Goal: Information Seeking & Learning: Check status

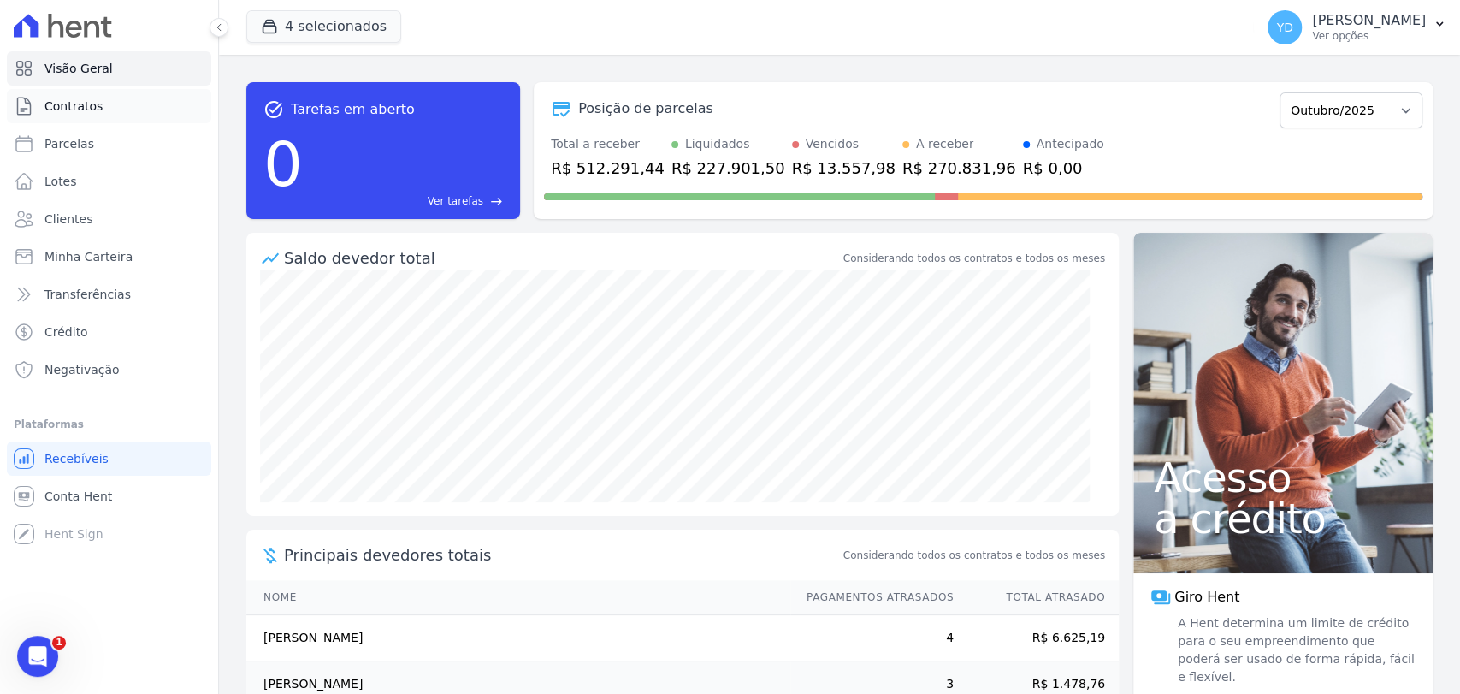
click at [104, 100] on link "Contratos" at bounding box center [109, 106] width 204 height 34
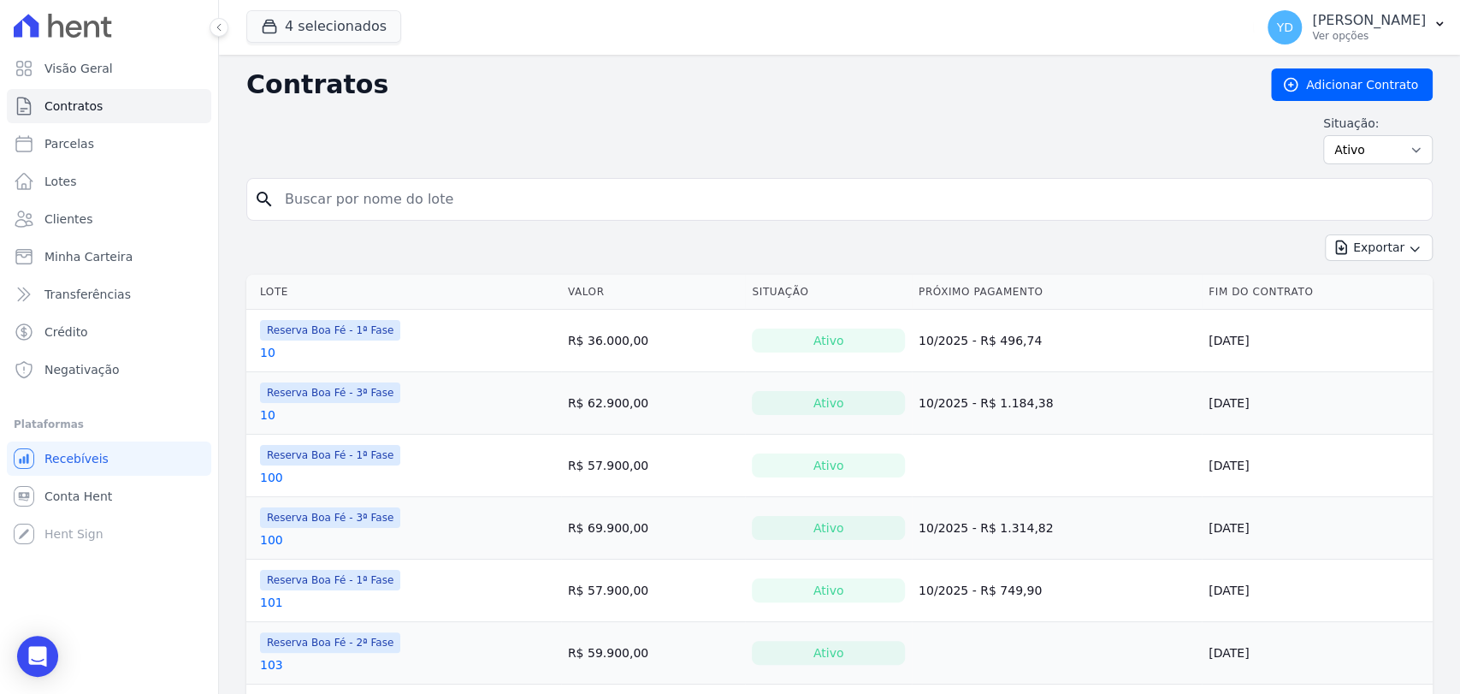
click at [355, 210] on input "search" at bounding box center [850, 199] width 1151 height 34
type input "182"
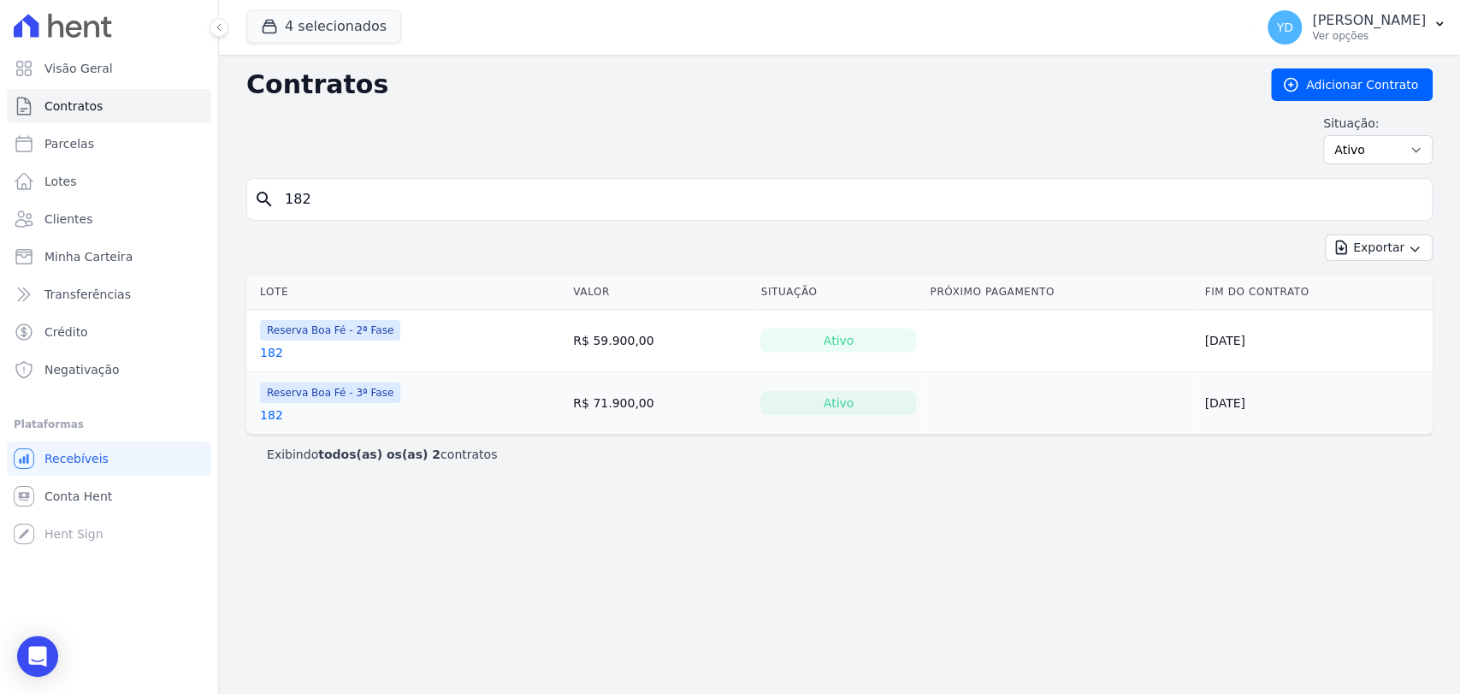
click at [268, 355] on link "182" at bounding box center [271, 352] width 23 height 17
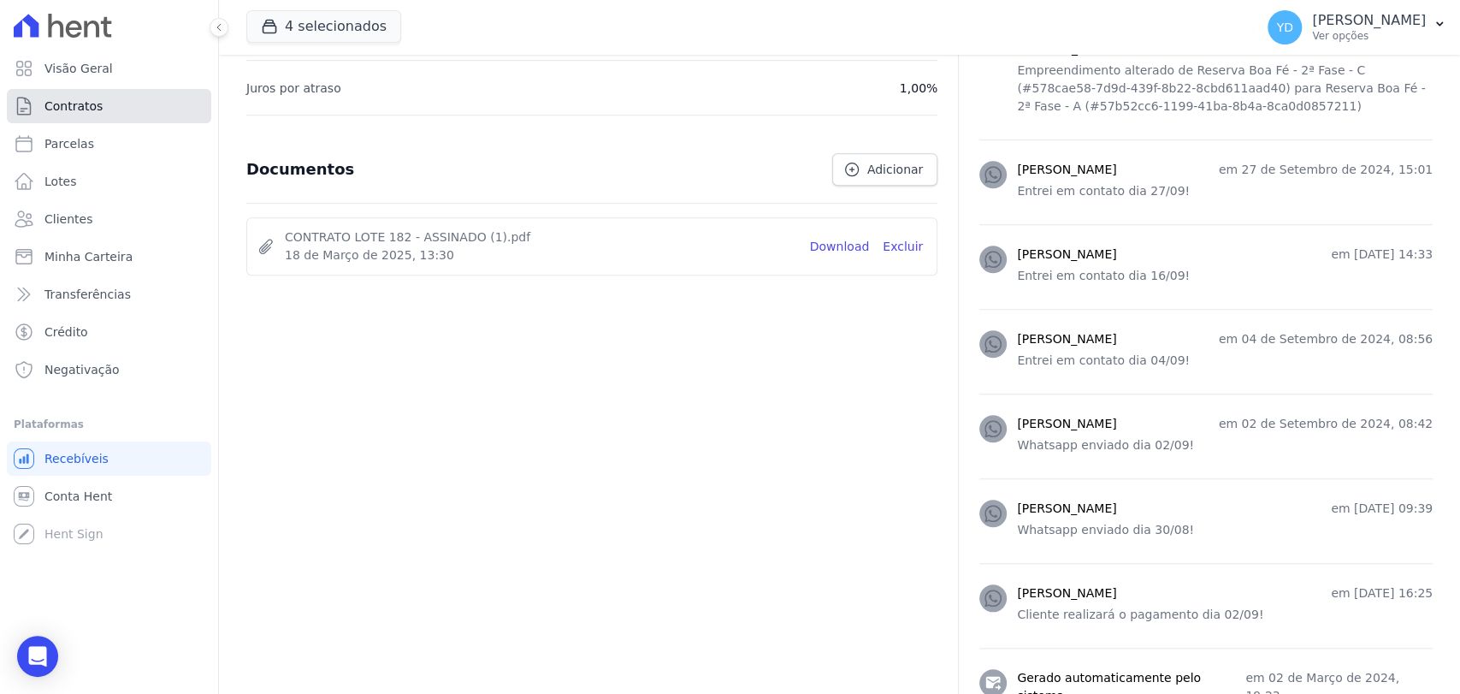
scroll to position [914, 0]
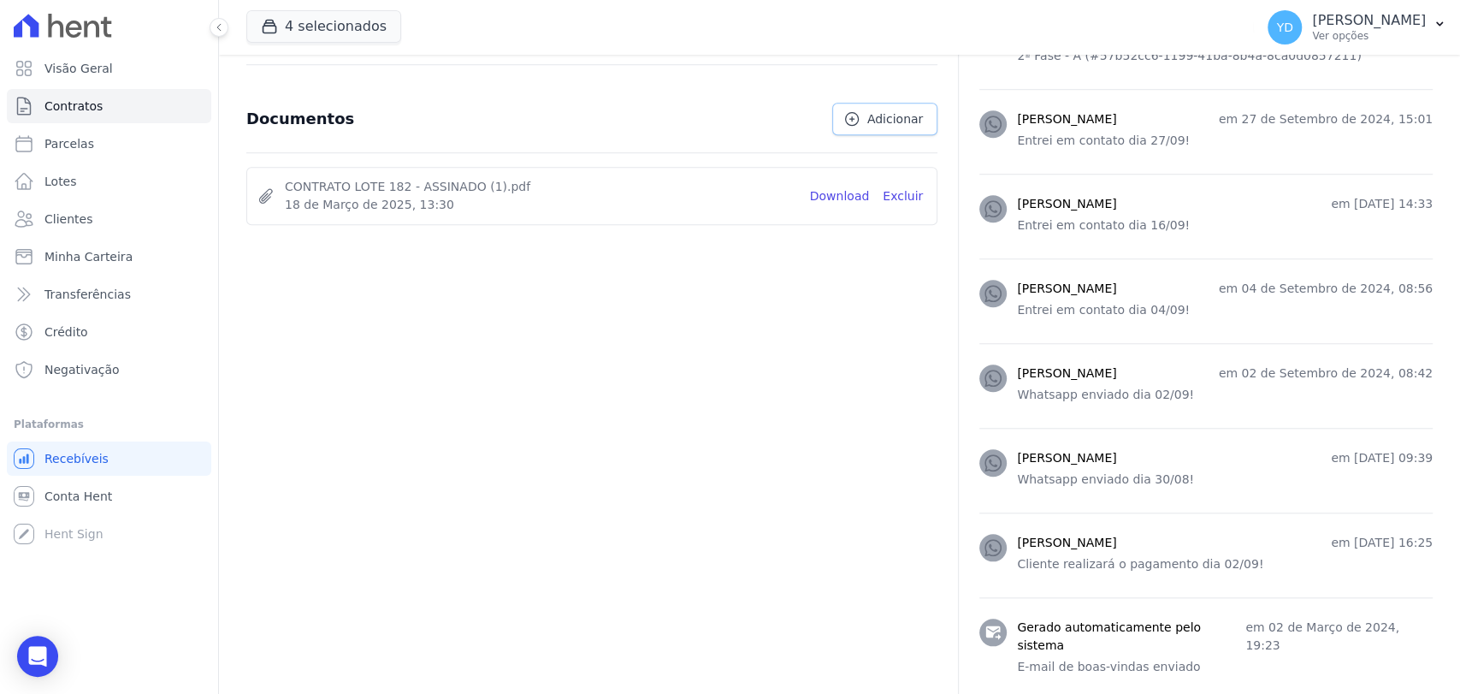
click at [864, 122] on link "Adicionar" at bounding box center [884, 119] width 105 height 33
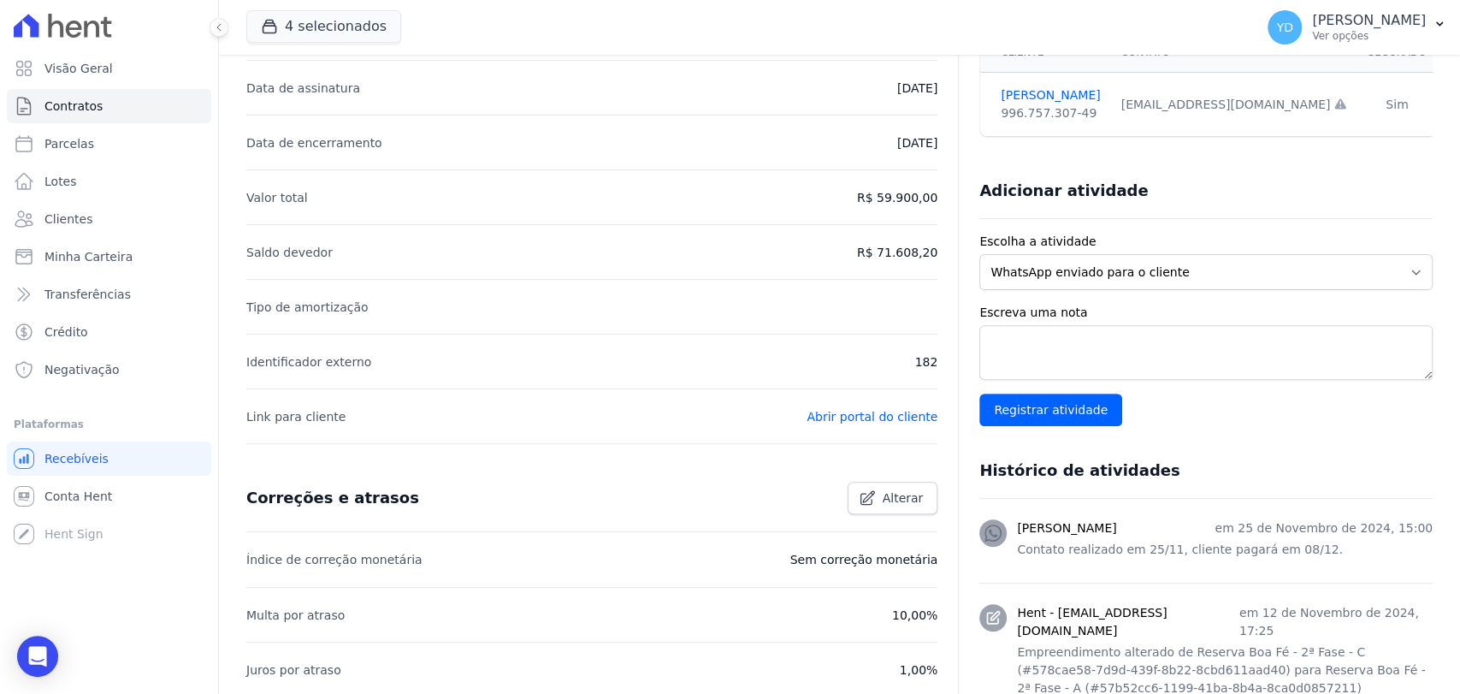
scroll to position [58, 0]
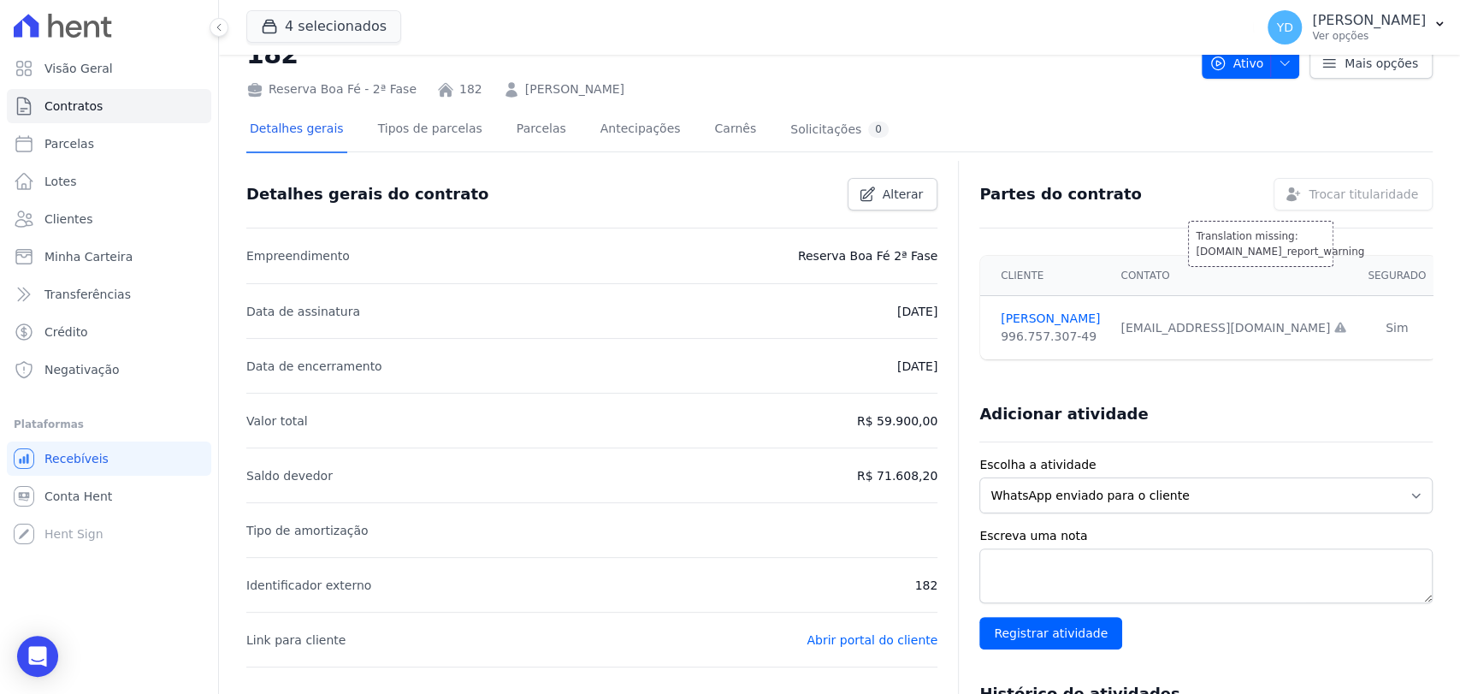
click at [1301, 193] on div "Translation missing: [DOMAIN_NAME]_report_warning Trocar titularidade" at bounding box center [1353, 194] width 159 height 33
click at [1359, 460] on label "Escolha a atividade" at bounding box center [1205, 465] width 453 height 18
click at [1359, 477] on select "WhatsApp enviado para o cliente Adicionar um comentário Ligação feita para o cl…" at bounding box center [1205, 495] width 453 height 36
click at [1184, 432] on div "Adicionar atividade" at bounding box center [1205, 415] width 453 height 56
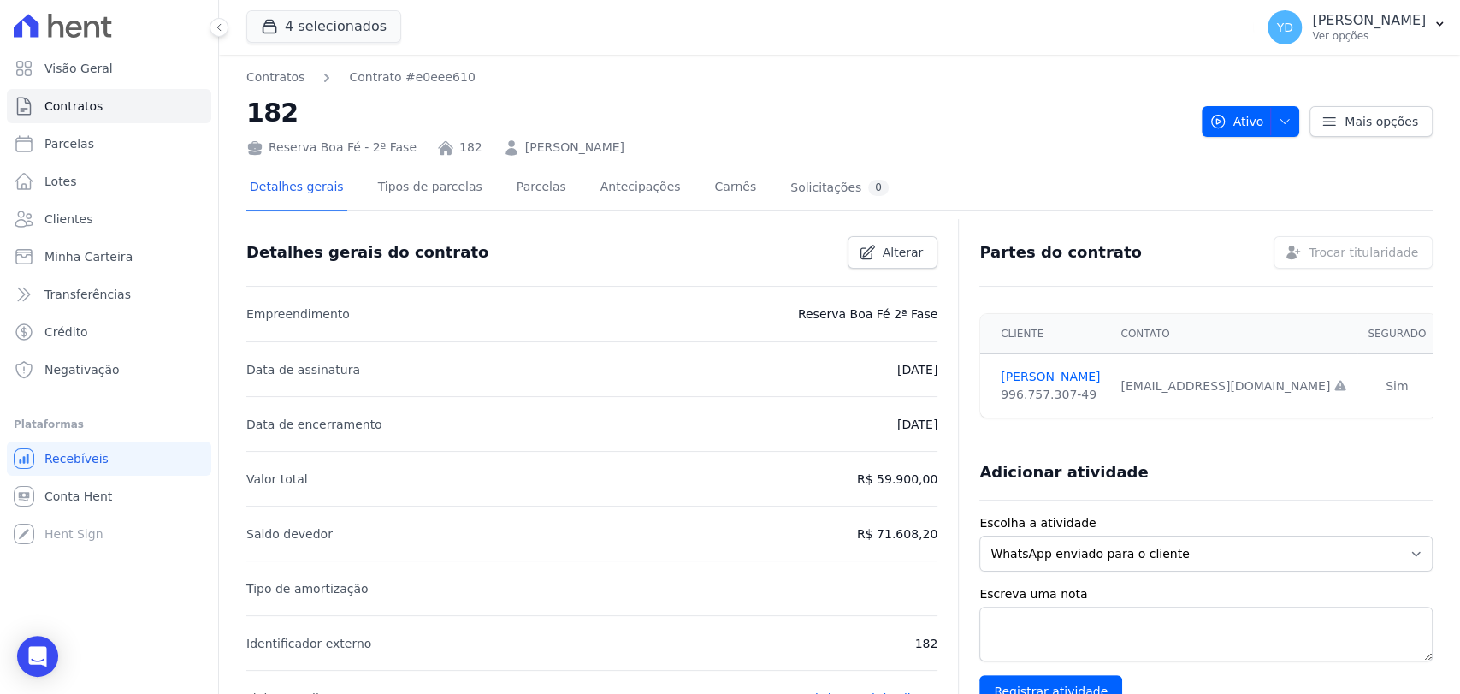
scroll to position [0, 0]
click at [1307, 253] on div "Translation missing: [DOMAIN_NAME]_report_warning Trocar titularidade" at bounding box center [1353, 252] width 159 height 33
click at [999, 216] on div at bounding box center [839, 217] width 1186 height 15
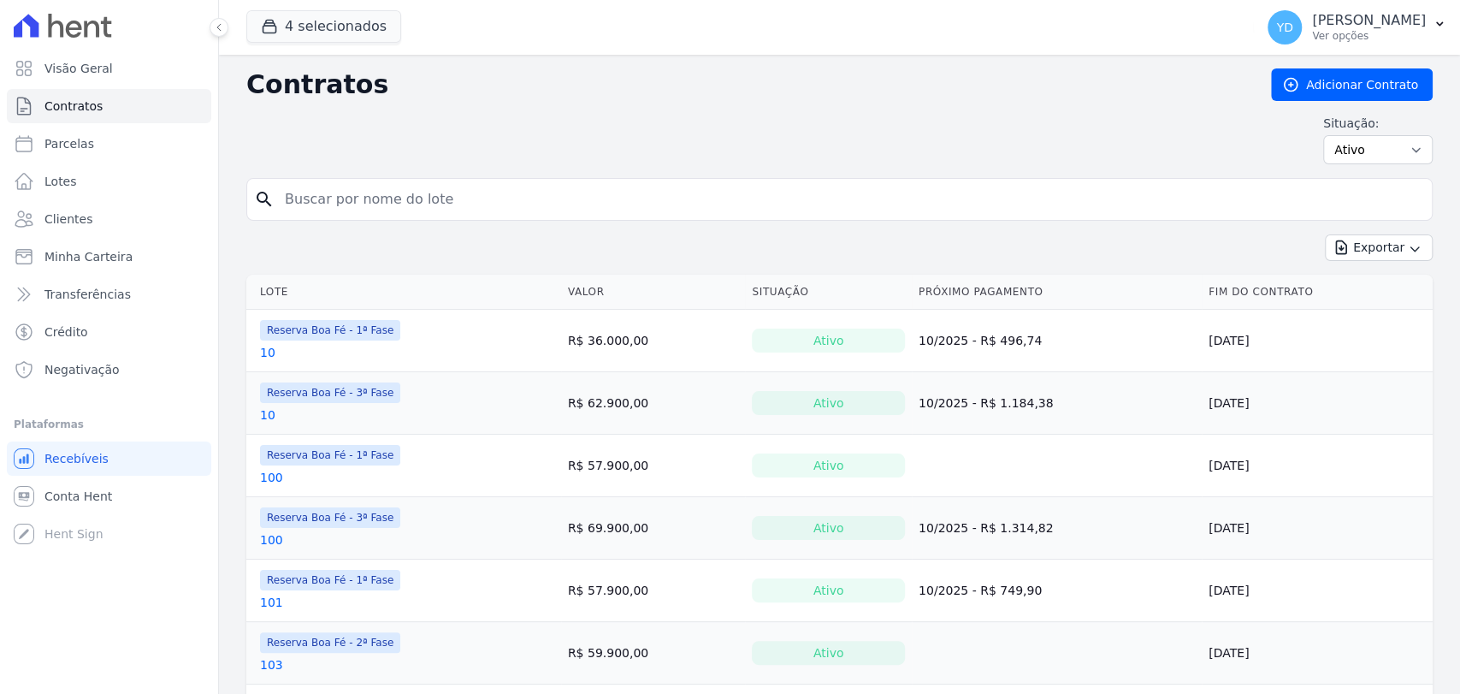
drag, startPoint x: 0, startPoint y: 0, endPoint x: 485, endPoint y: 209, distance: 528.0
click at [485, 209] on input "search" at bounding box center [850, 199] width 1151 height 34
type input "55"
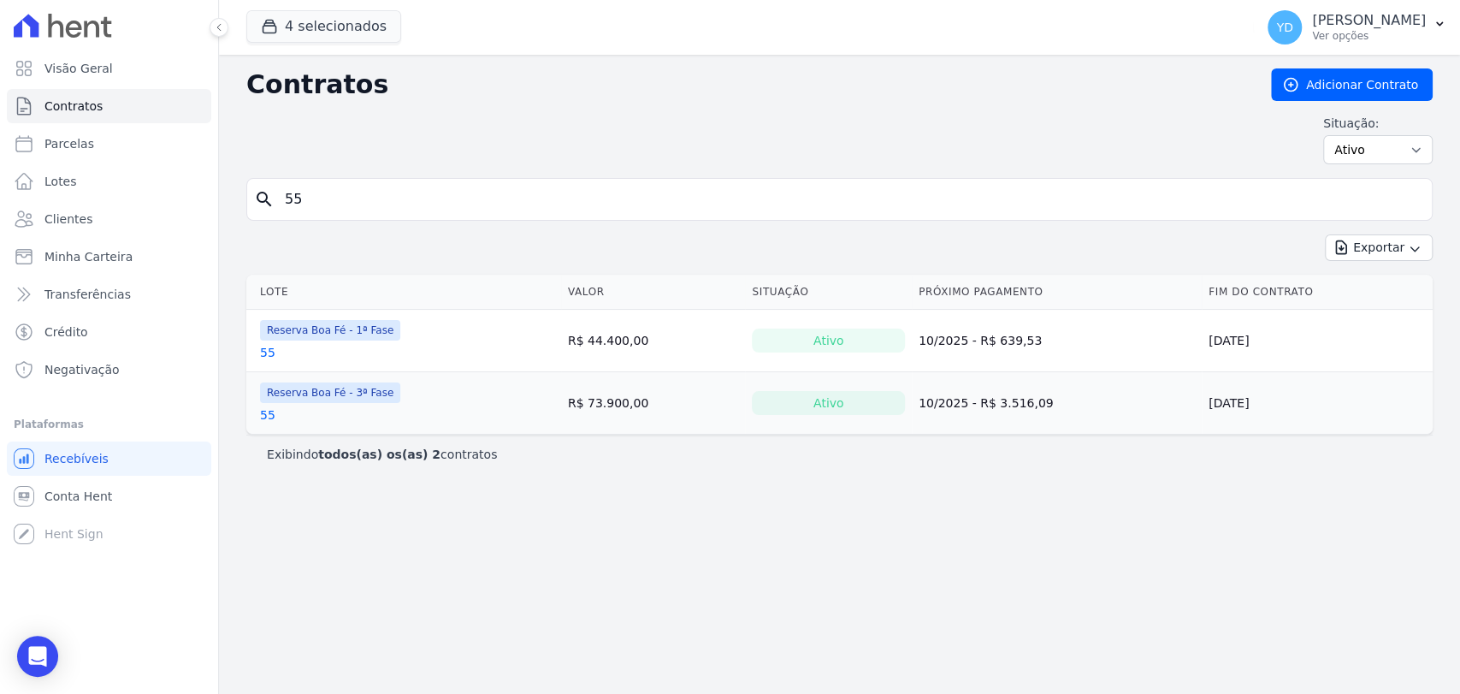
click at [485, 196] on input "55" at bounding box center [850, 199] width 1151 height 34
type input "153"
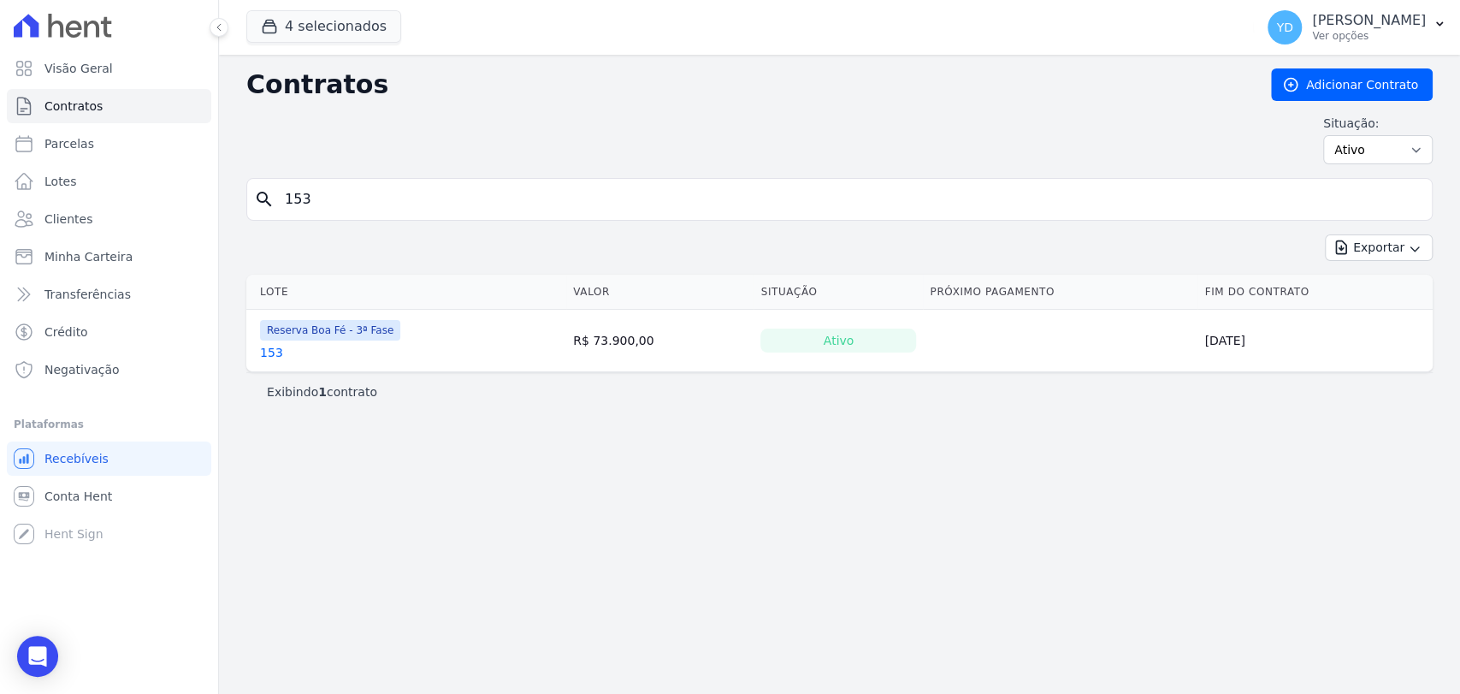
click at [273, 348] on link "153" at bounding box center [271, 352] width 23 height 17
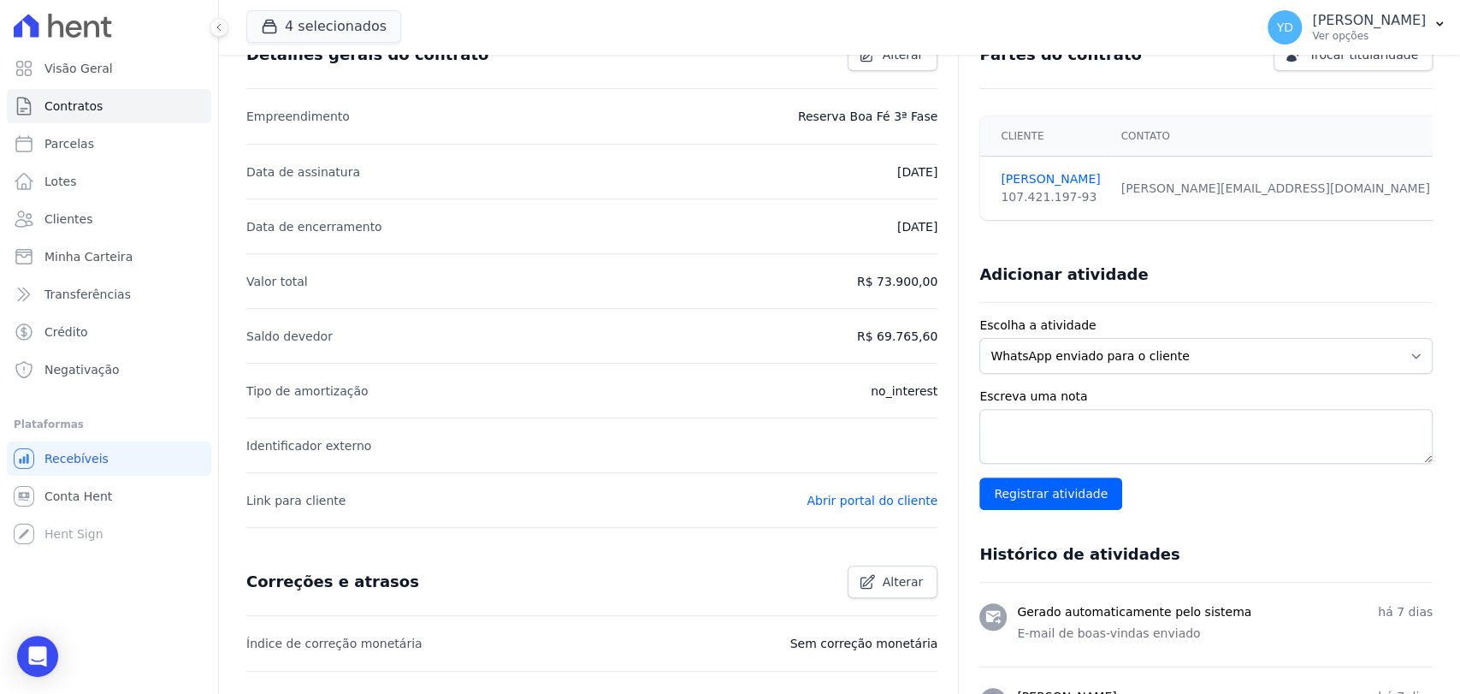
scroll to position [494, 0]
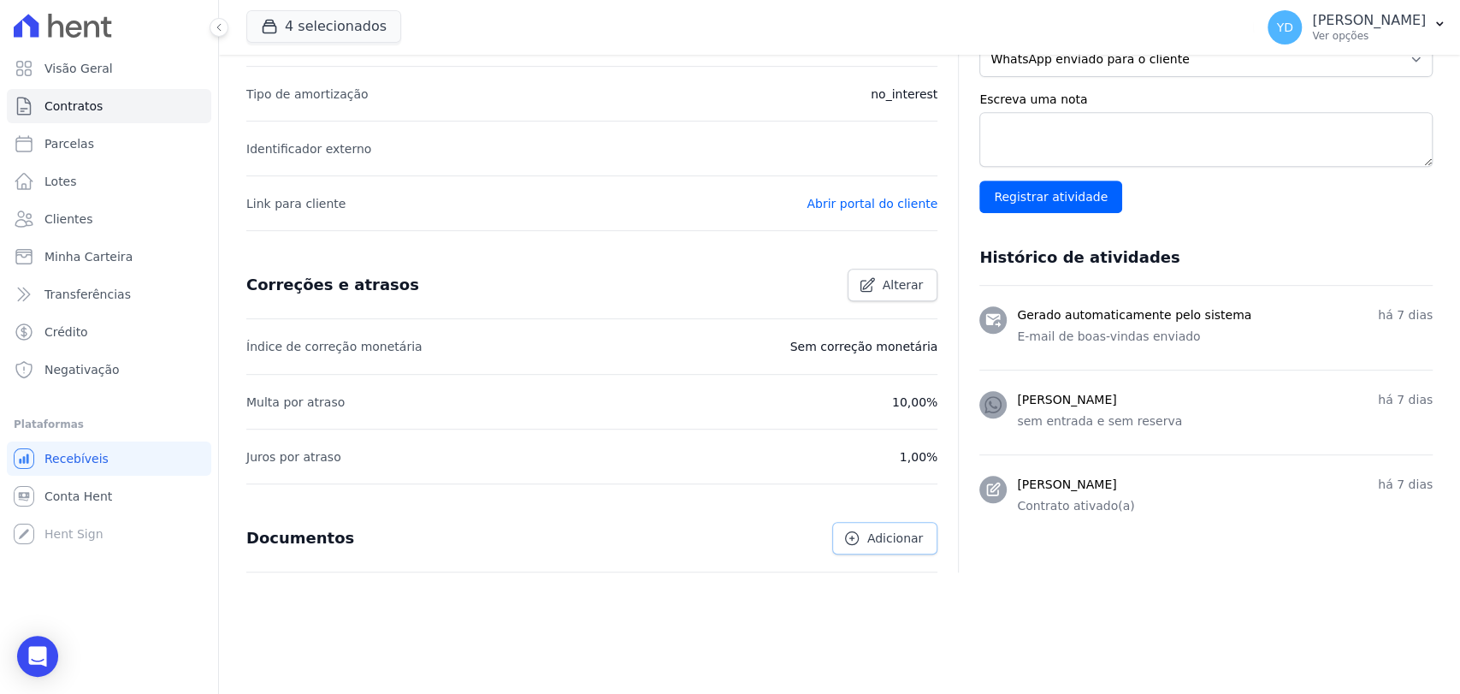
click at [873, 530] on span "Adicionar" at bounding box center [895, 538] width 56 height 17
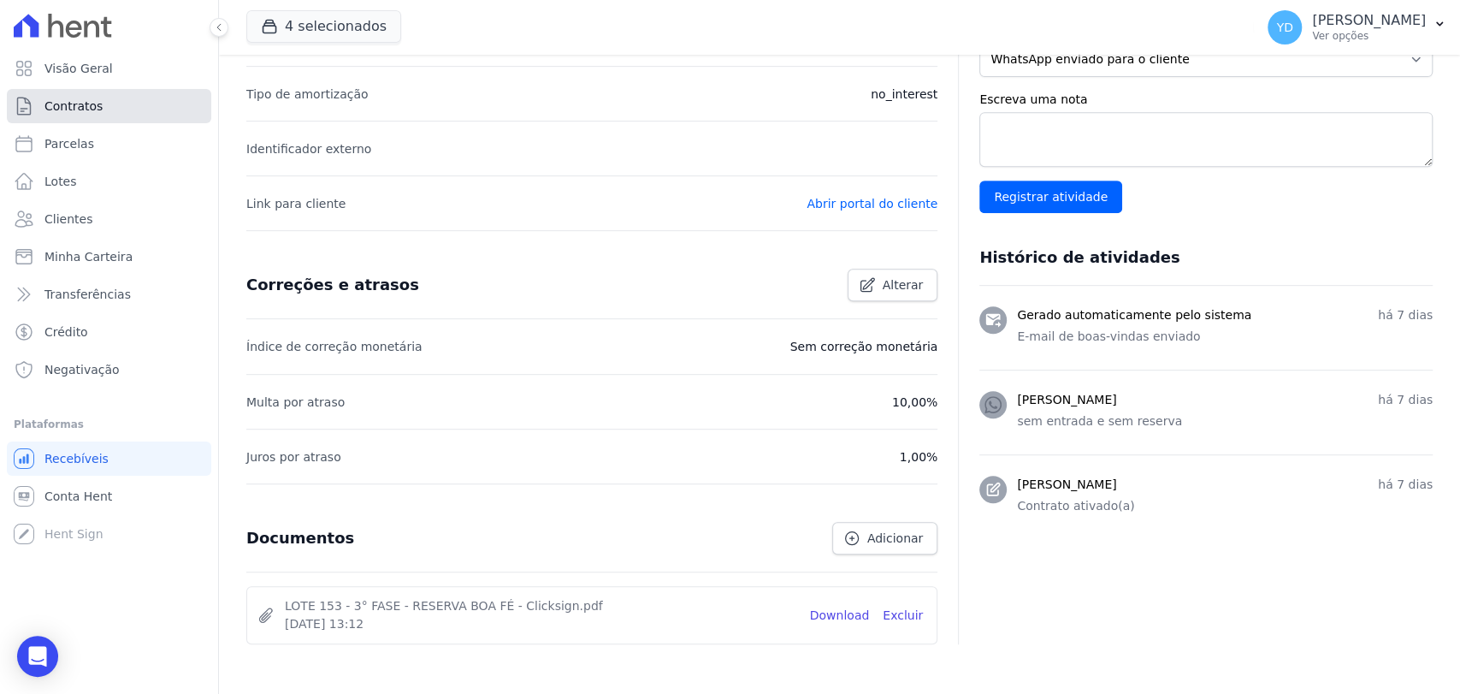
drag, startPoint x: 75, startPoint y: 116, endPoint x: 115, endPoint y: 103, distance: 42.5
click at [115, 103] on link "Contratos" at bounding box center [109, 106] width 204 height 34
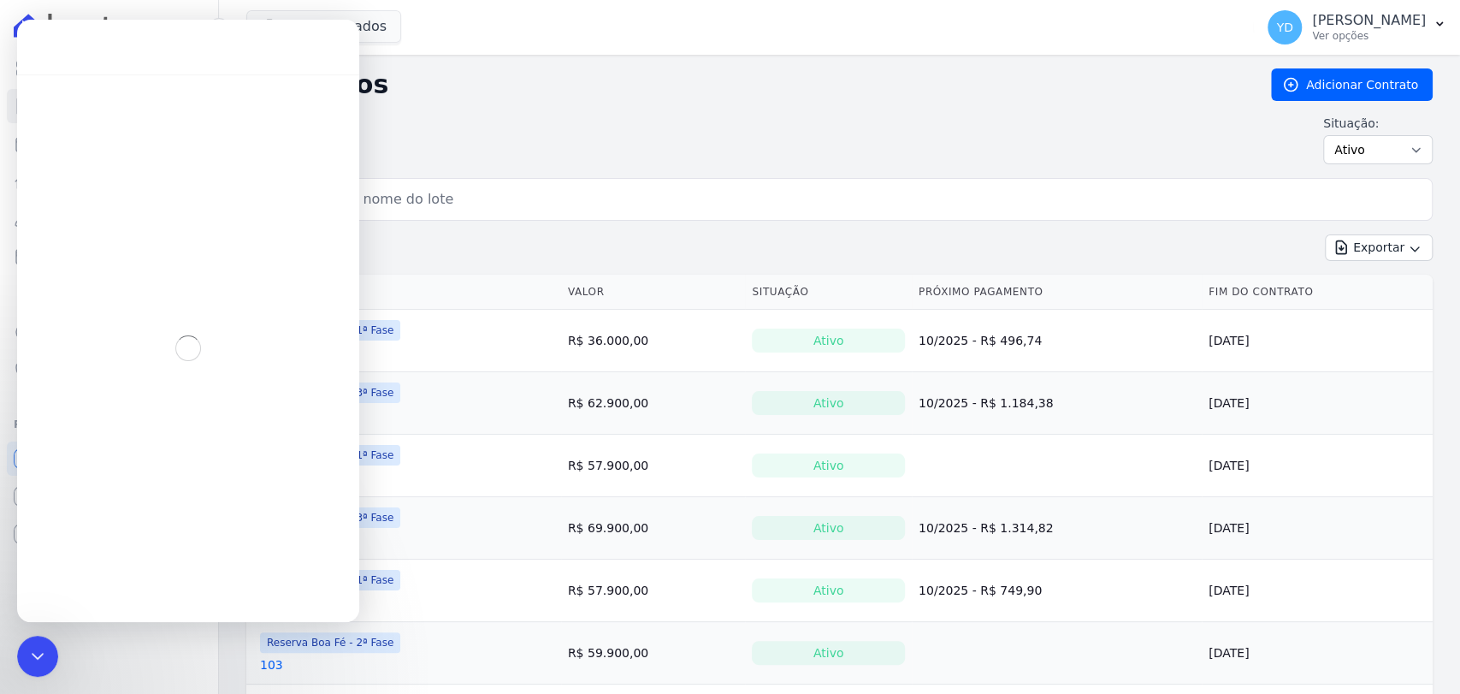
click at [436, 194] on input "search" at bounding box center [850, 199] width 1151 height 34
type input "e4"
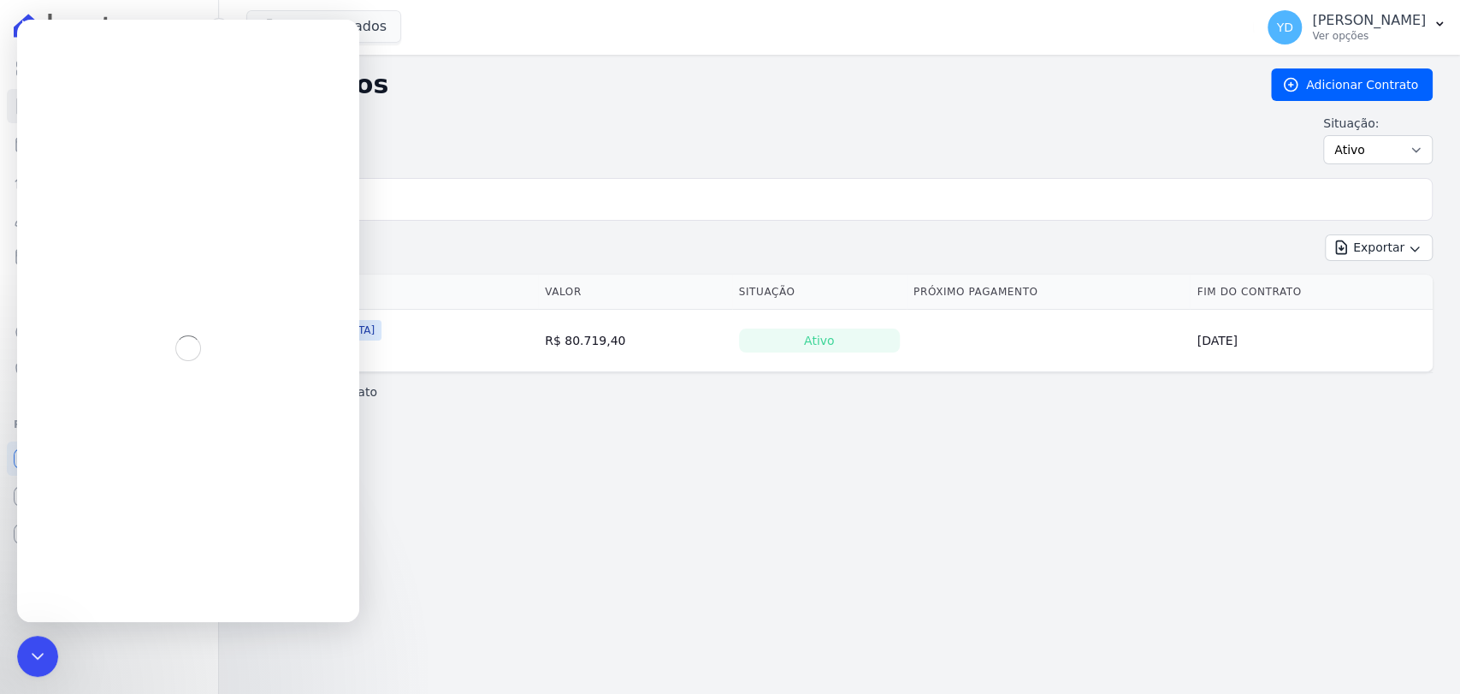
click at [482, 80] on h2 "Contratos" at bounding box center [744, 84] width 997 height 31
click at [36, 665] on div "Fechar mensagem da Intercom" at bounding box center [35, 653] width 41 height 41
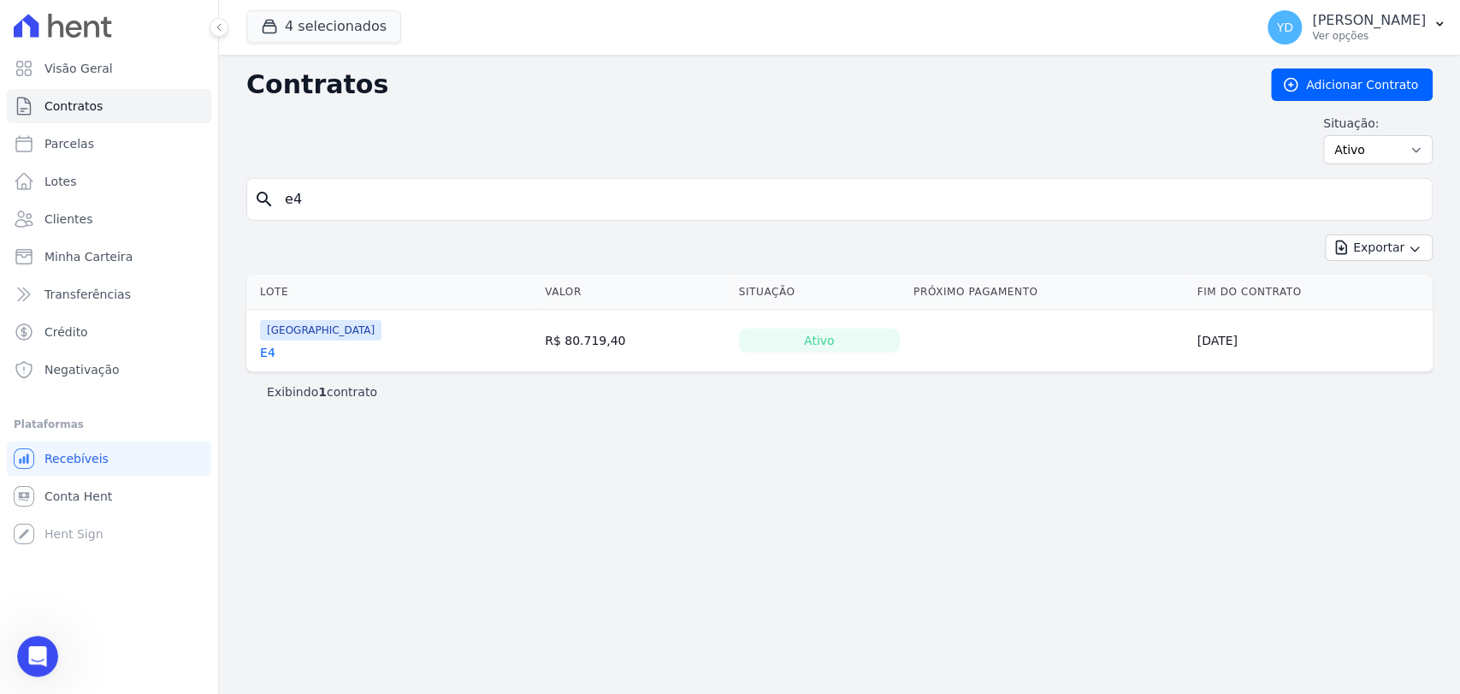
click at [270, 346] on link "E4" at bounding box center [267, 352] width 15 height 17
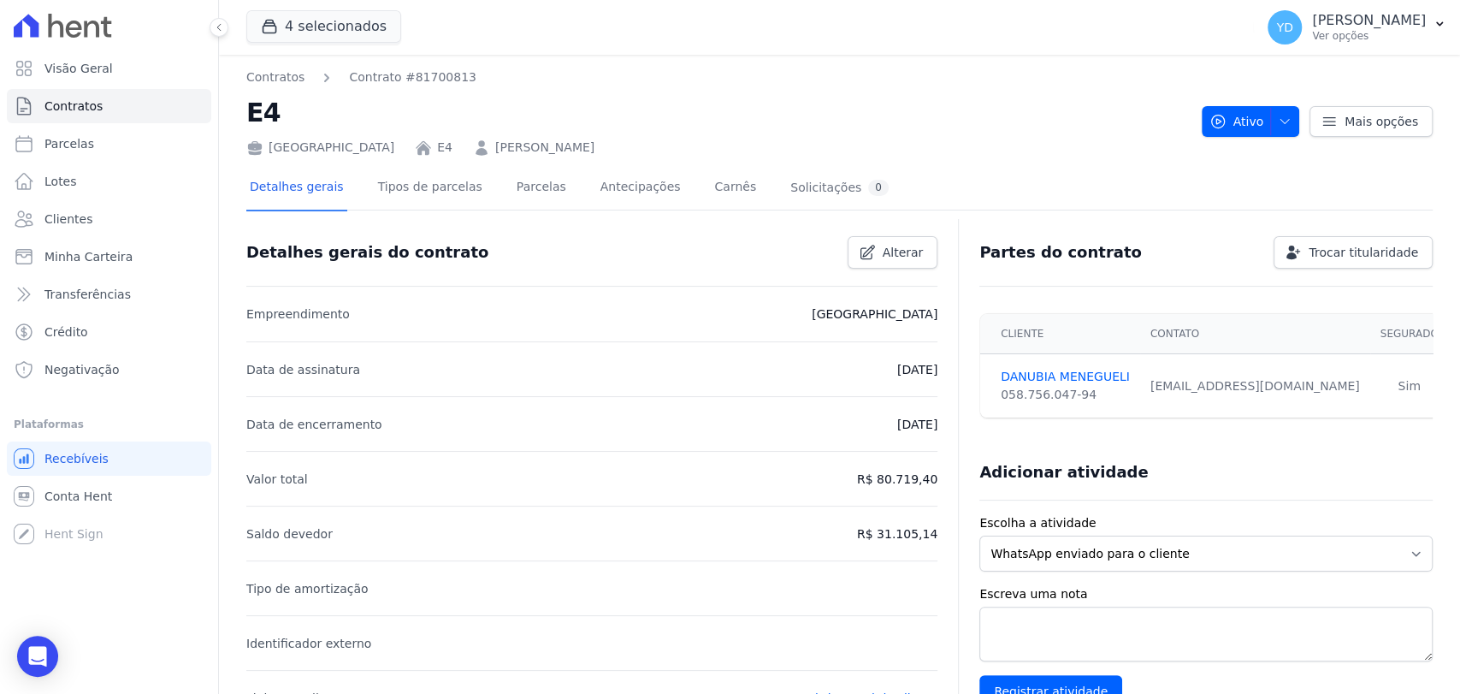
click at [547, 175] on div "Detalhes gerais Tipos de parcelas Parcelas Antecipações Carnês Solicitações 0" at bounding box center [569, 188] width 646 height 45
click at [528, 192] on link "Parcelas" at bounding box center [541, 188] width 56 height 45
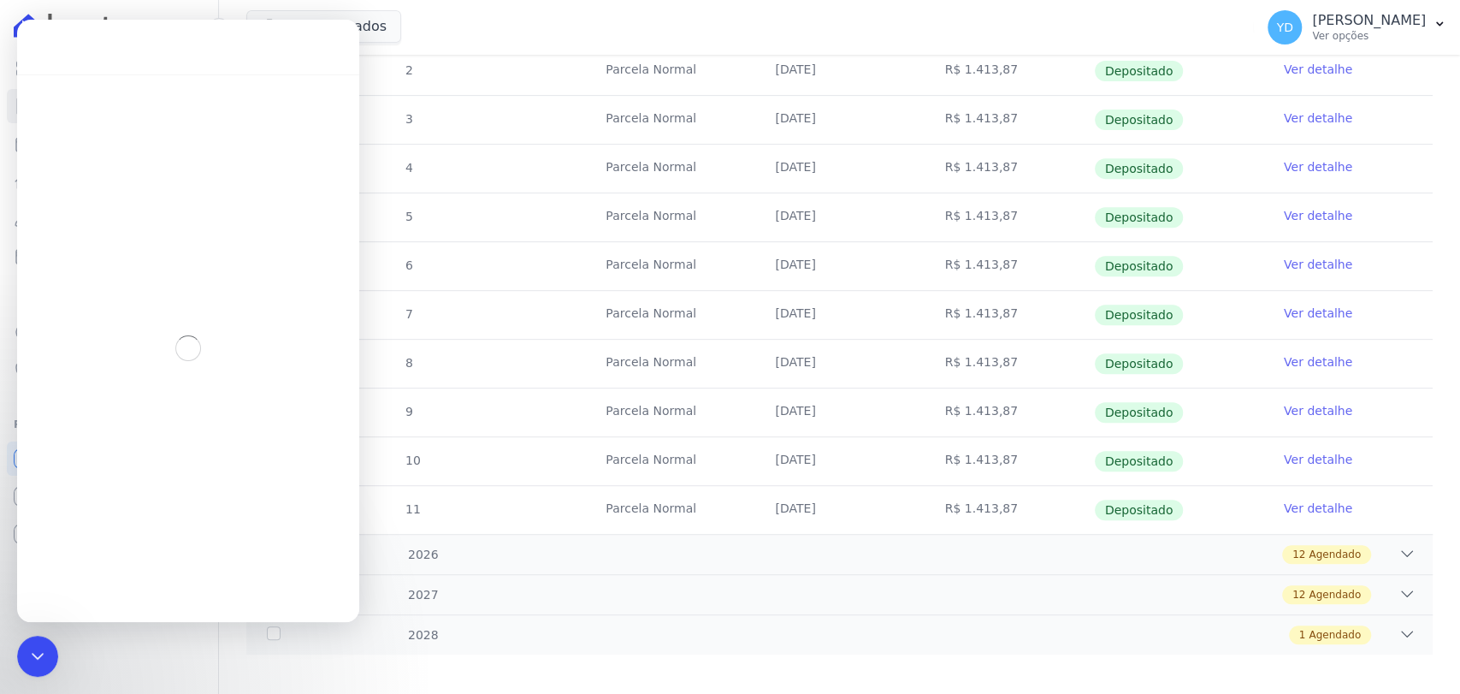
scroll to position [461, 0]
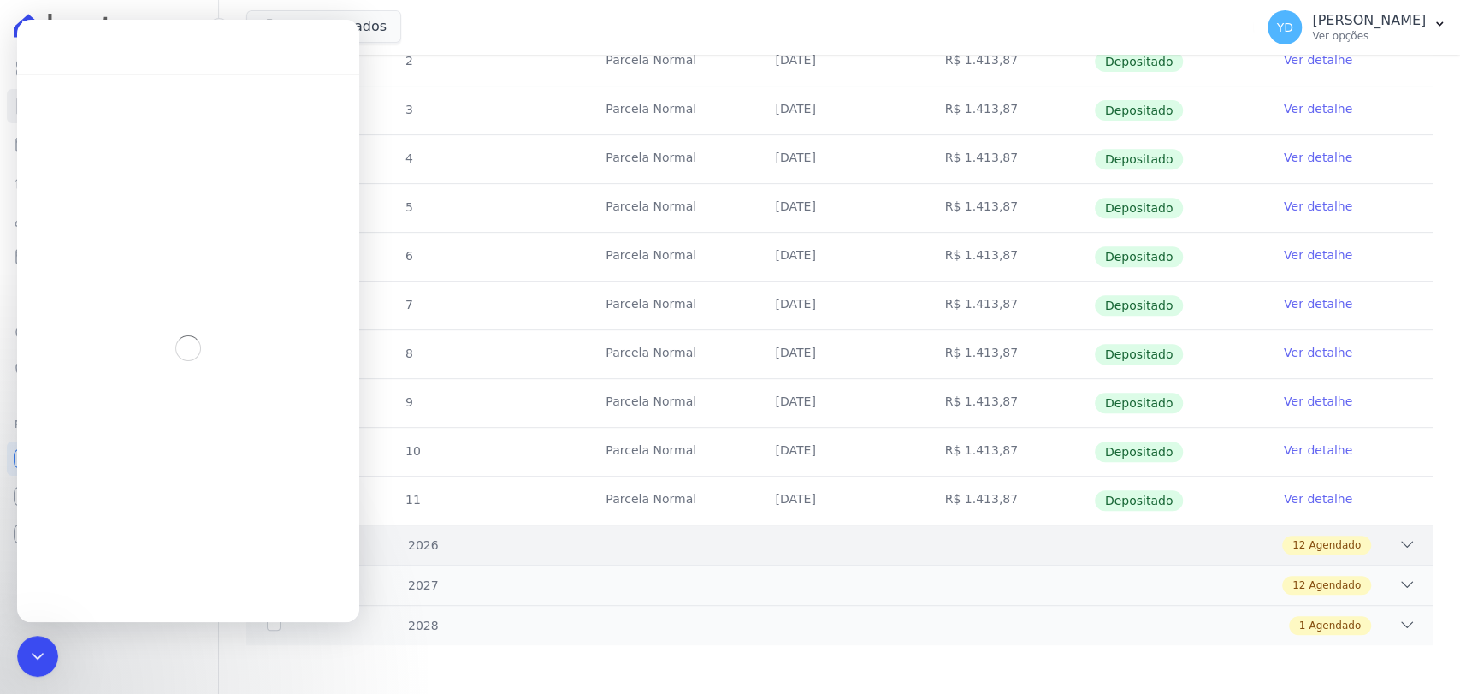
click at [1309, 537] on span "Agendado" at bounding box center [1335, 544] width 52 height 15
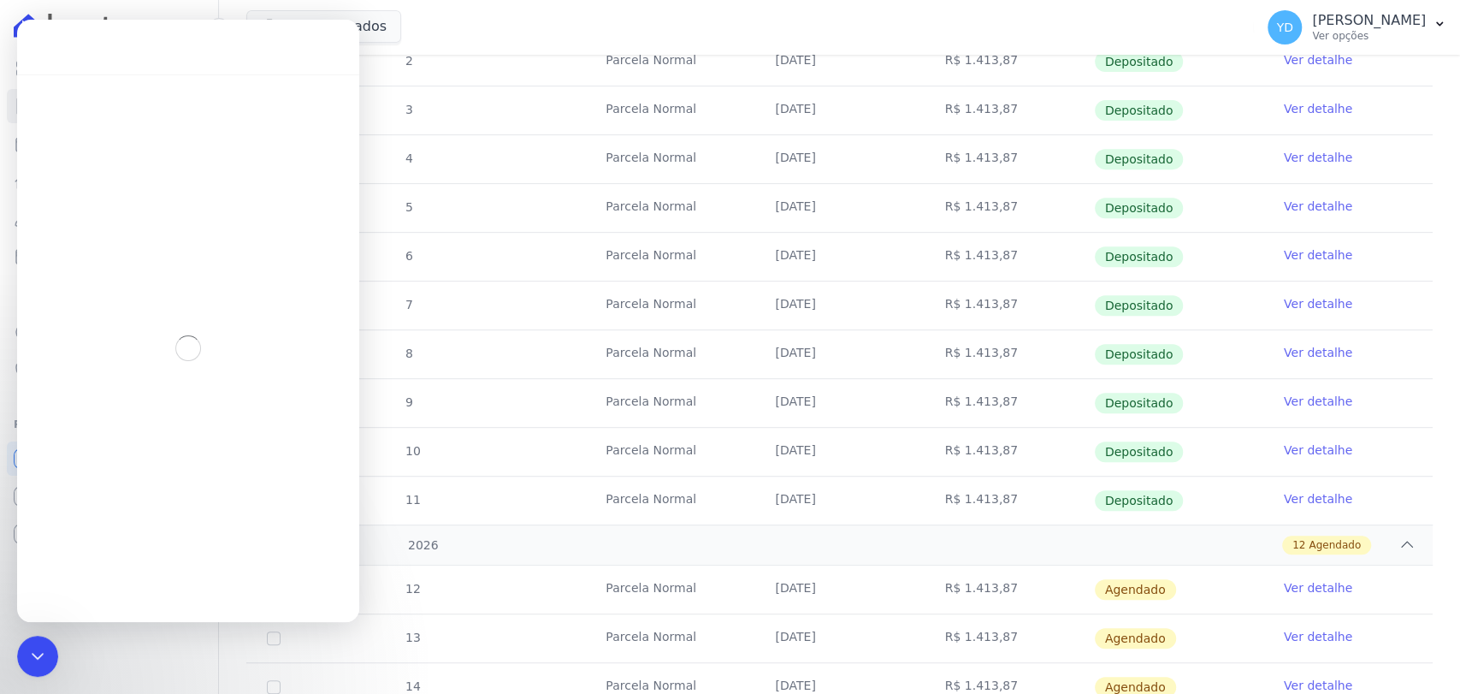
scroll to position [556, 0]
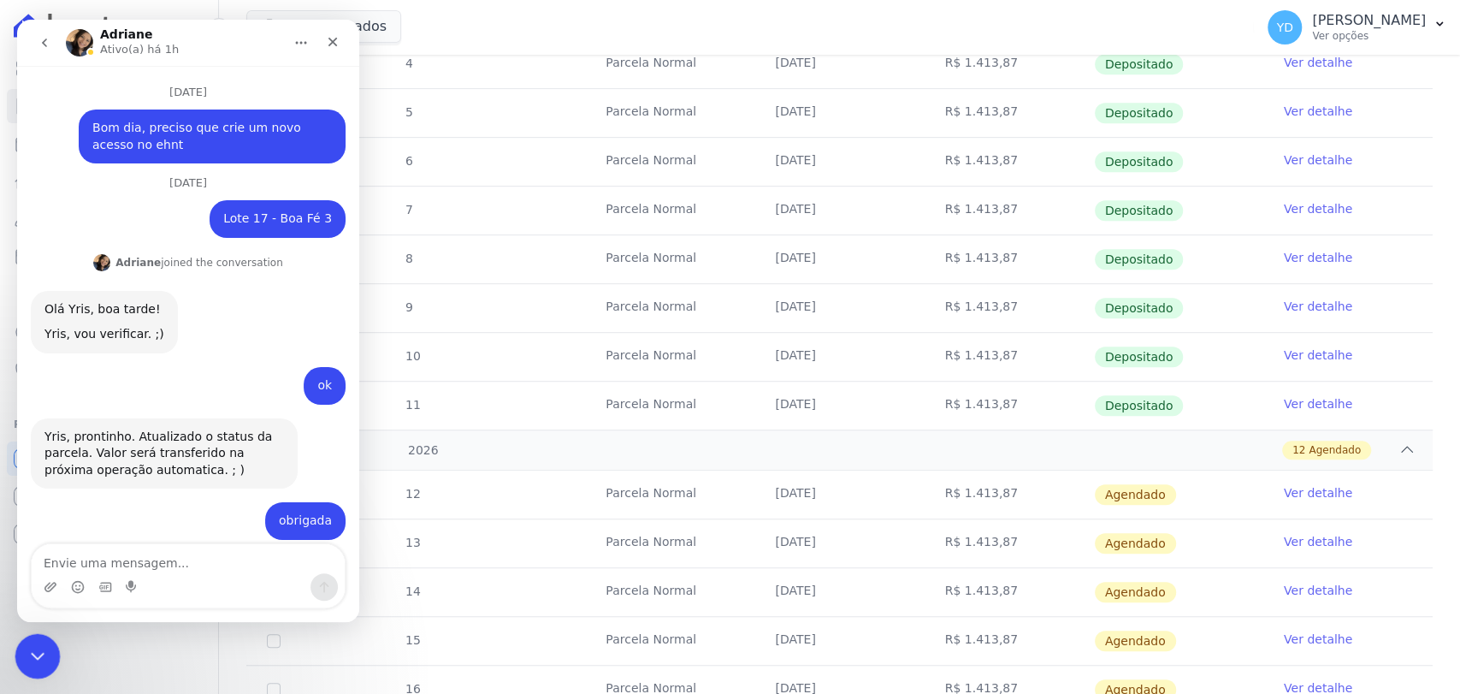
click at [15, 635] on div "Fechar mensagem da Intercom" at bounding box center [35, 653] width 41 height 41
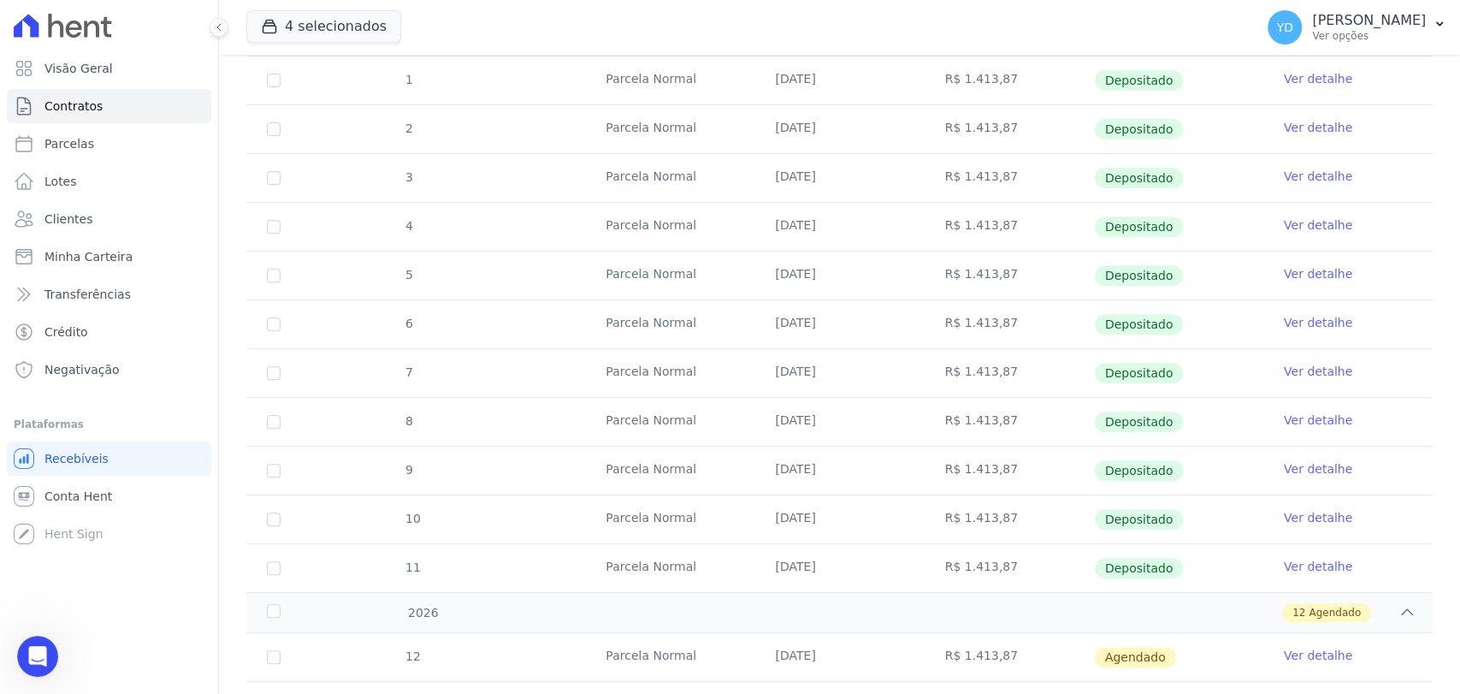
scroll to position [0, 0]
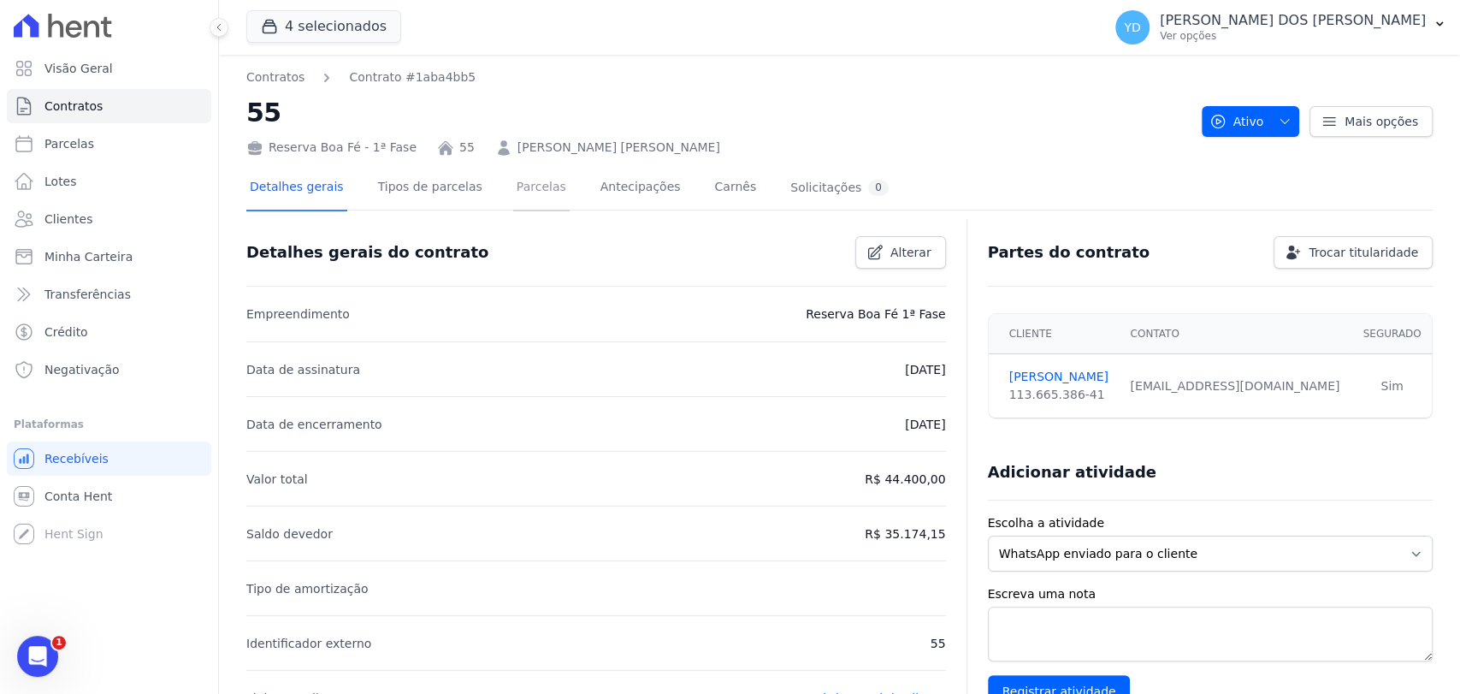
click at [528, 186] on link "Parcelas" at bounding box center [541, 188] width 56 height 45
click at [513, 183] on link "Parcelas" at bounding box center [541, 188] width 56 height 45
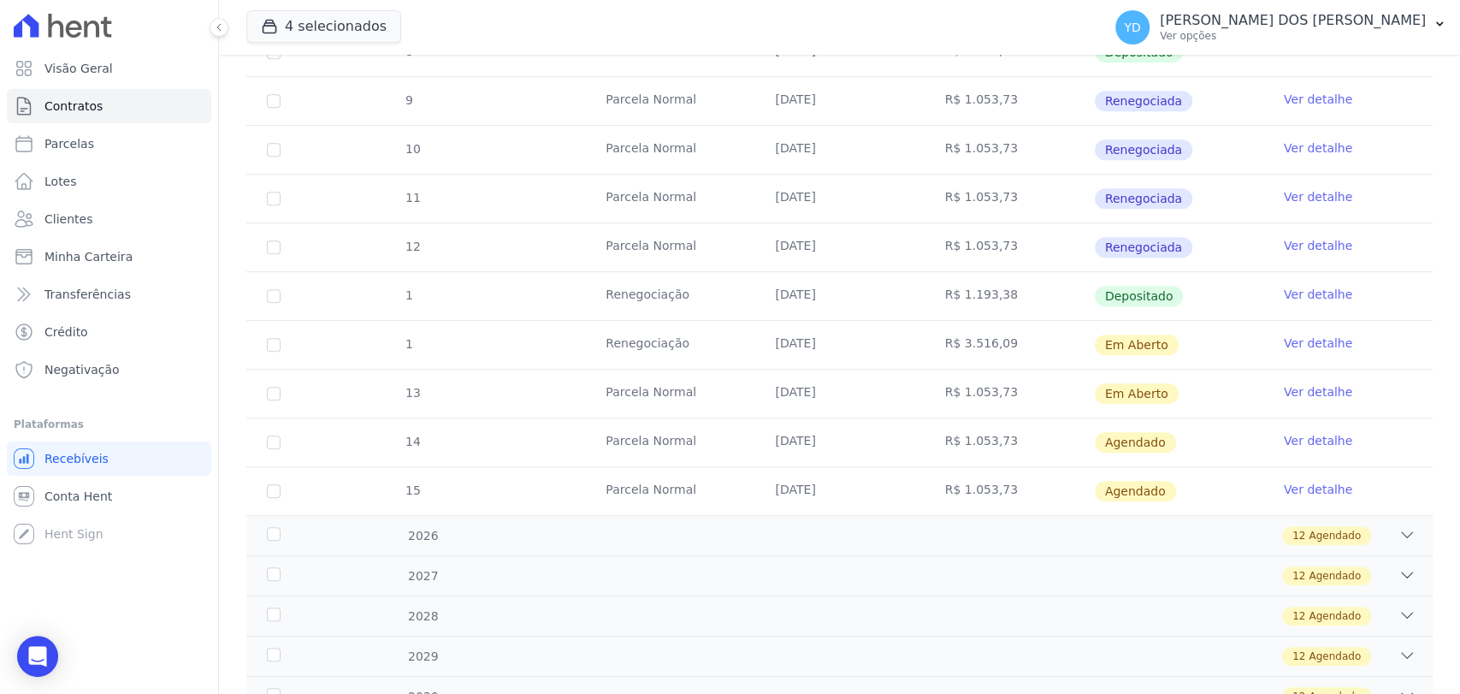
scroll to position [570, 0]
click at [1284, 344] on link "Ver detalhe" at bounding box center [1318, 341] width 68 height 17
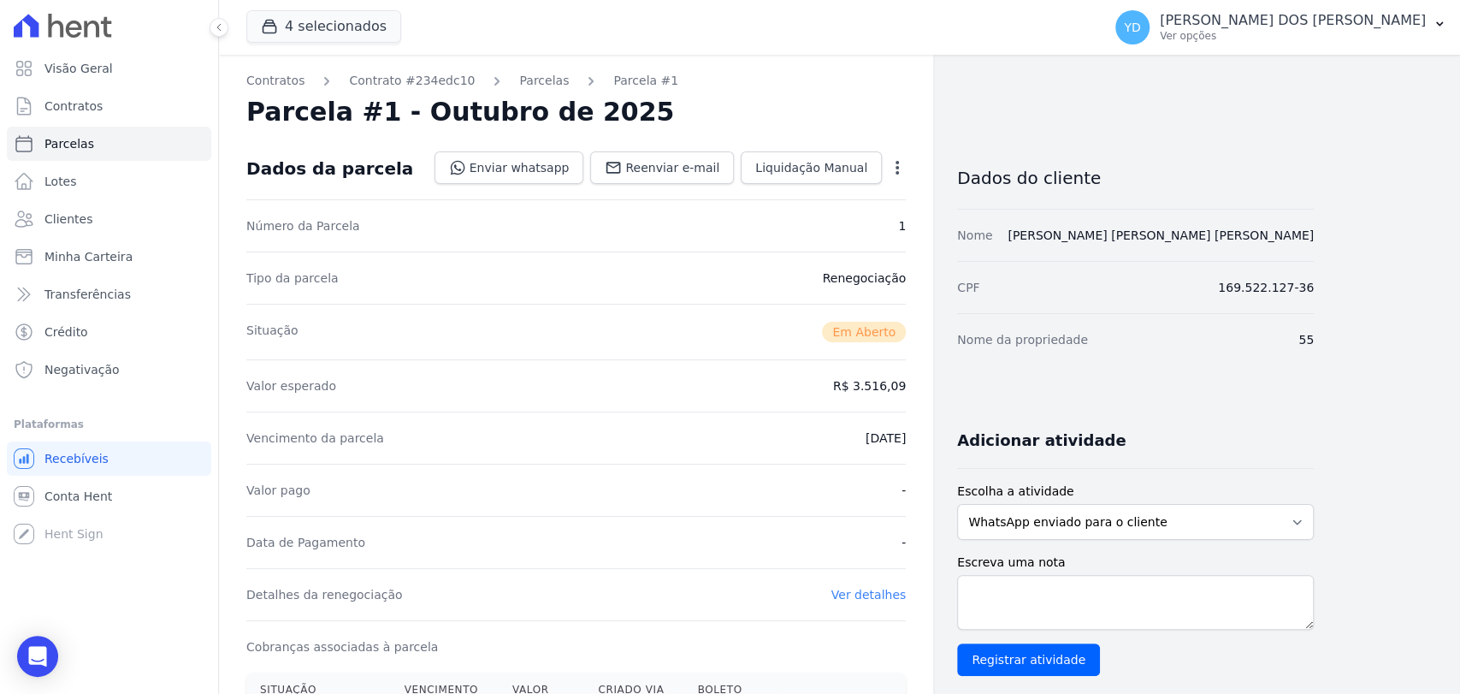
click at [896, 159] on icon "button" at bounding box center [897, 167] width 17 height 17
click at [866, 180] on link "Alterar" at bounding box center [824, 190] width 151 height 31
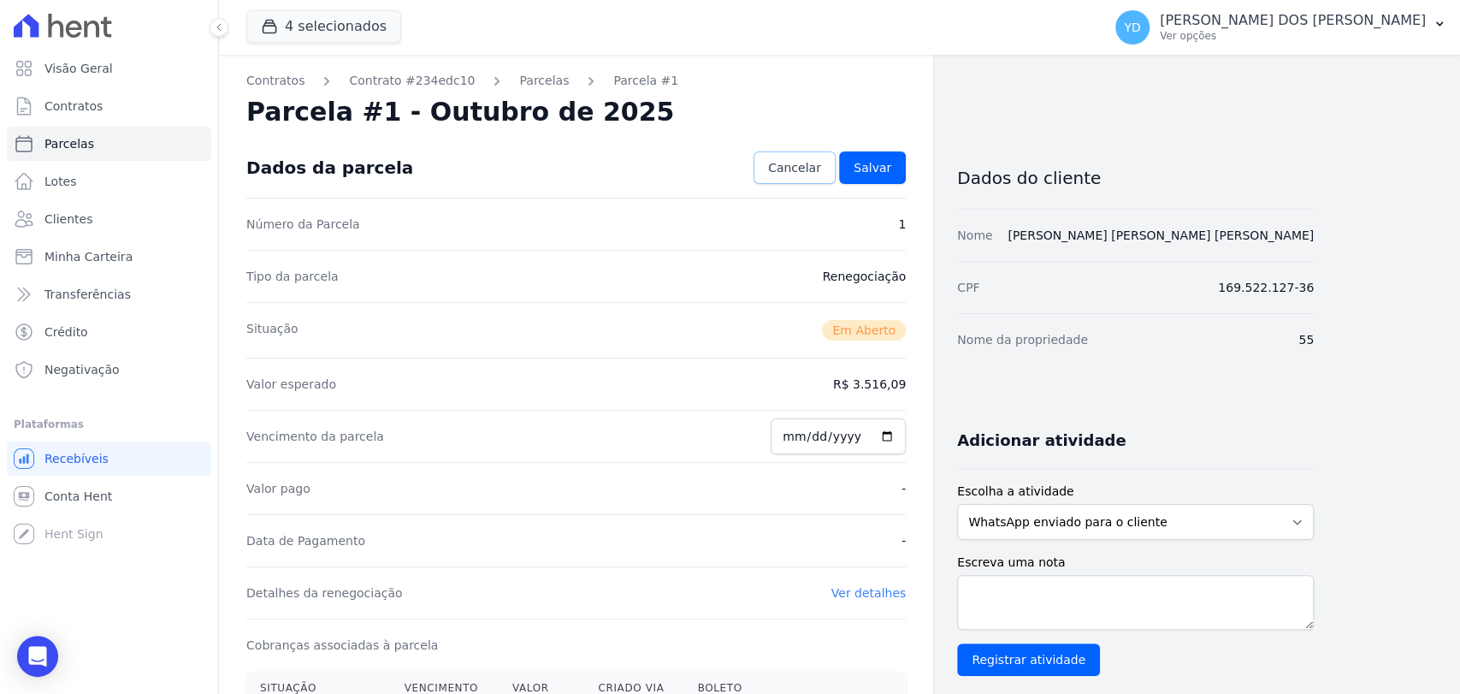
click at [808, 169] on span "Cancelar" at bounding box center [794, 167] width 53 height 17
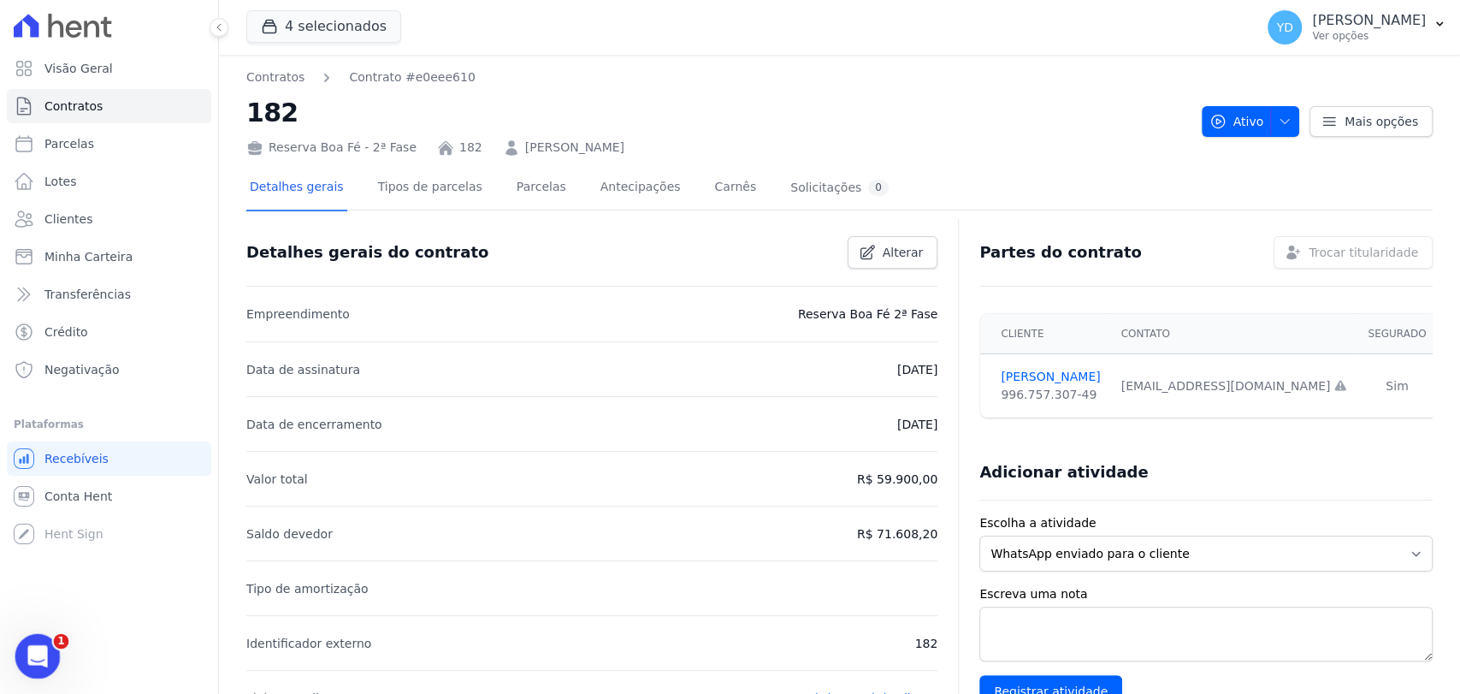
click at [33, 632] on div "Abrir mensagem da Intercom" at bounding box center [35, 653] width 56 height 56
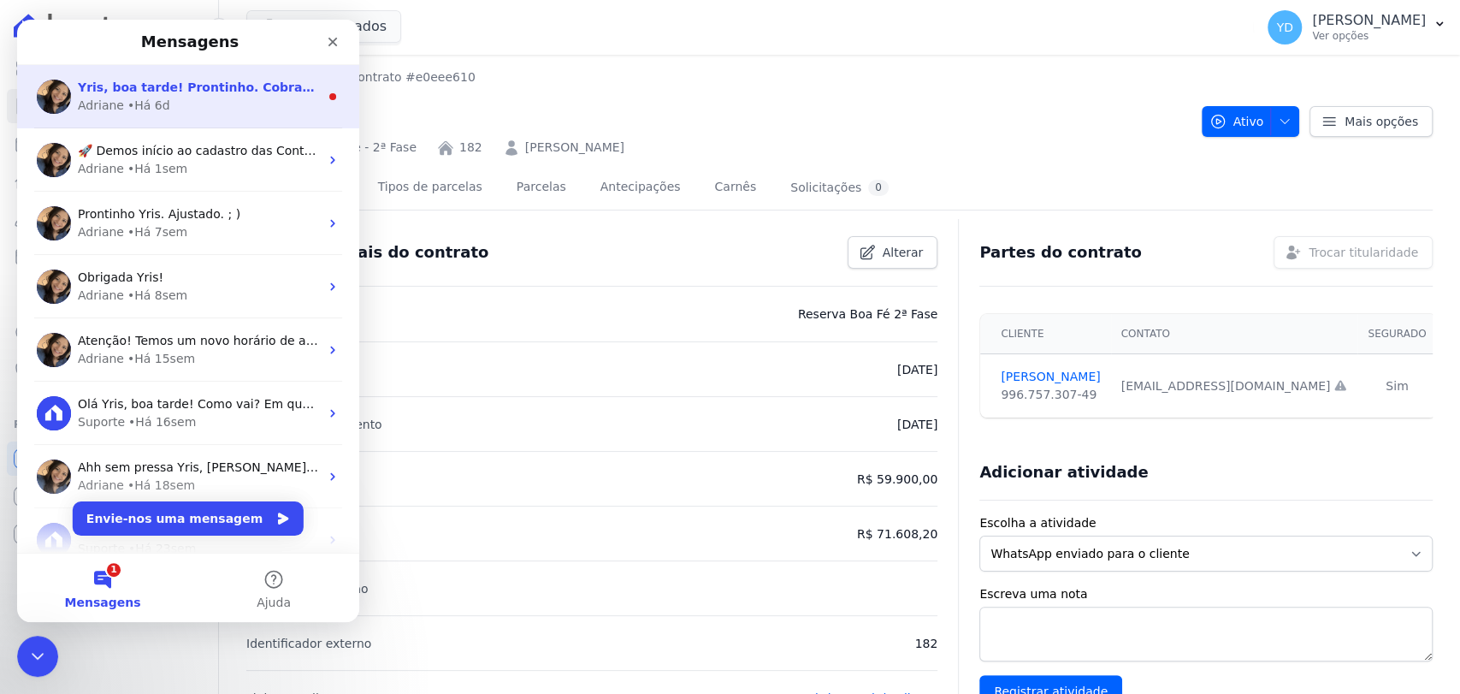
click at [154, 100] on div "• Há 6d" at bounding box center [148, 106] width 43 height 18
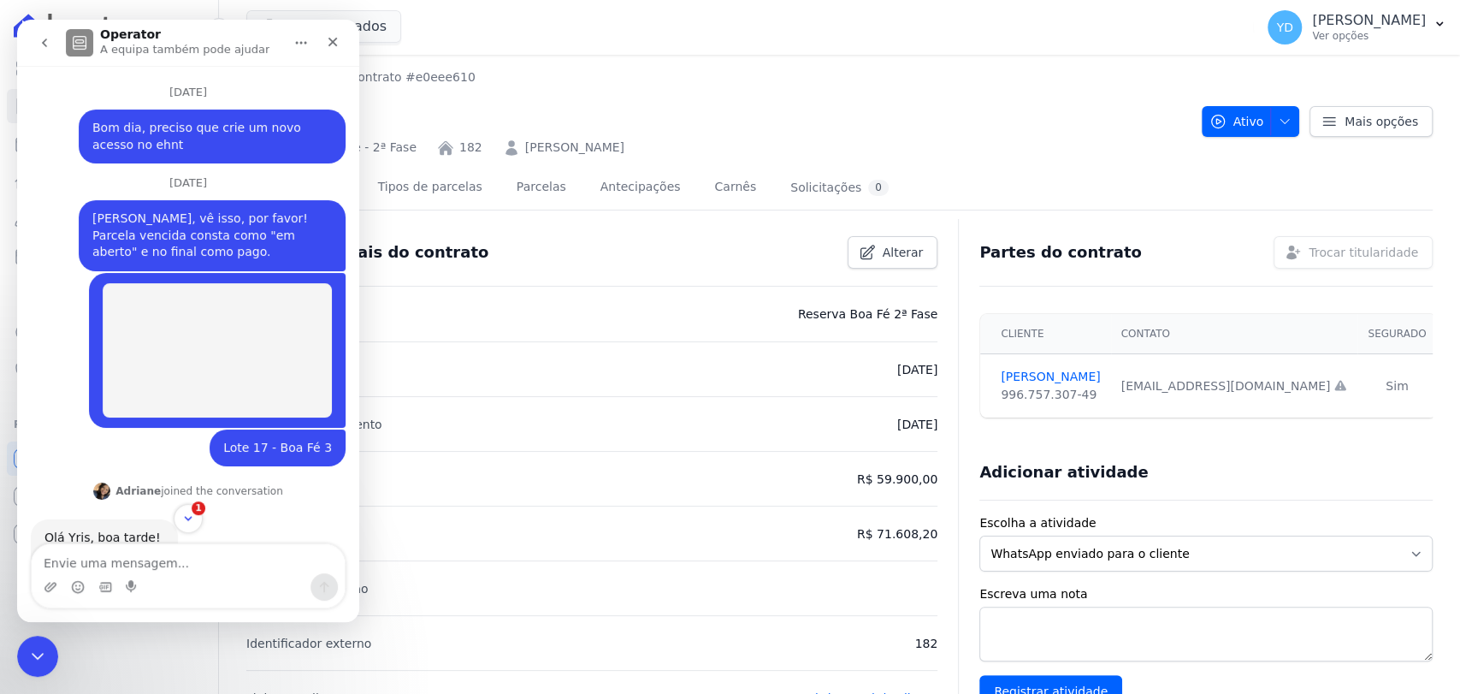
scroll to position [42, 0]
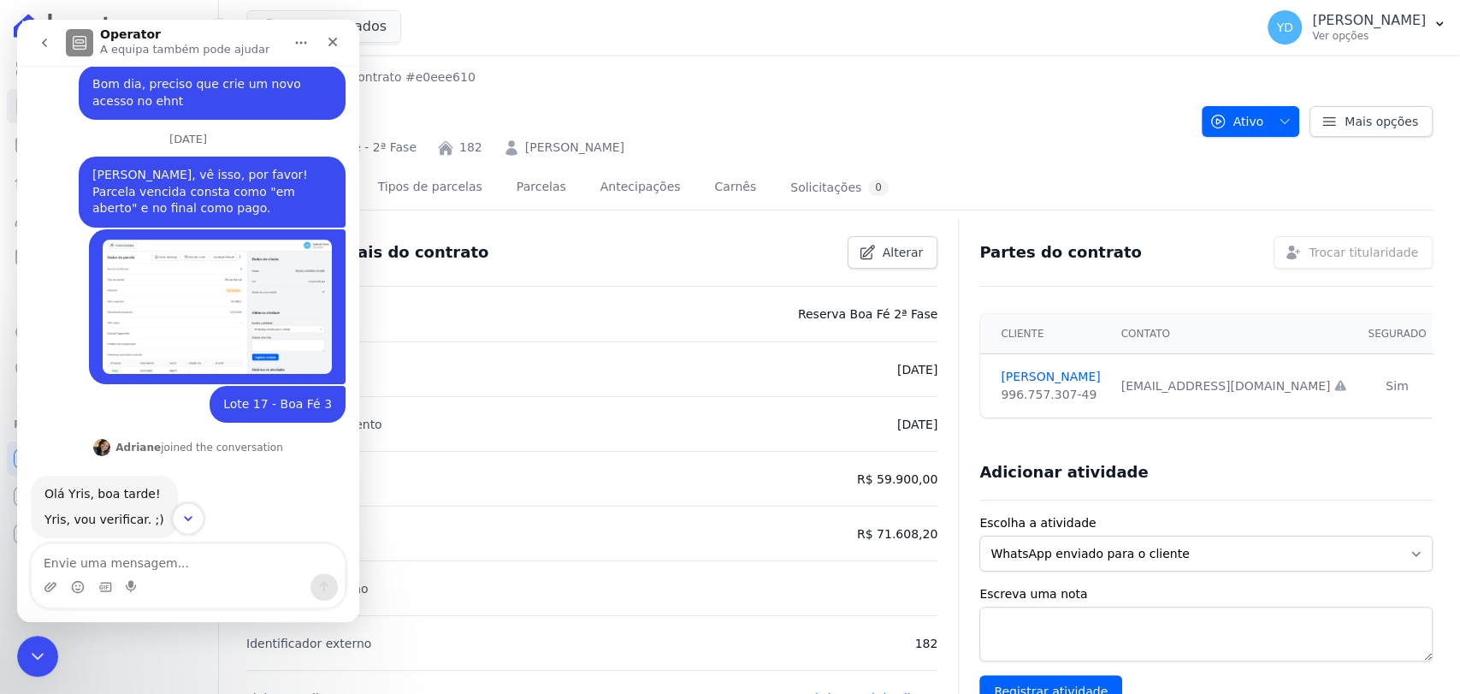
click at [186, 523] on icon "Scroll to bottom" at bounding box center [187, 518] width 15 height 15
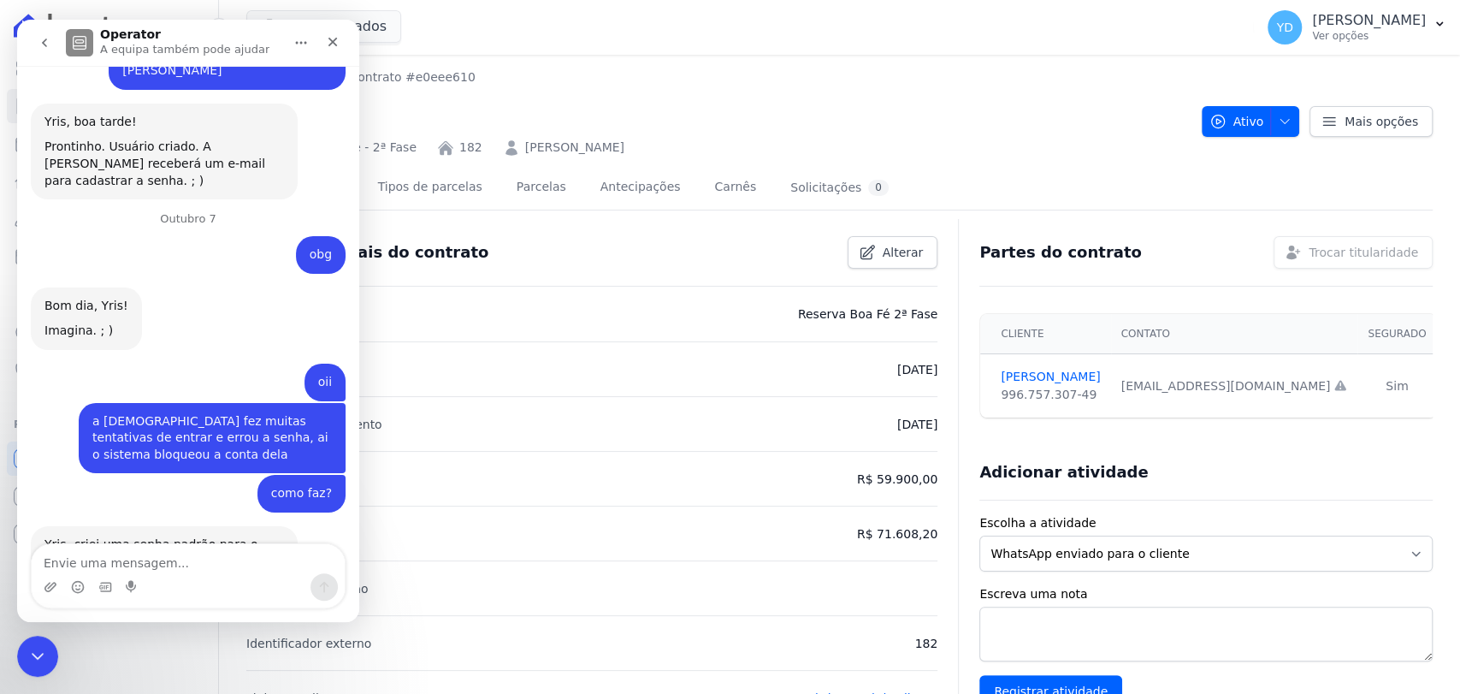
scroll to position [16538, 0]
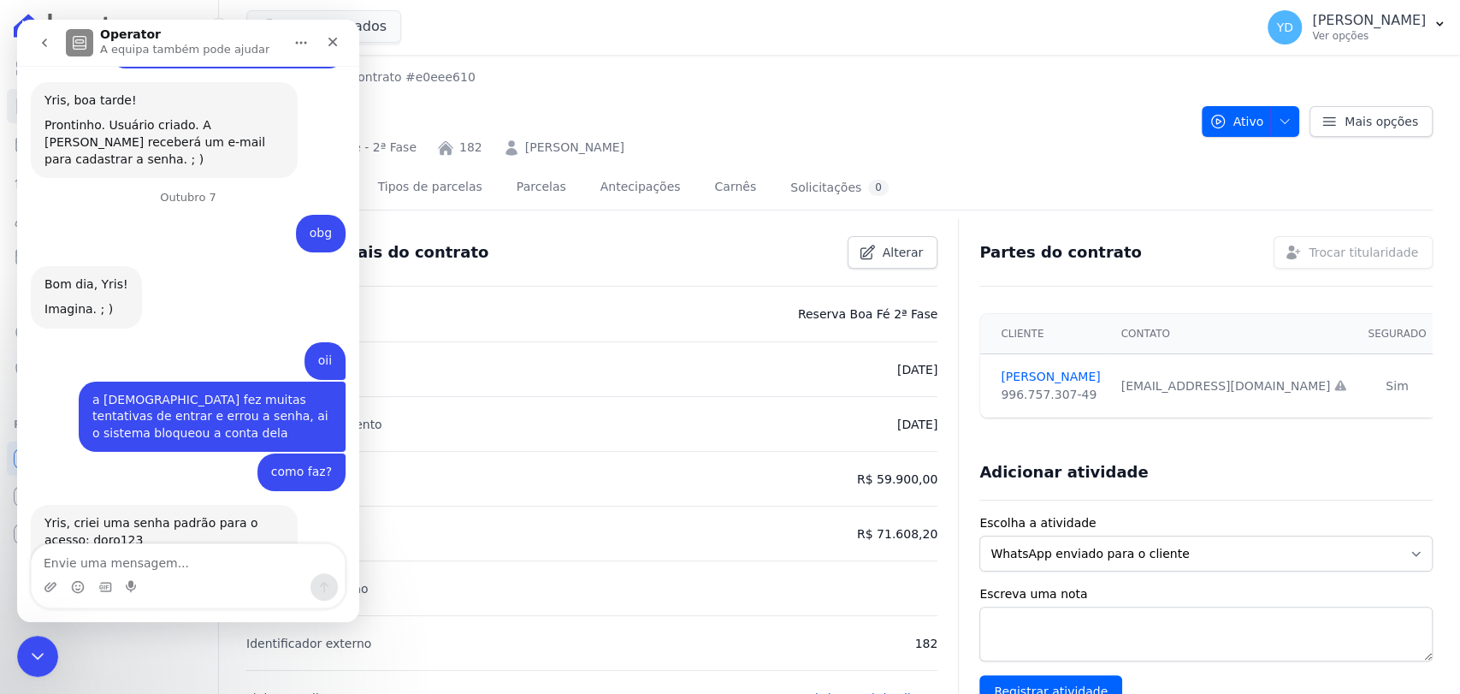
click at [233, 639] on img "YRIS diz…" at bounding box center [210, 684] width 229 height 90
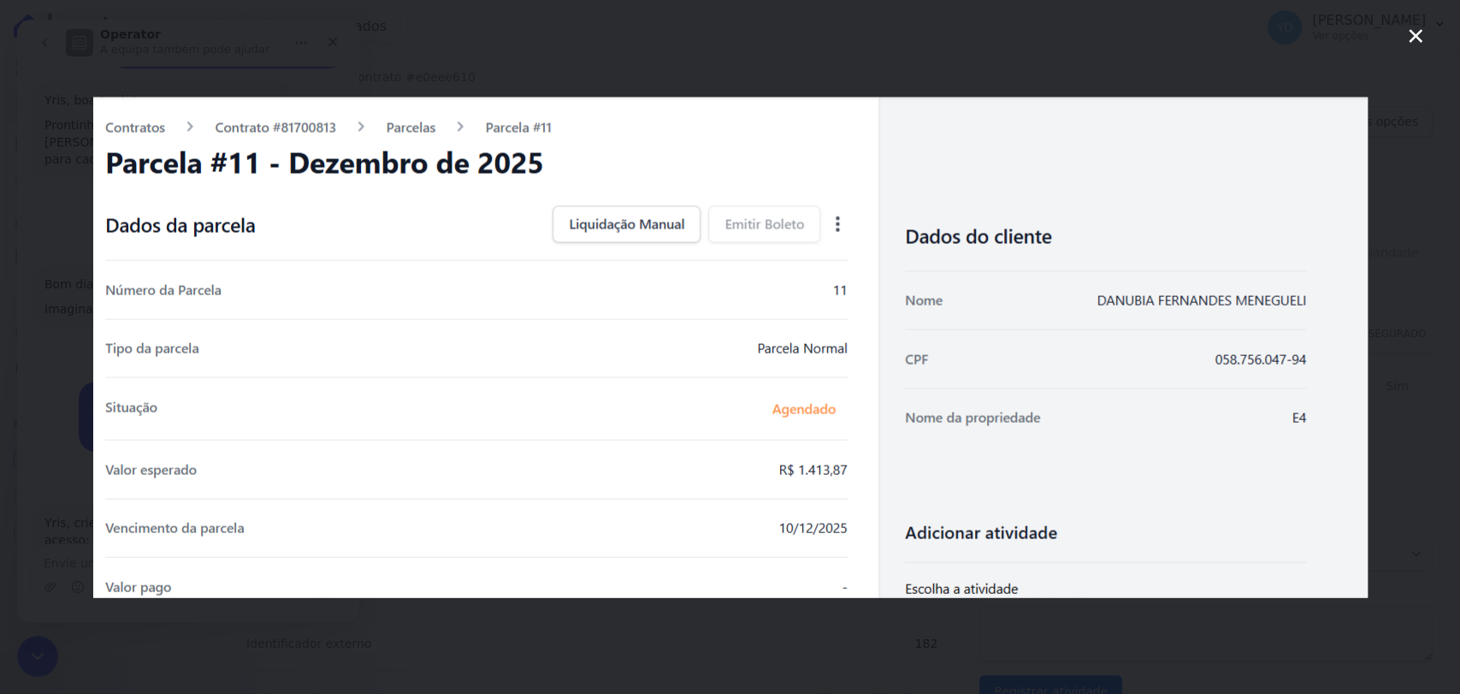
scroll to position [0, 0]
click at [258, 84] on div "Messenger da Intercom" at bounding box center [730, 347] width 1460 height 694
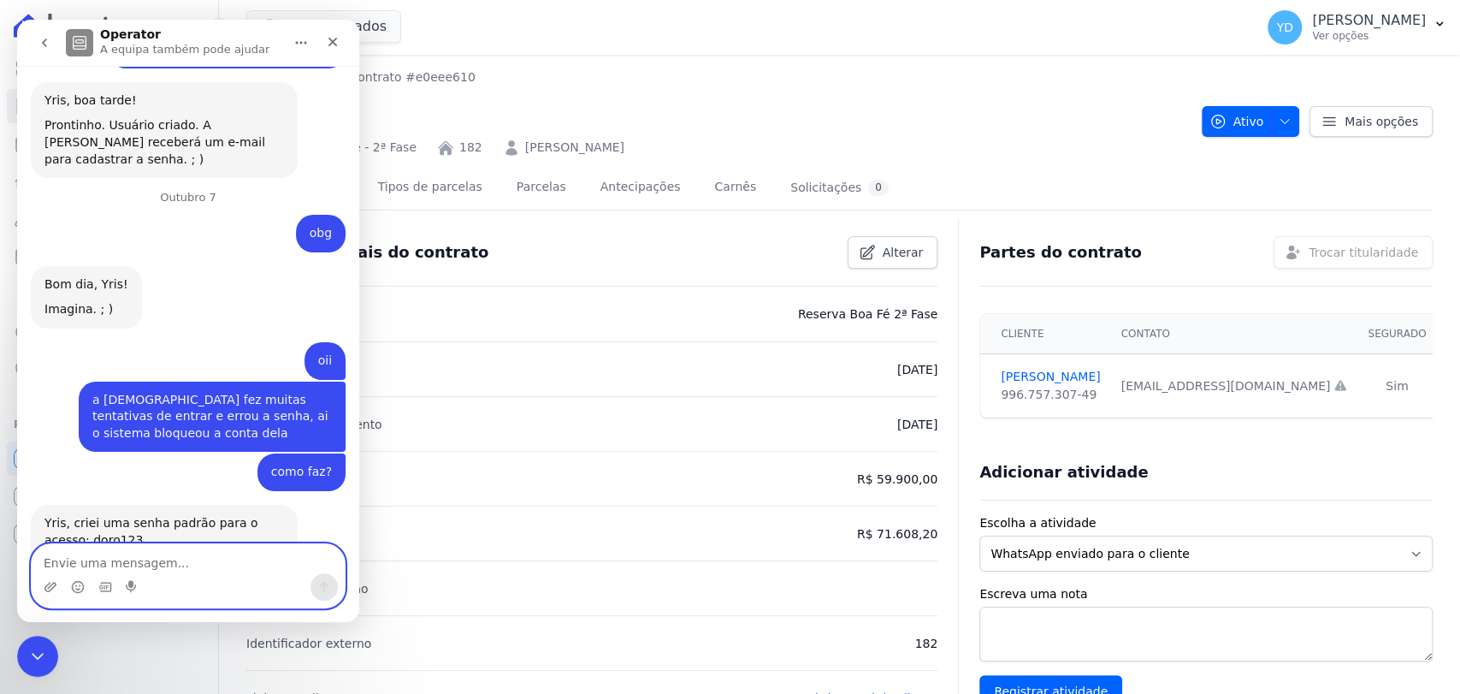
click at [197, 559] on textarea "Envie uma mensagem..." at bounding box center [188, 558] width 313 height 29
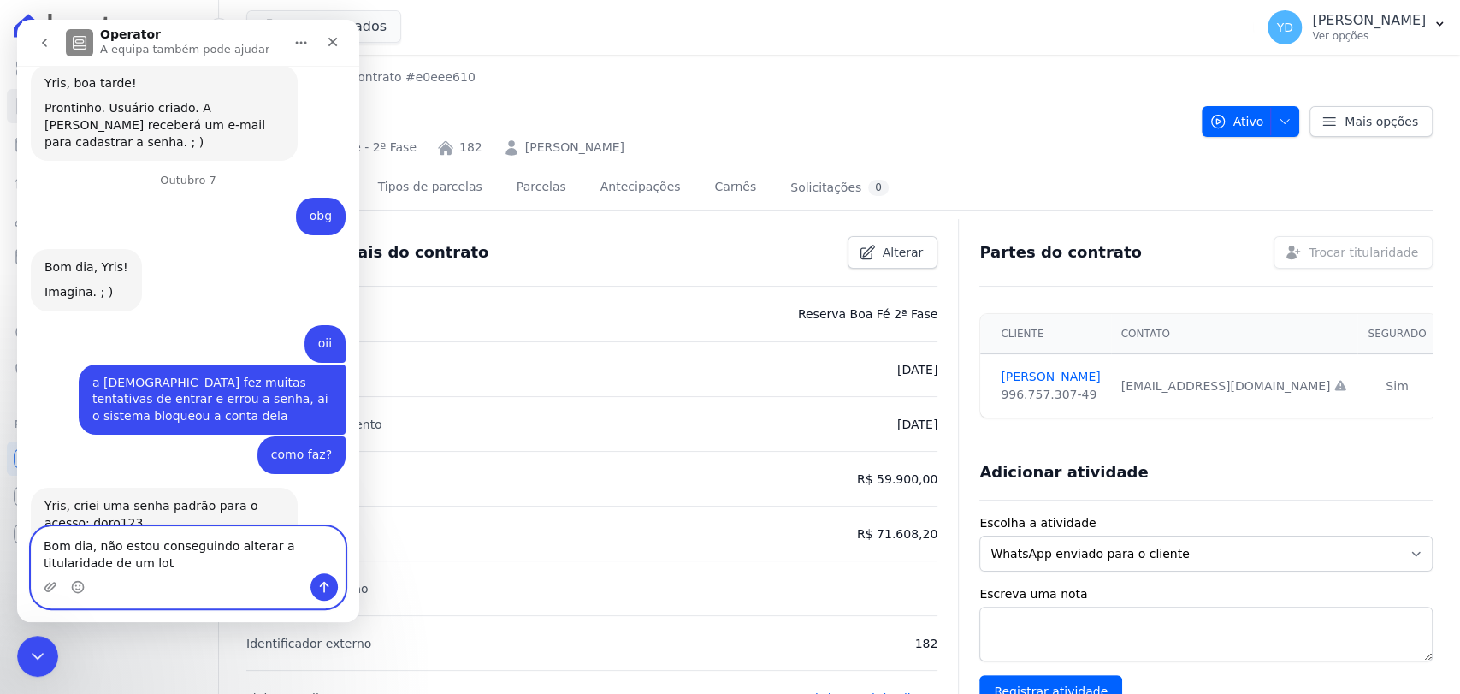
type textarea "Bom dia, não estou conseguindo alterar a titularidade de um lote"
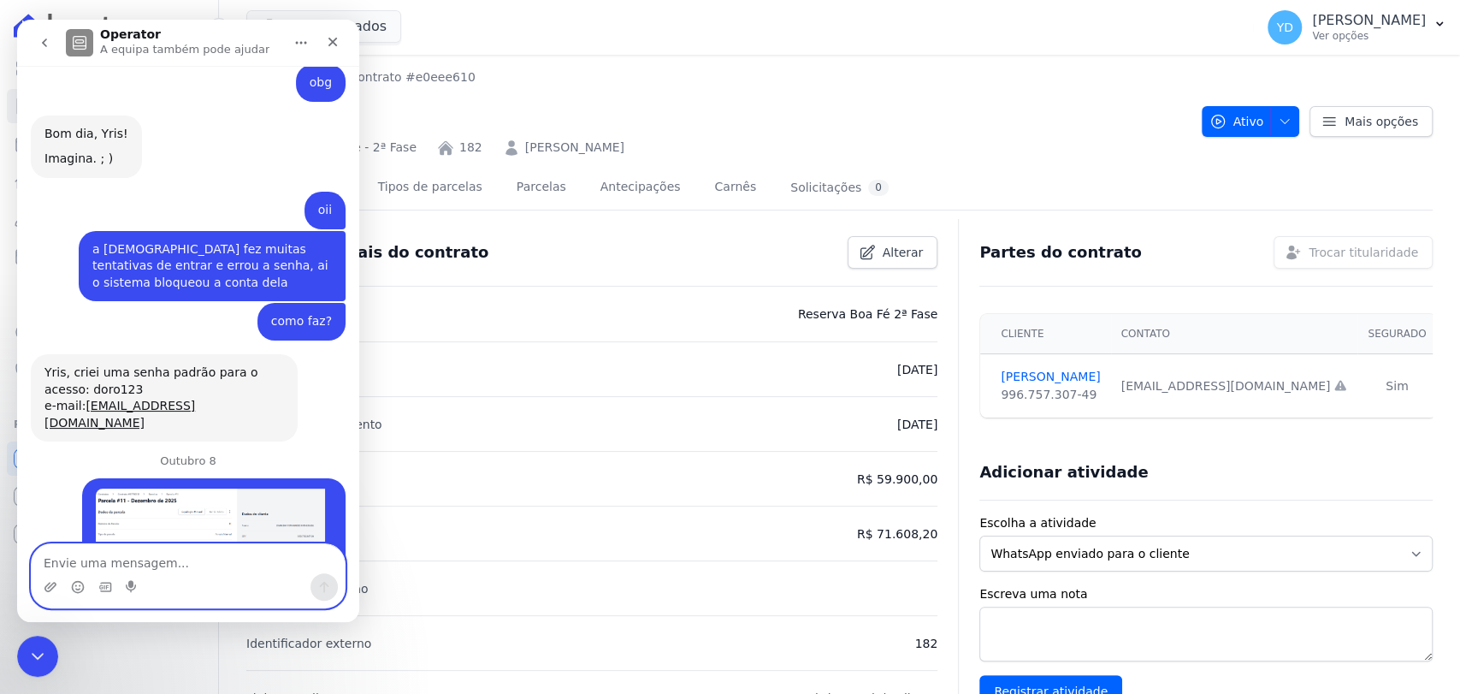
scroll to position [16691, 0]
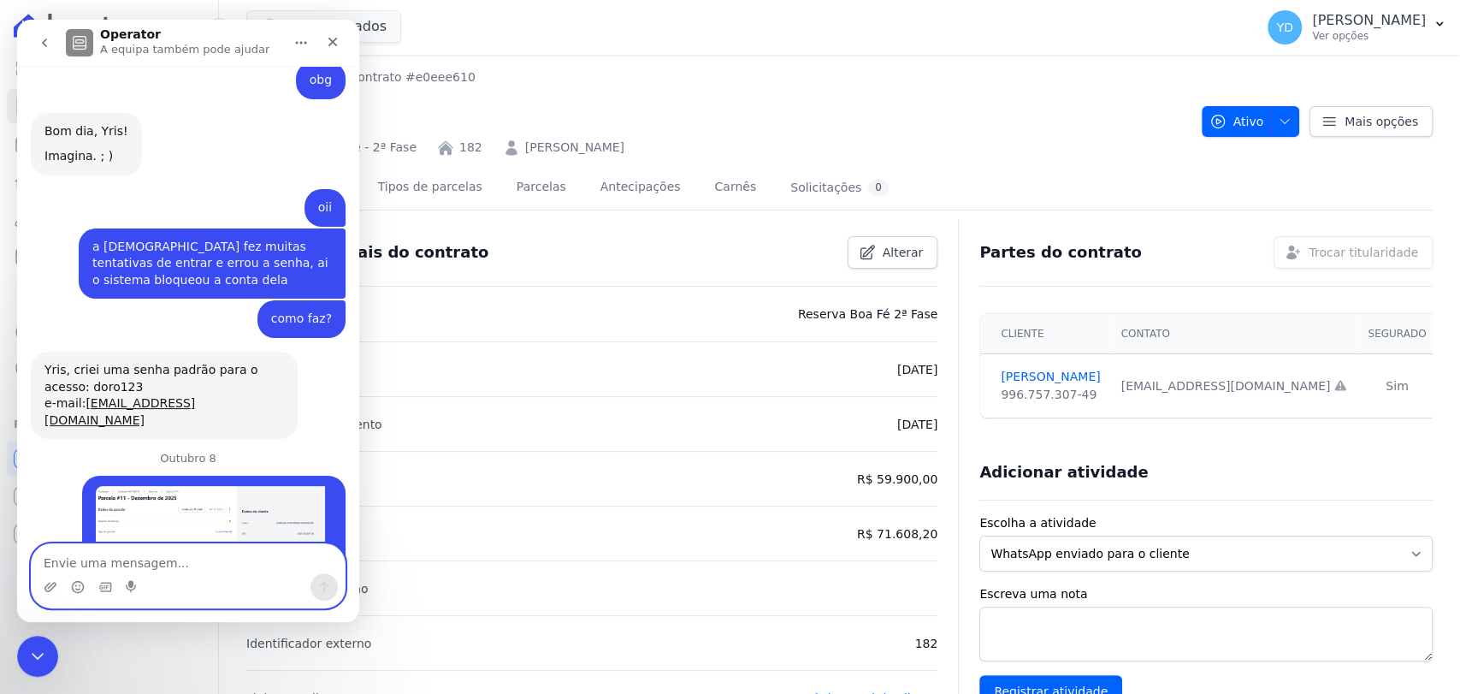
click at [181, 486] on img "YRIS diz…" at bounding box center [210, 531] width 229 height 90
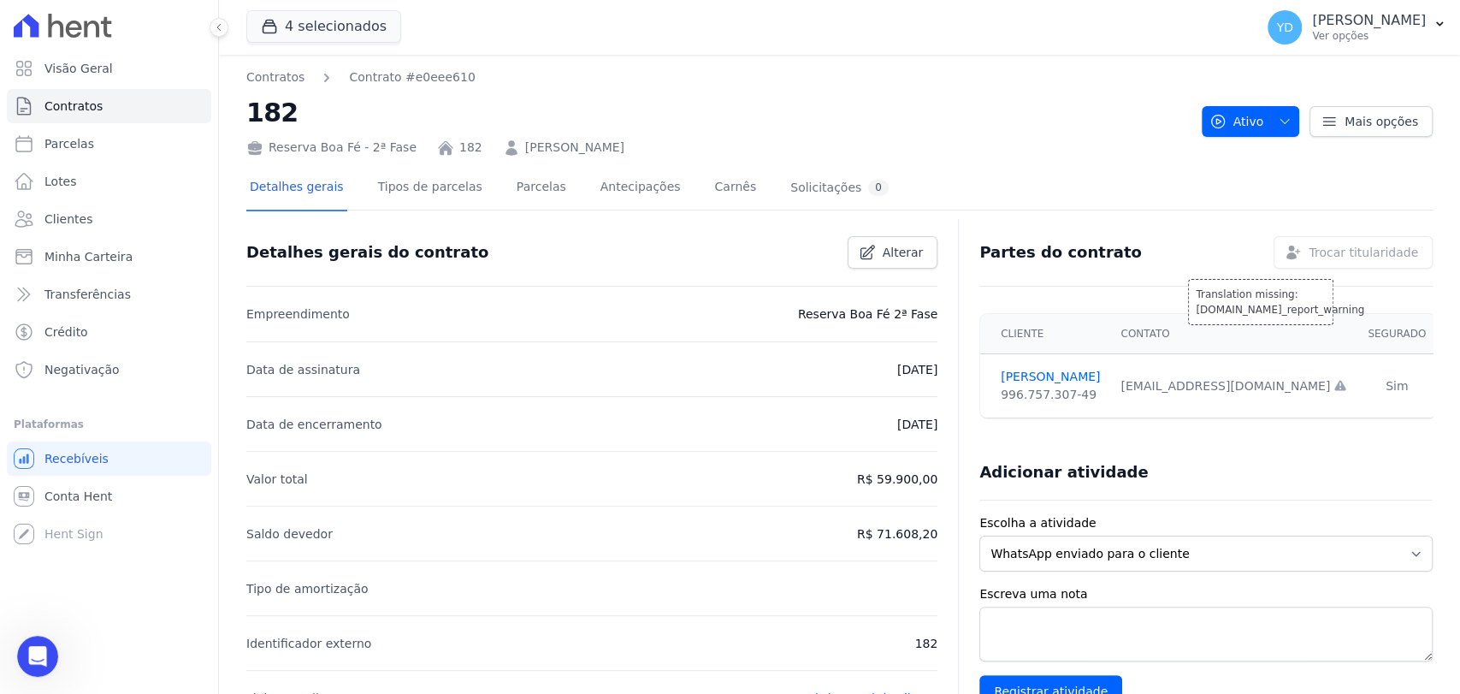
click at [1371, 248] on div "Translation missing: [DOMAIN_NAME]_report_warning Trocar titularidade" at bounding box center [1353, 252] width 159 height 33
click at [1280, 138] on div "Contratos Contrato #e0eee610 182 Reserva Boa Fé - 2ª Fase 182 [PERSON_NAME] Ati…" at bounding box center [839, 112] width 1186 height 88
click at [1278, 125] on icon "button" at bounding box center [1285, 122] width 14 height 14
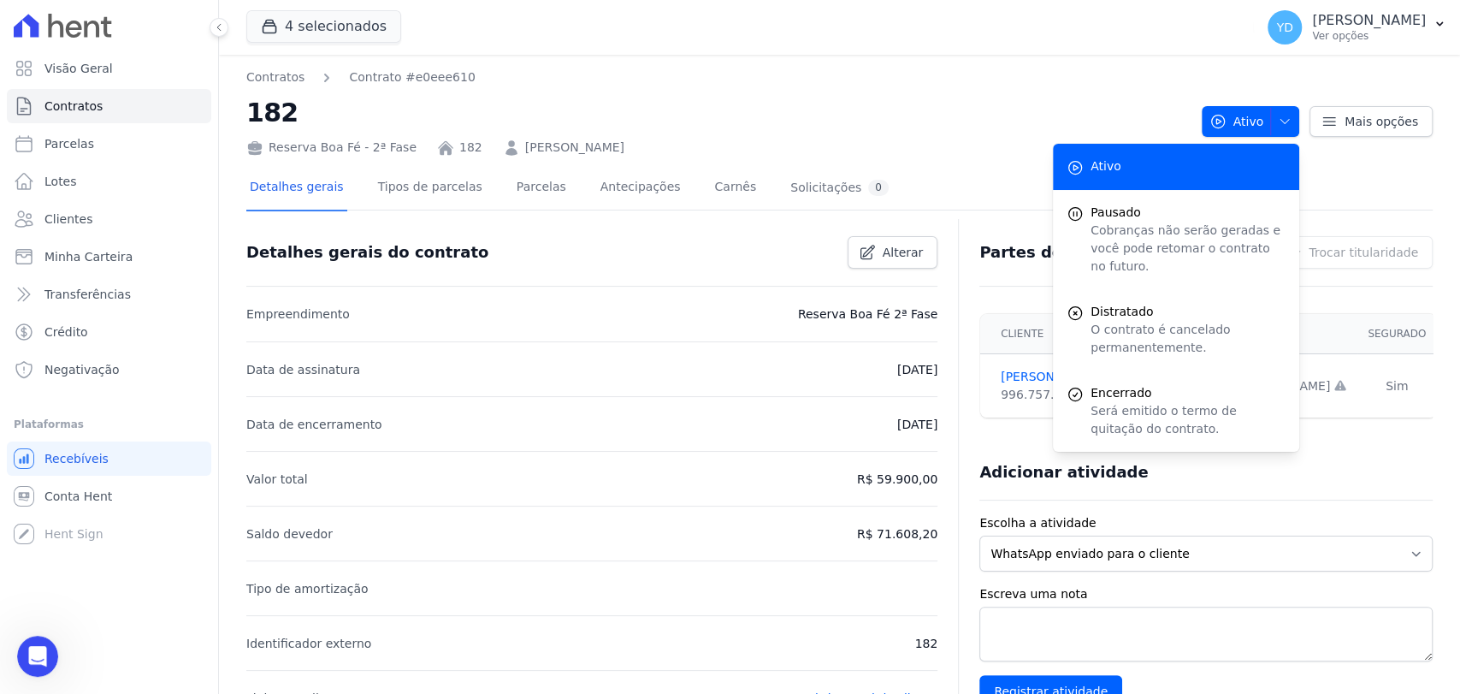
click at [1411, 214] on div at bounding box center [839, 217] width 1186 height 15
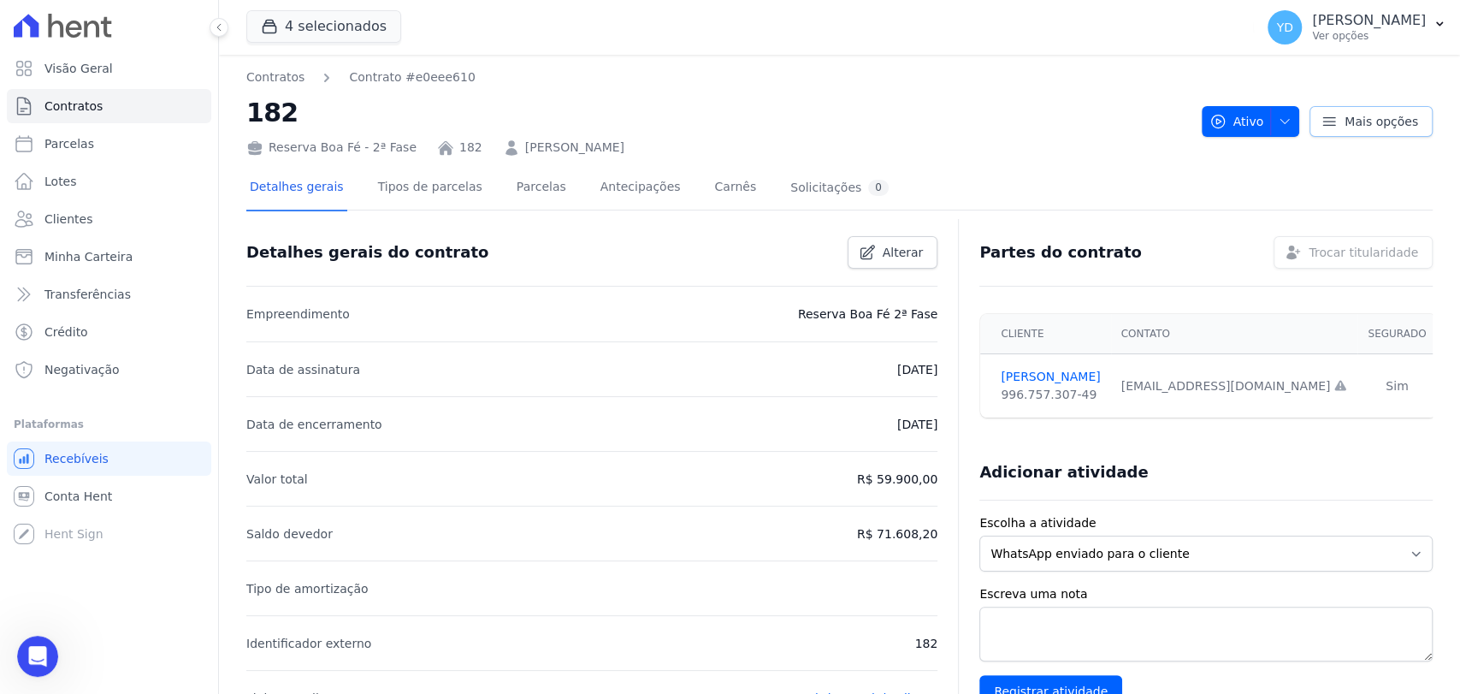
click at [1325, 121] on icon at bounding box center [1329, 121] width 12 height 8
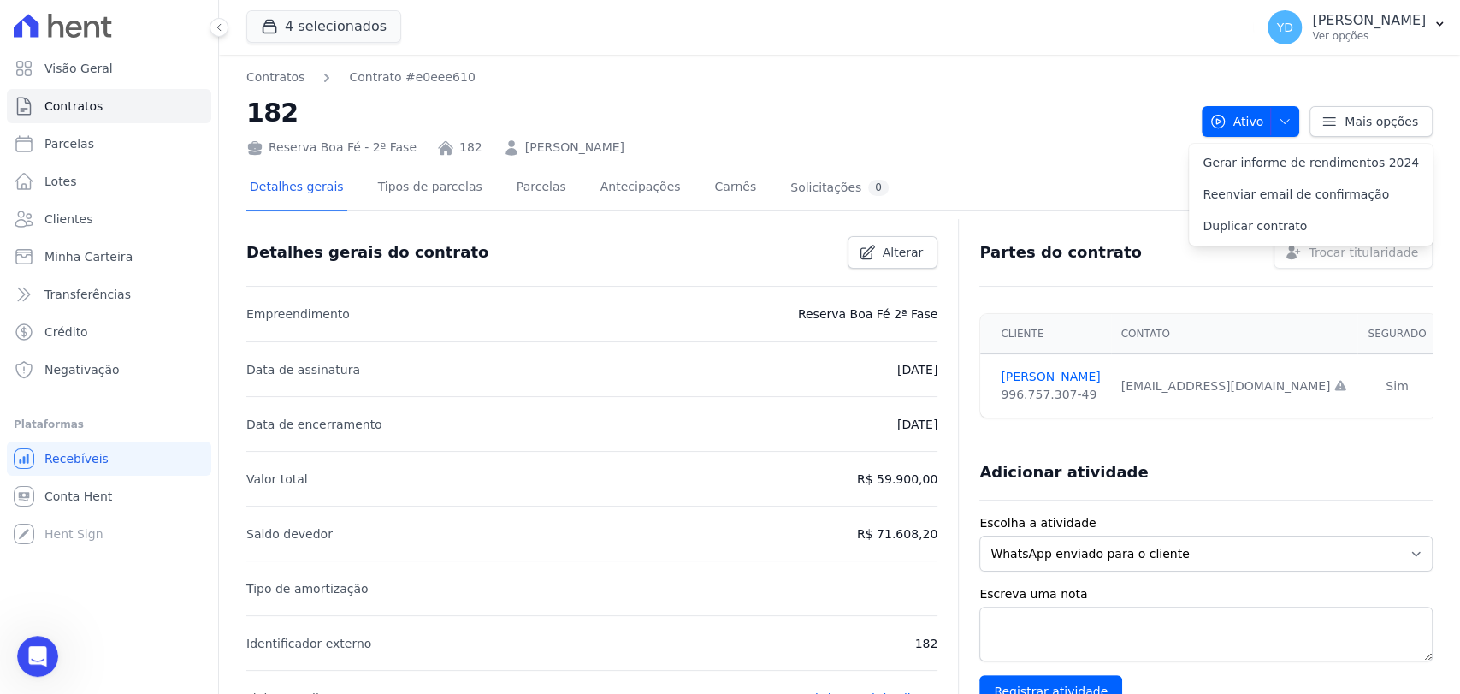
click at [624, 154] on link "[PERSON_NAME]" at bounding box center [574, 148] width 99 height 18
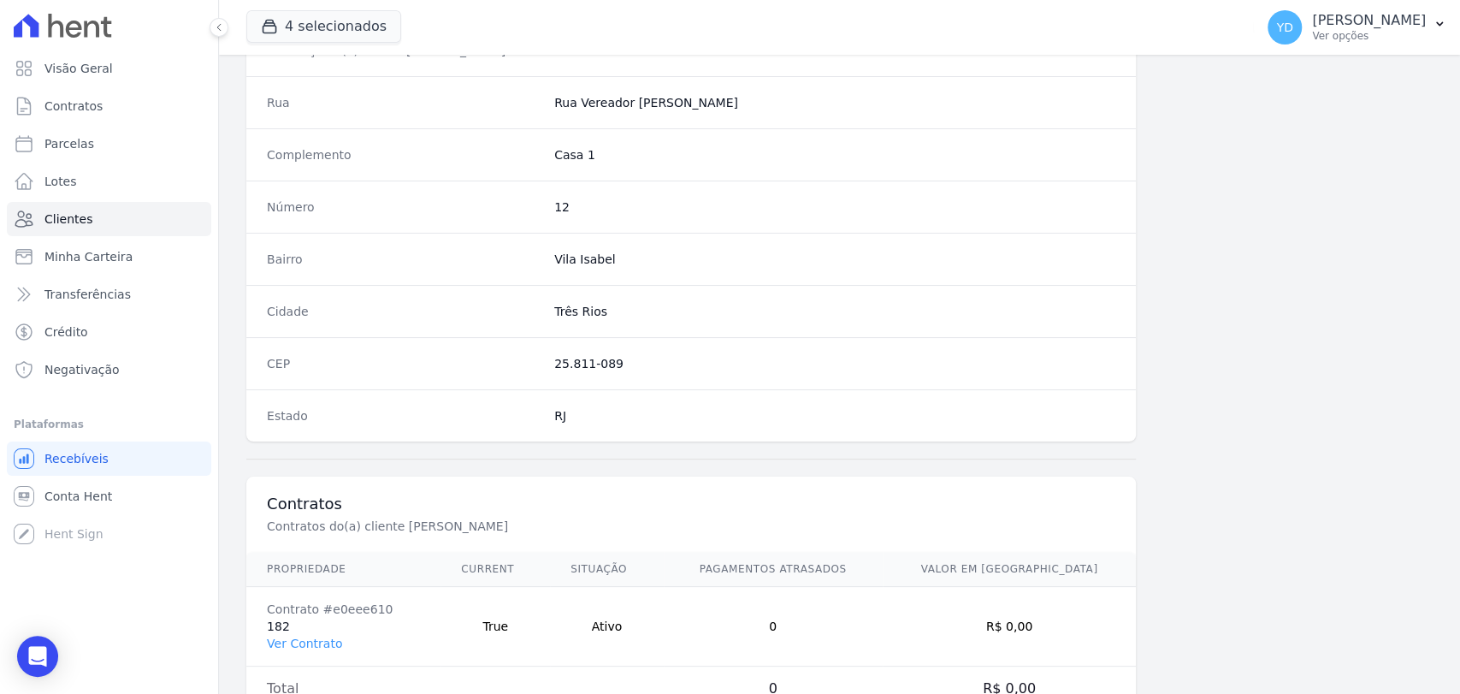
scroll to position [855, 0]
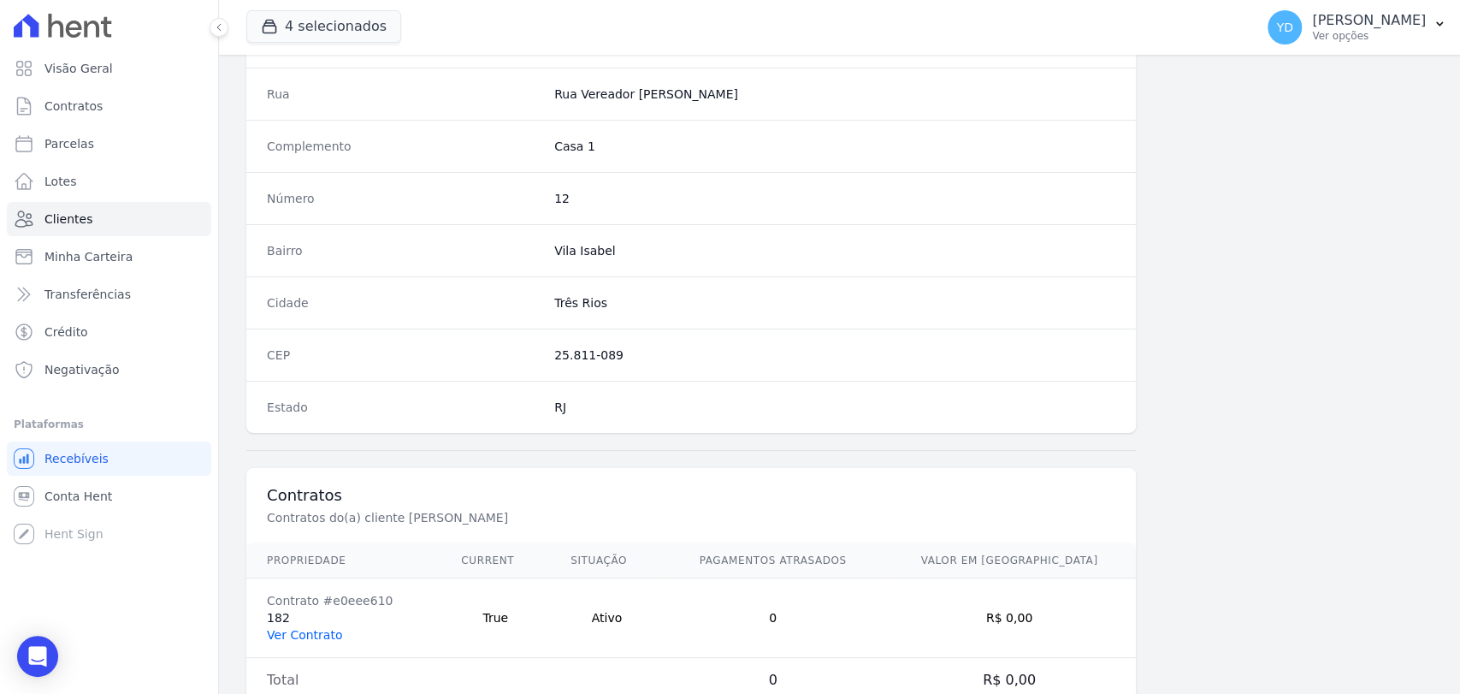
click at [308, 635] on link "Ver Contrato" at bounding box center [304, 635] width 75 height 14
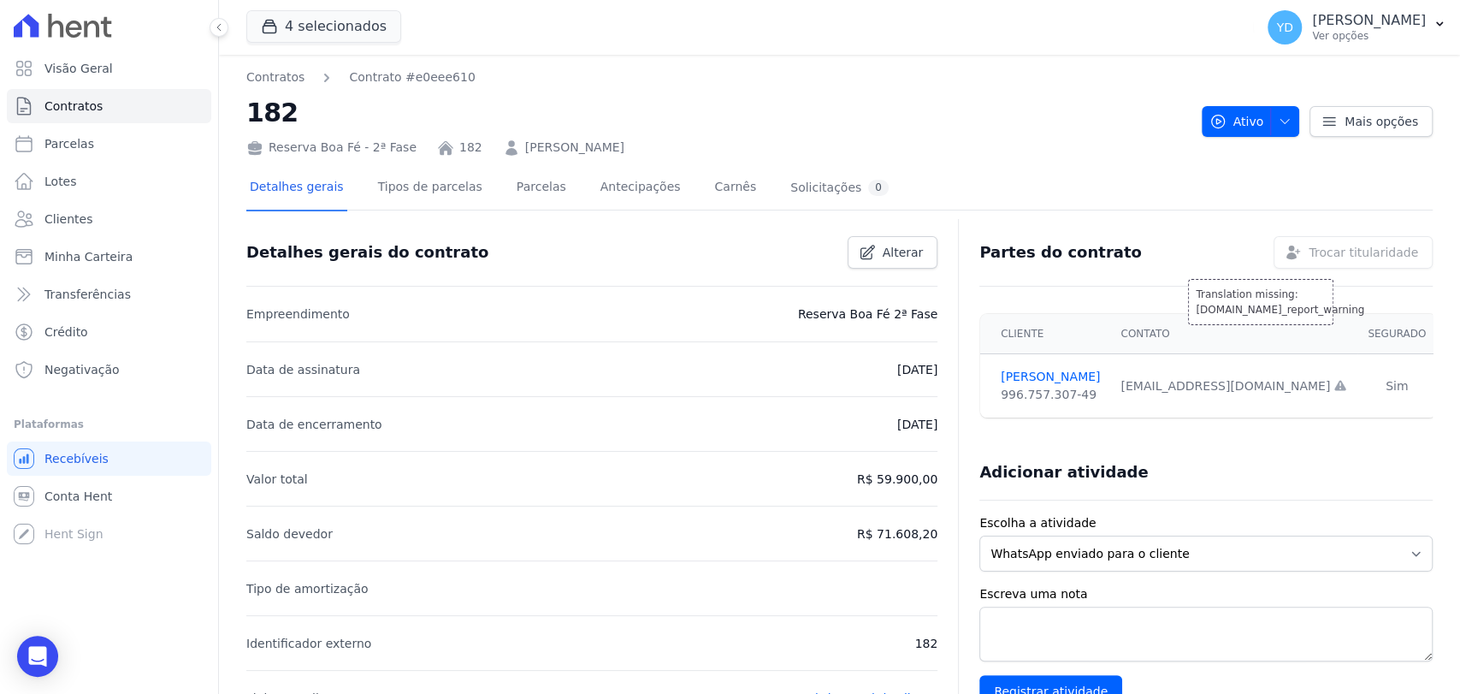
click at [1315, 260] on div "Translation missing: [DOMAIN_NAME]_report_warning Trocar titularidade" at bounding box center [1353, 252] width 159 height 33
click at [1146, 232] on div "Partes do contrato Translation missing: [DOMAIN_NAME]_report_warning Trocar tit…" at bounding box center [1199, 245] width 467 height 46
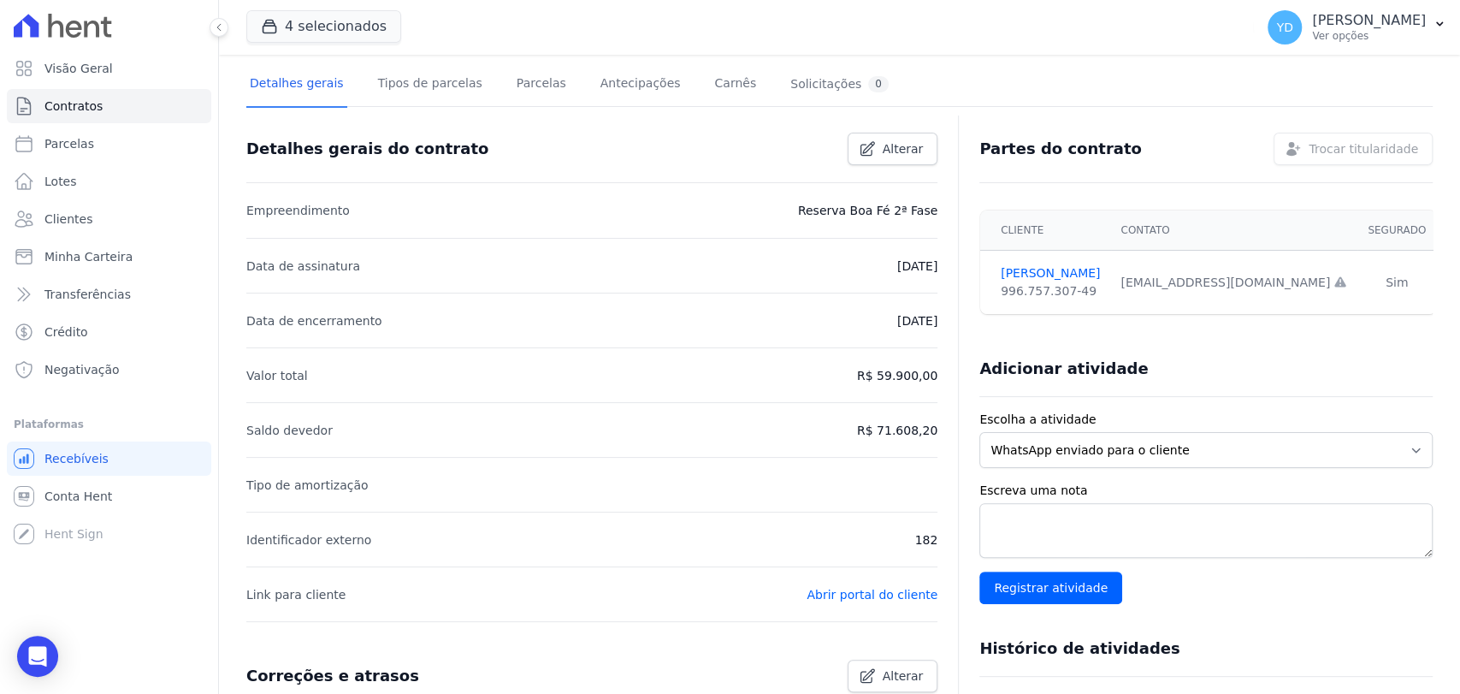
scroll to position [95, 0]
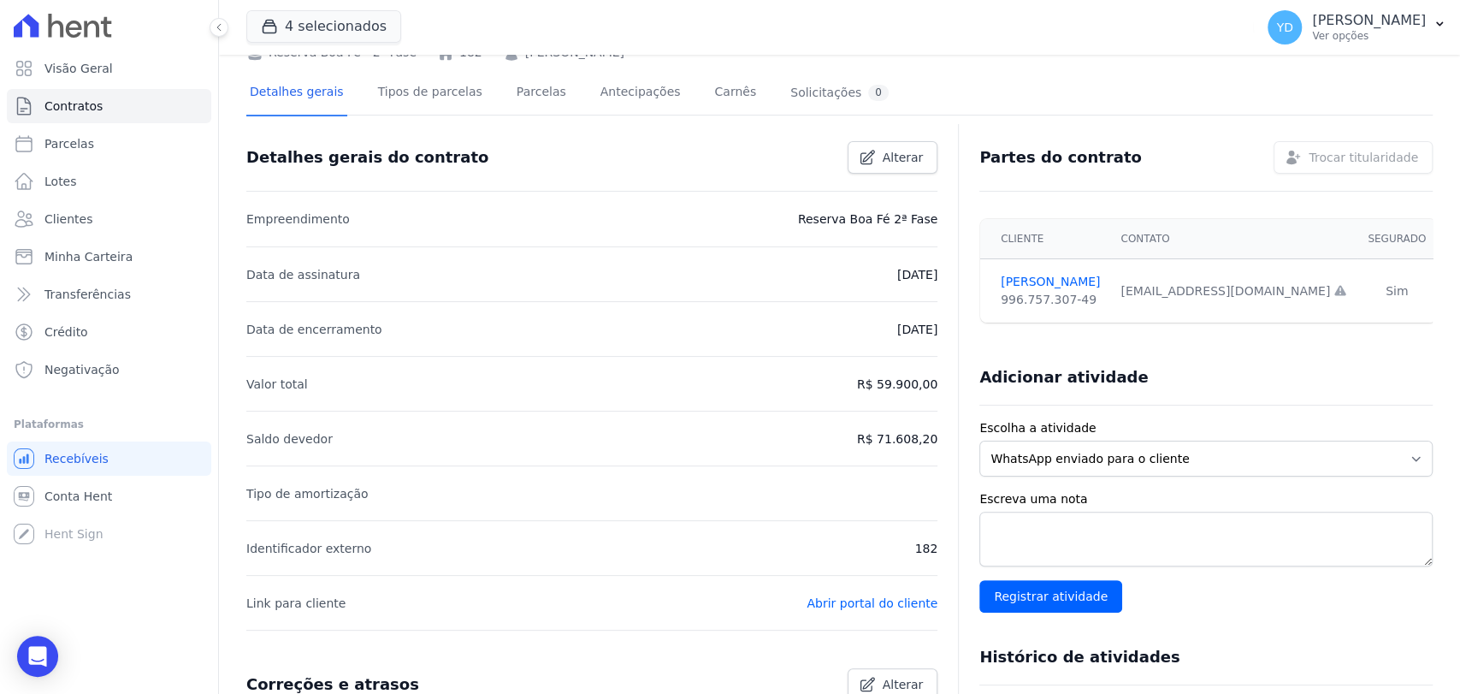
click at [1274, 300] on td "[EMAIL_ADDRESS][DOMAIN_NAME] Email e telefone não confirmados." at bounding box center [1234, 291] width 247 height 64
click at [1358, 228] on th "Segurado" at bounding box center [1397, 239] width 79 height 40
click at [1246, 284] on div "[EMAIL_ADDRESS][DOMAIN_NAME] Email e telefone não confirmados." at bounding box center [1234, 291] width 227 height 18
click at [1077, 291] on div "996.757.307-49" at bounding box center [1050, 300] width 99 height 18
click at [1021, 278] on link "[PERSON_NAME]" at bounding box center [1050, 282] width 99 height 18
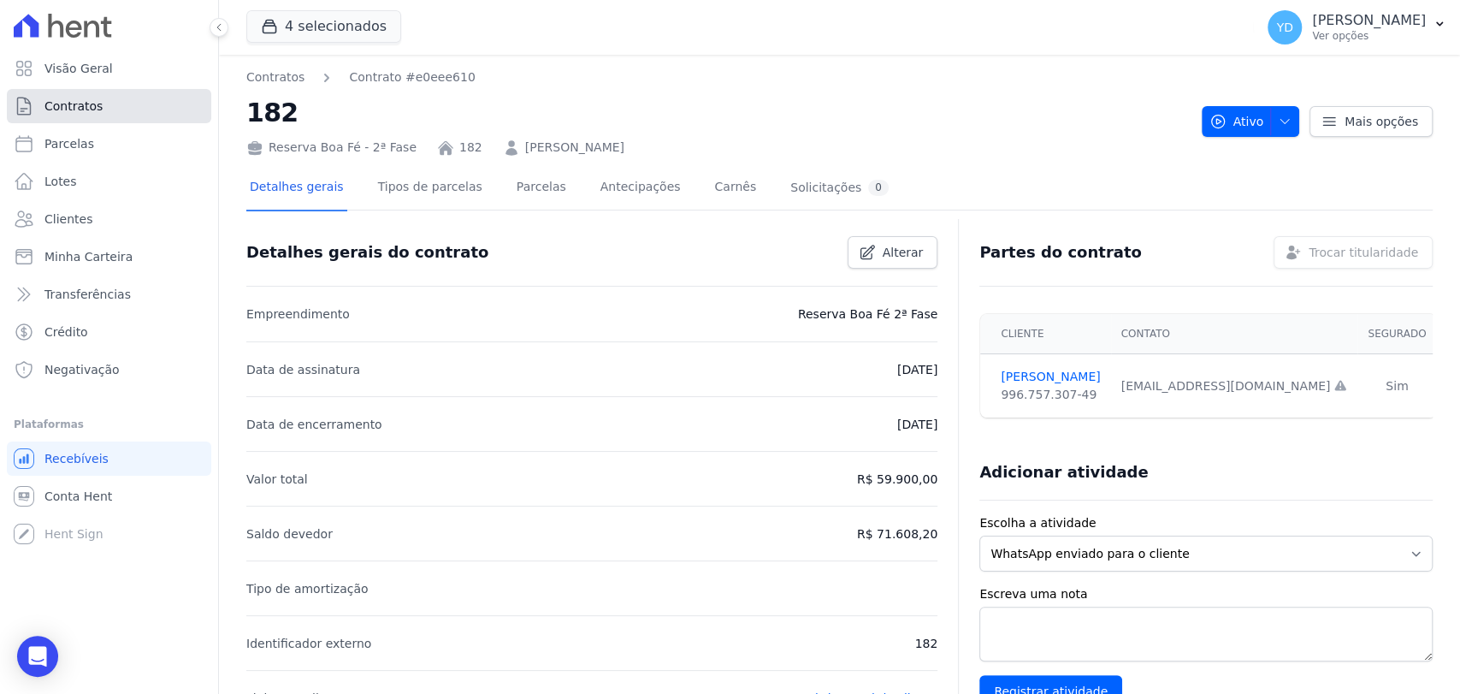
click at [168, 98] on link "Contratos" at bounding box center [109, 106] width 204 height 34
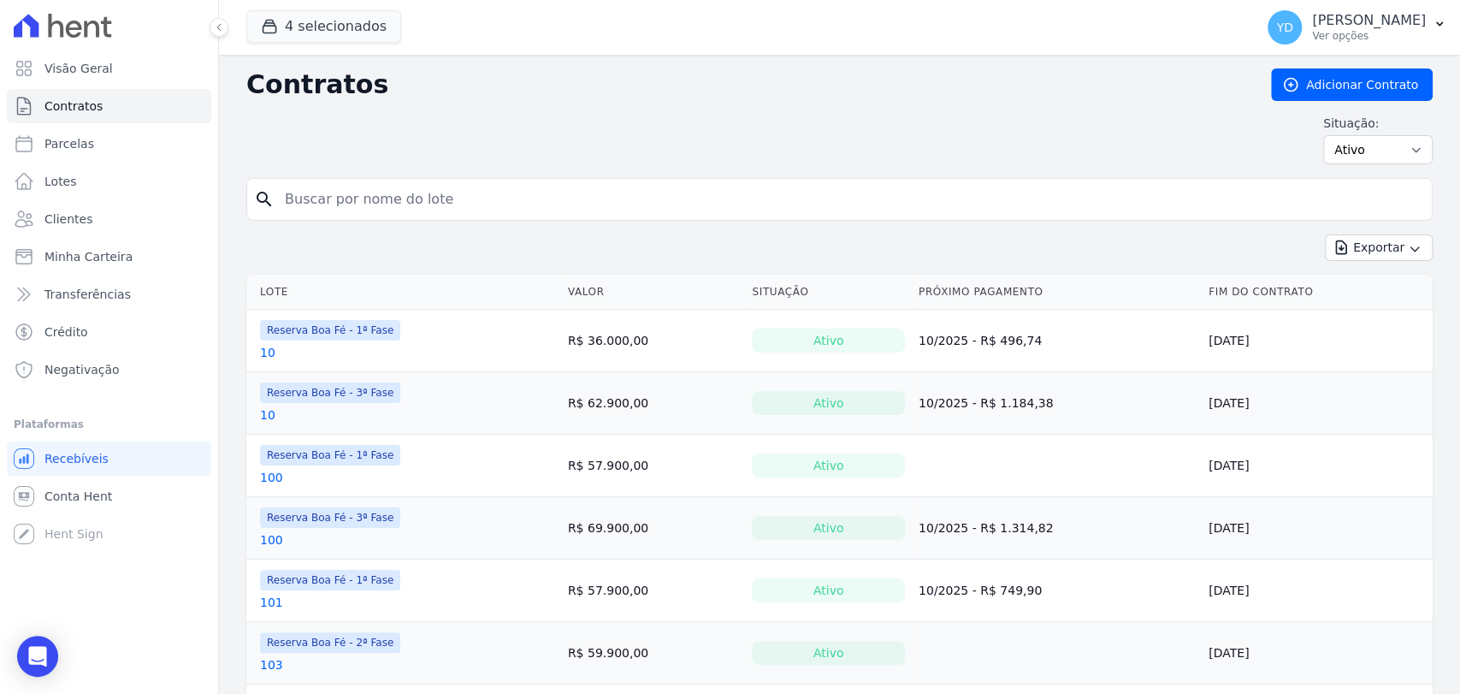
click at [501, 198] on input "search" at bounding box center [850, 199] width 1151 height 34
type input "40"
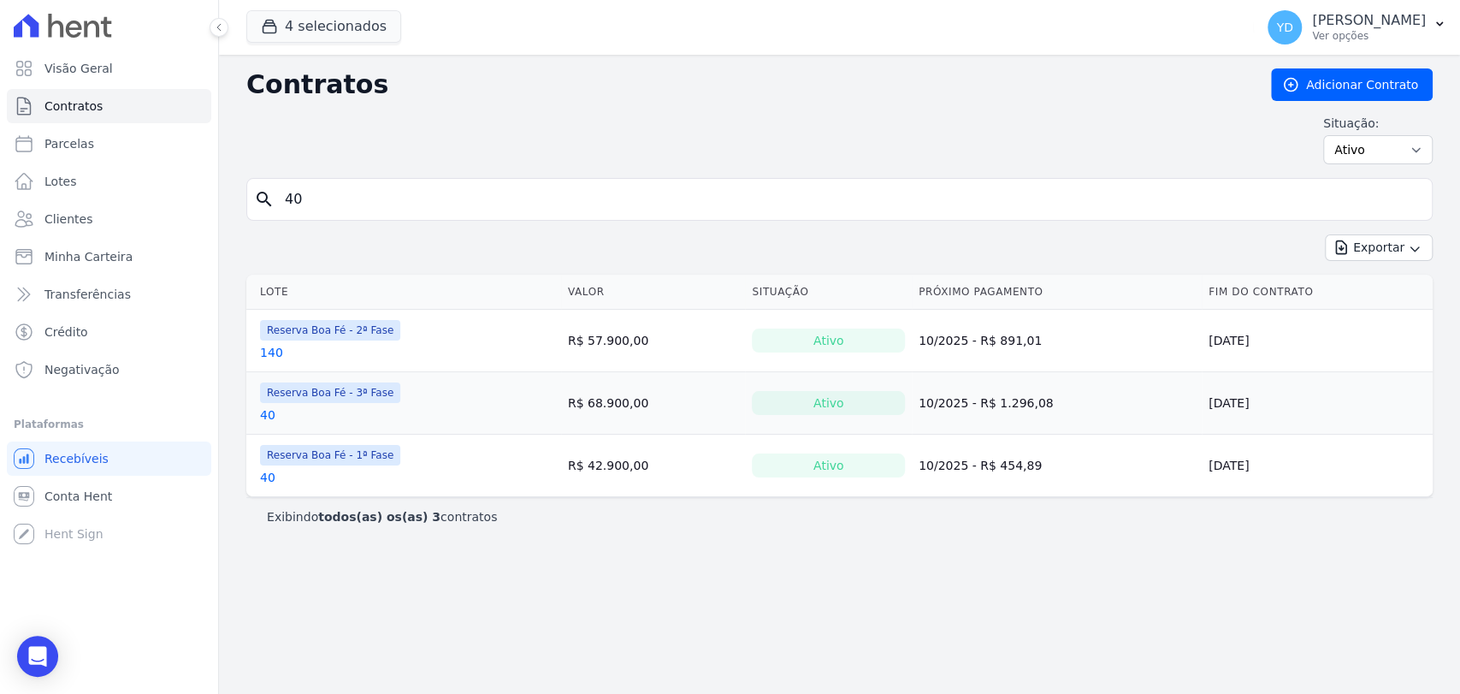
drag, startPoint x: 277, startPoint y: 480, endPoint x: 269, endPoint y: 477, distance: 8.9
click at [274, 481] on div "40" at bounding box center [330, 477] width 140 height 17
click at [269, 477] on link "40" at bounding box center [267, 477] width 15 height 17
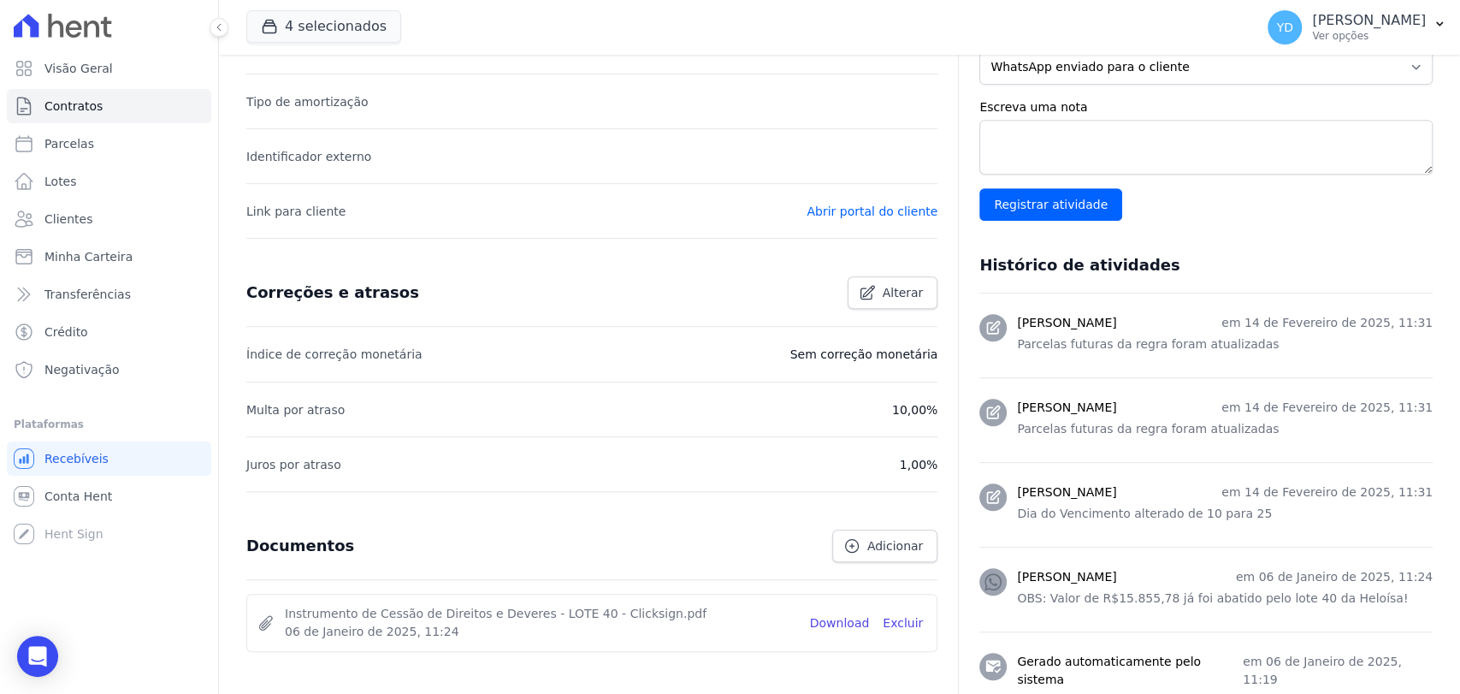
scroll to position [733, 0]
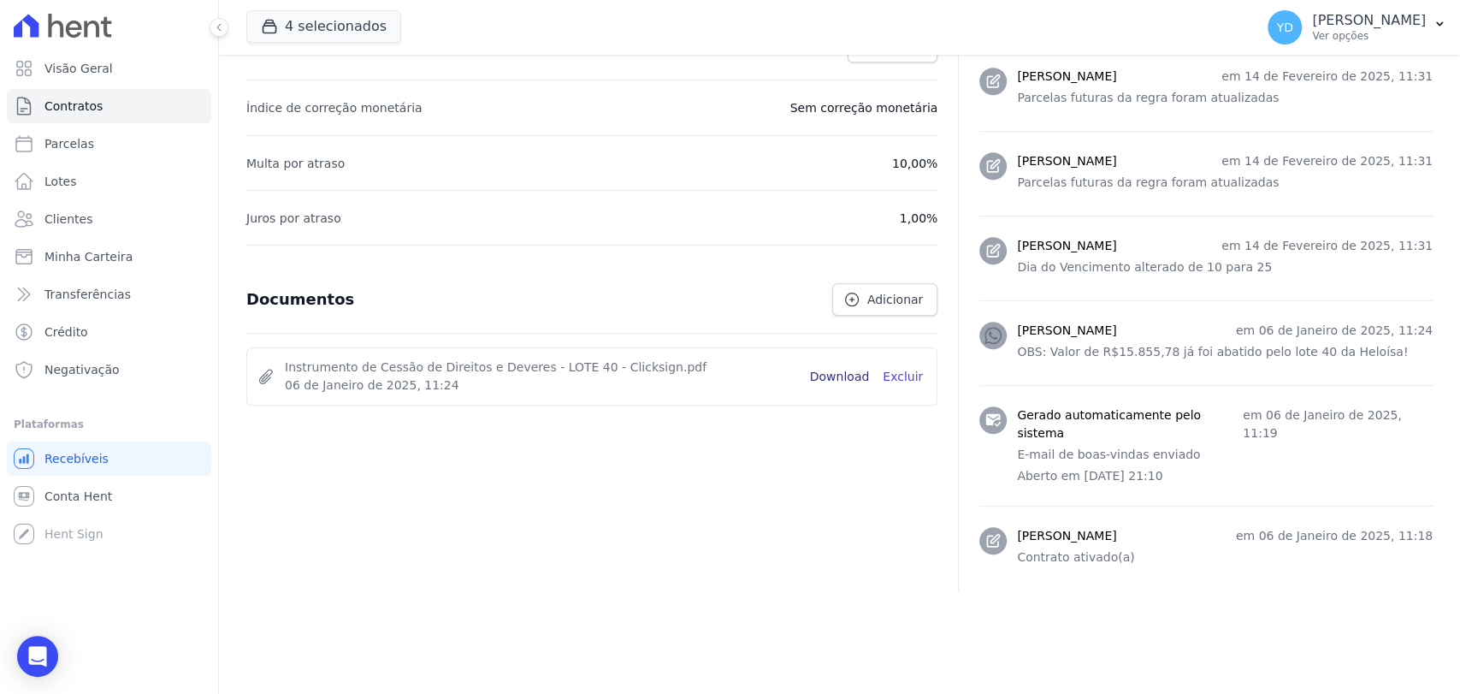
click at [825, 375] on link "Download" at bounding box center [840, 377] width 60 height 18
drag, startPoint x: 278, startPoint y: 385, endPoint x: 399, endPoint y: 405, distance: 123.2
click at [399, 405] on div "Detalhes gerais do contrato Alterar Empreendimento Reserva Boa Fé 1ª Fase Data …" at bounding box center [591, 38] width 691 height 1104
click at [780, 433] on div "Detalhes gerais do contrato Alterar Empreendimento Reserva Boa Fé 1ª Fase Data …" at bounding box center [591, 38] width 691 height 1104
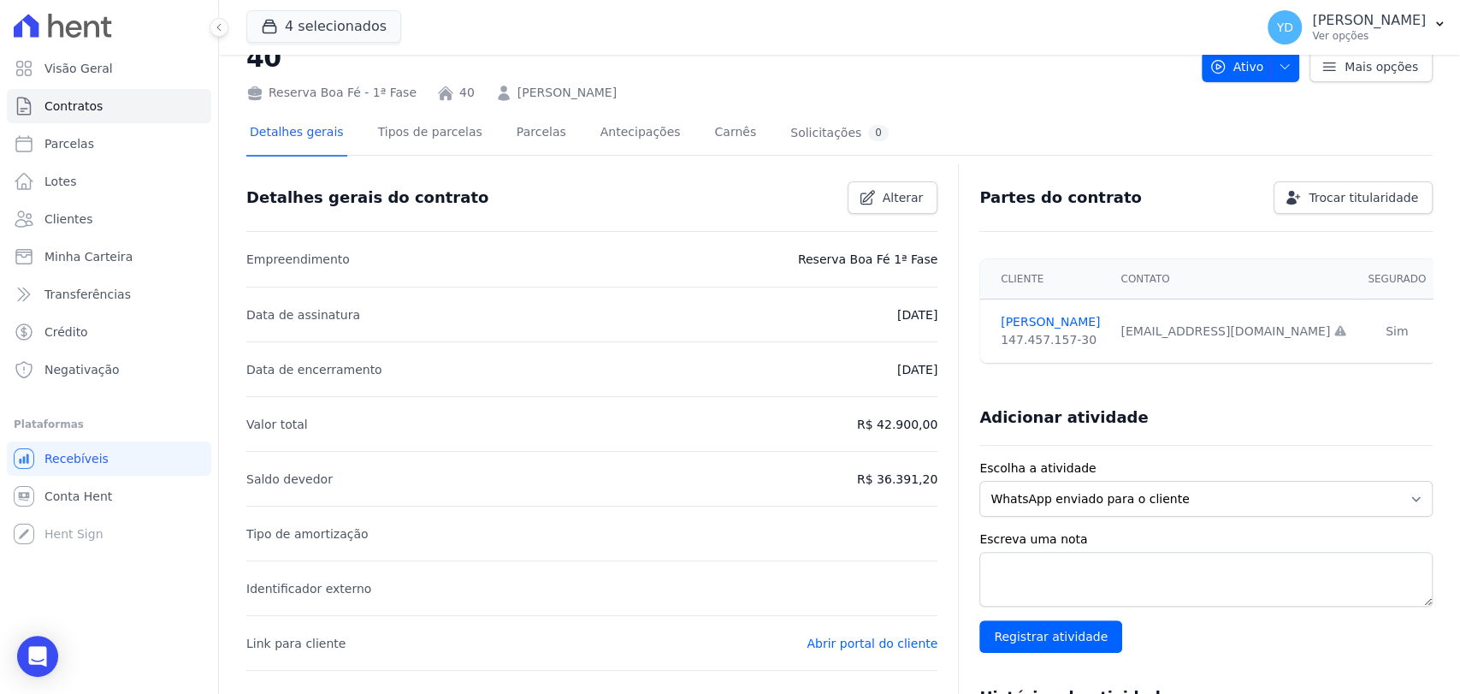
scroll to position [0, 0]
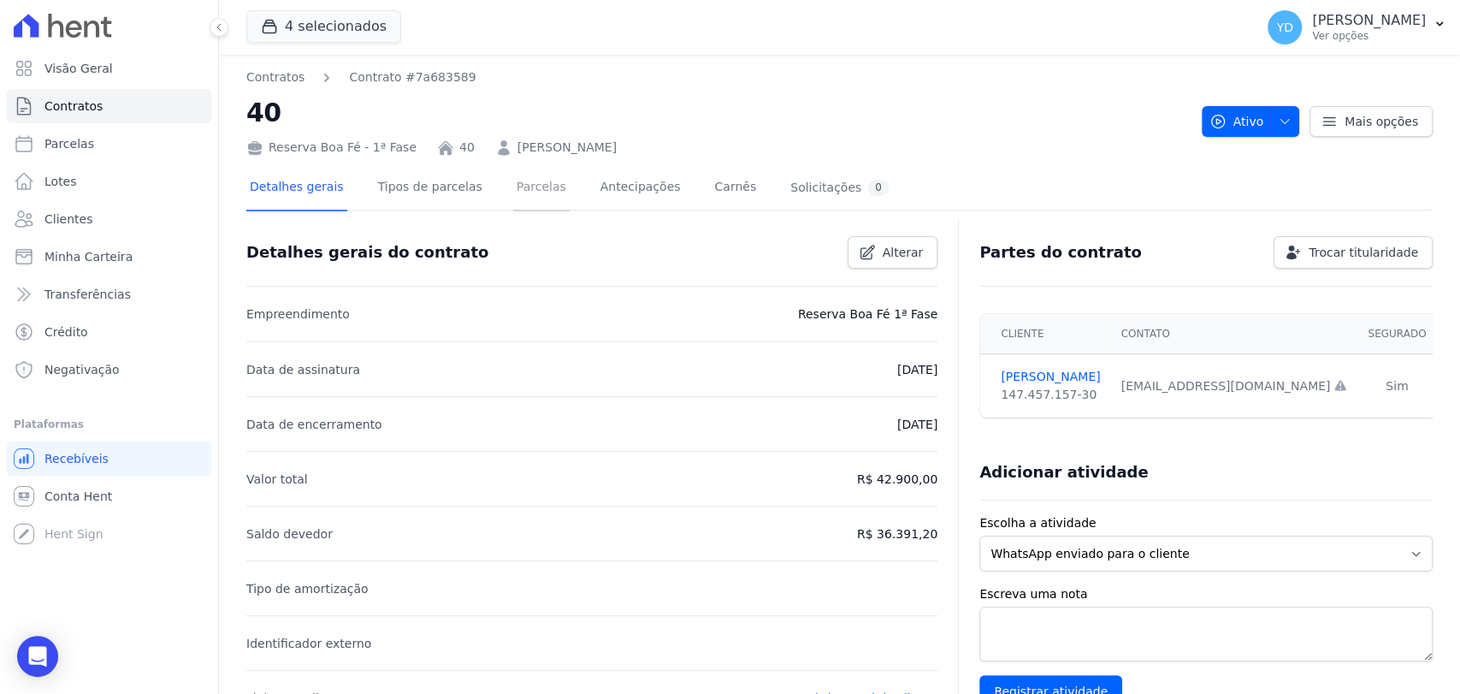
click at [513, 193] on link "Parcelas" at bounding box center [541, 188] width 56 height 45
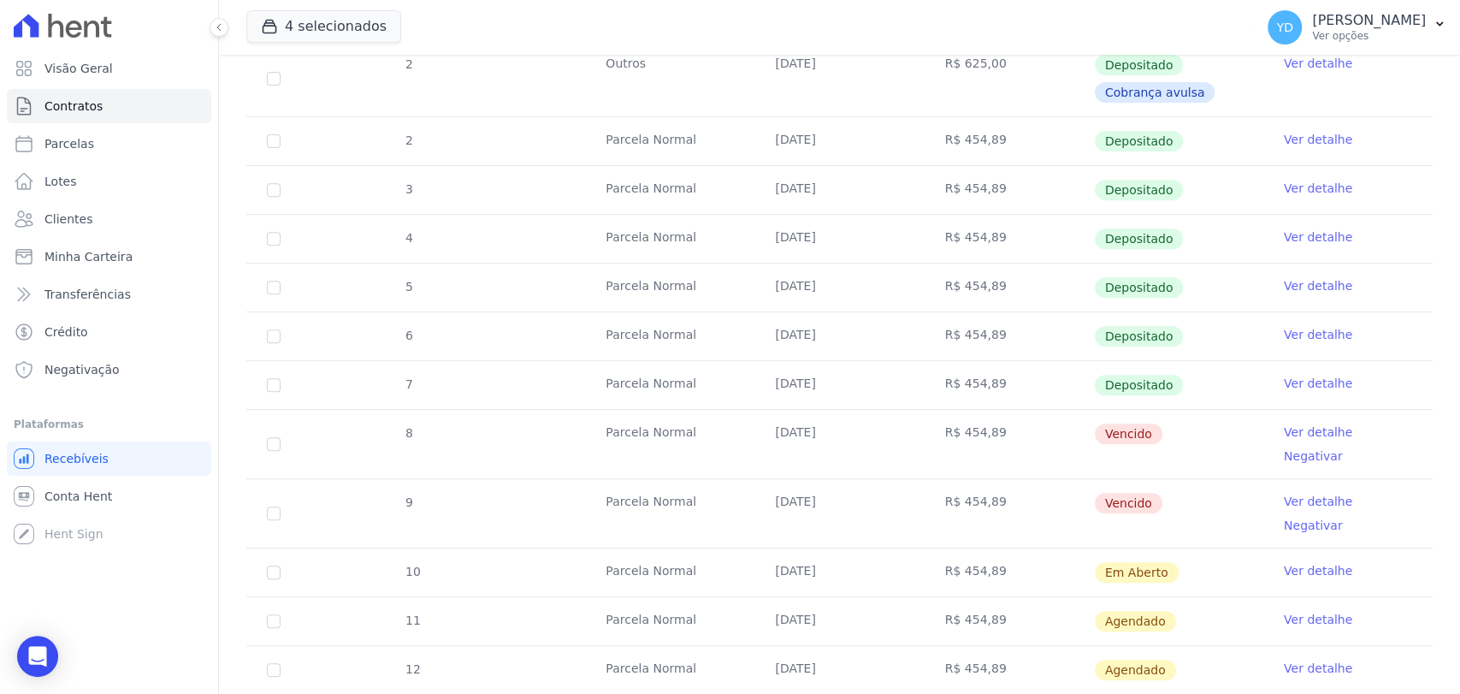
scroll to position [734, 0]
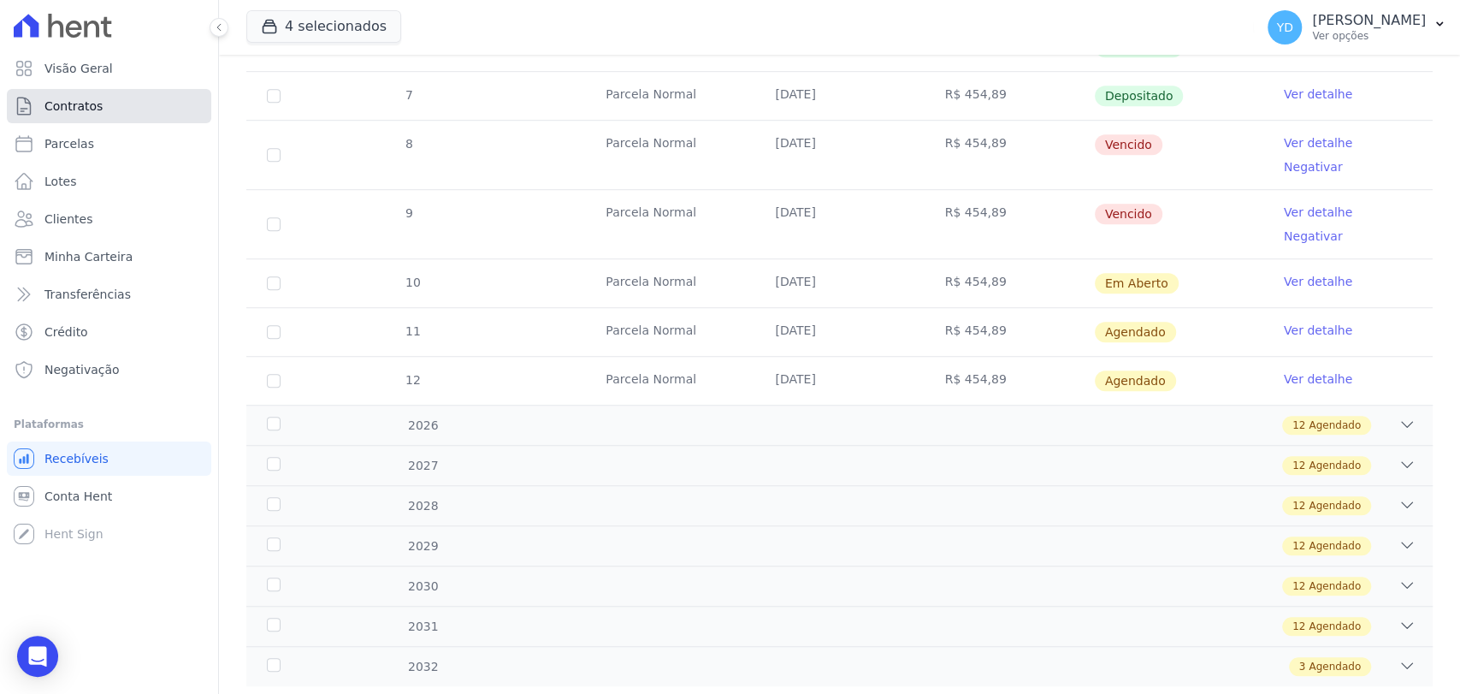
click at [133, 109] on link "Contratos" at bounding box center [109, 106] width 204 height 34
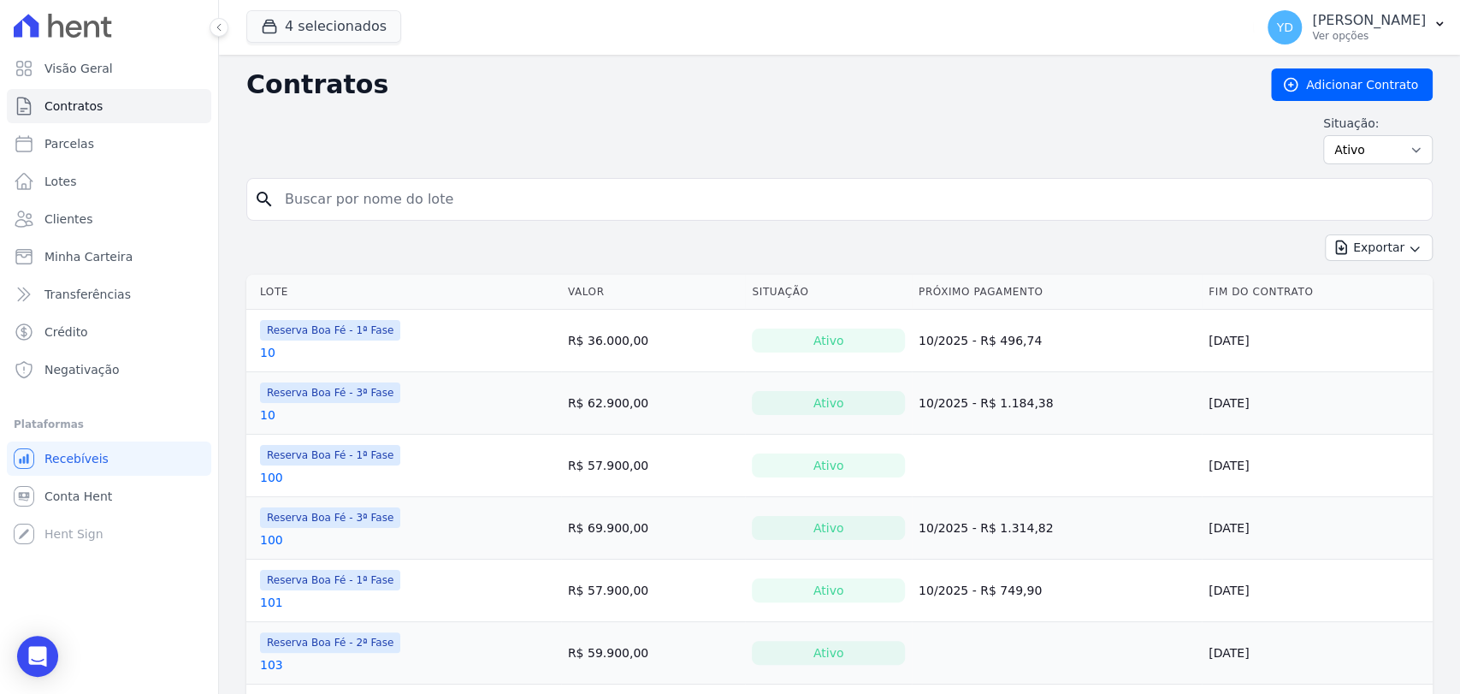
click at [415, 186] on input "search" at bounding box center [850, 199] width 1151 height 34
click at [154, 204] on link "Clientes" at bounding box center [109, 219] width 204 height 34
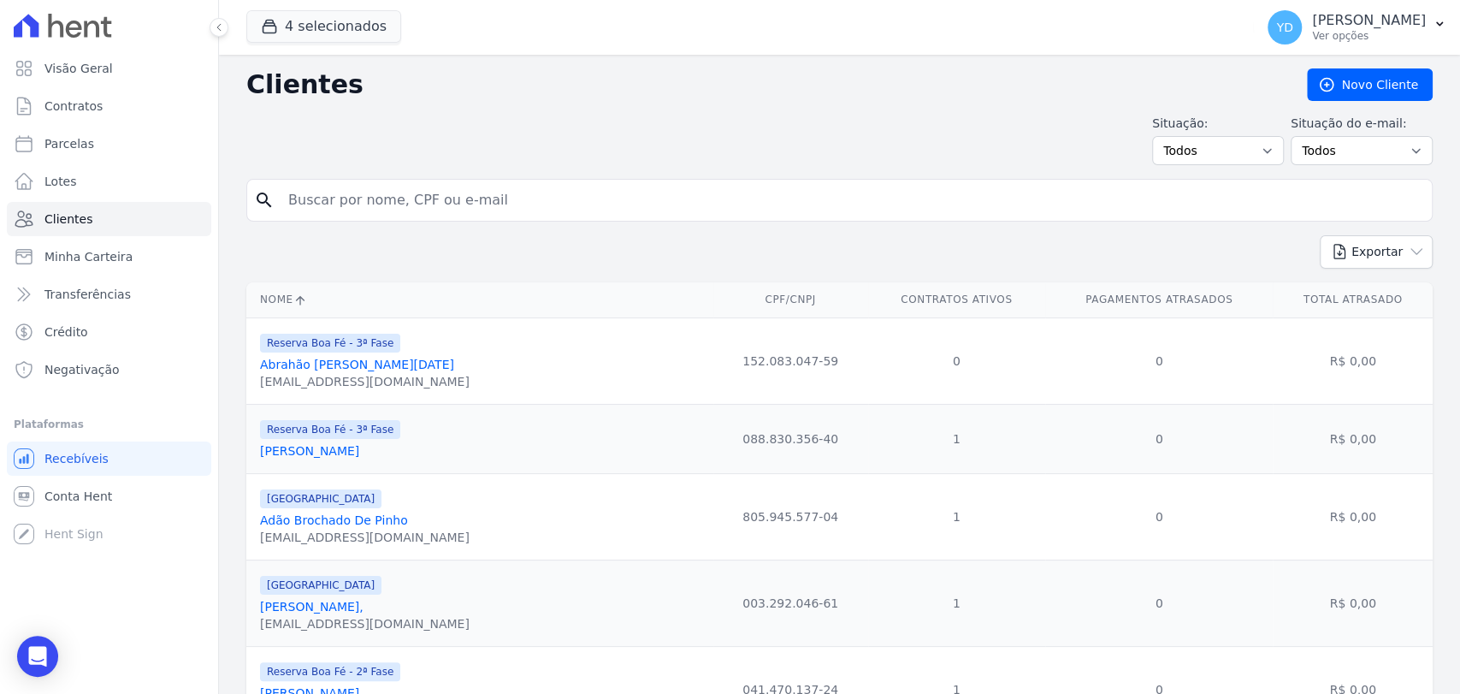
click at [1040, 213] on input "search" at bounding box center [851, 200] width 1147 height 34
type input "[PERSON_NAME]"
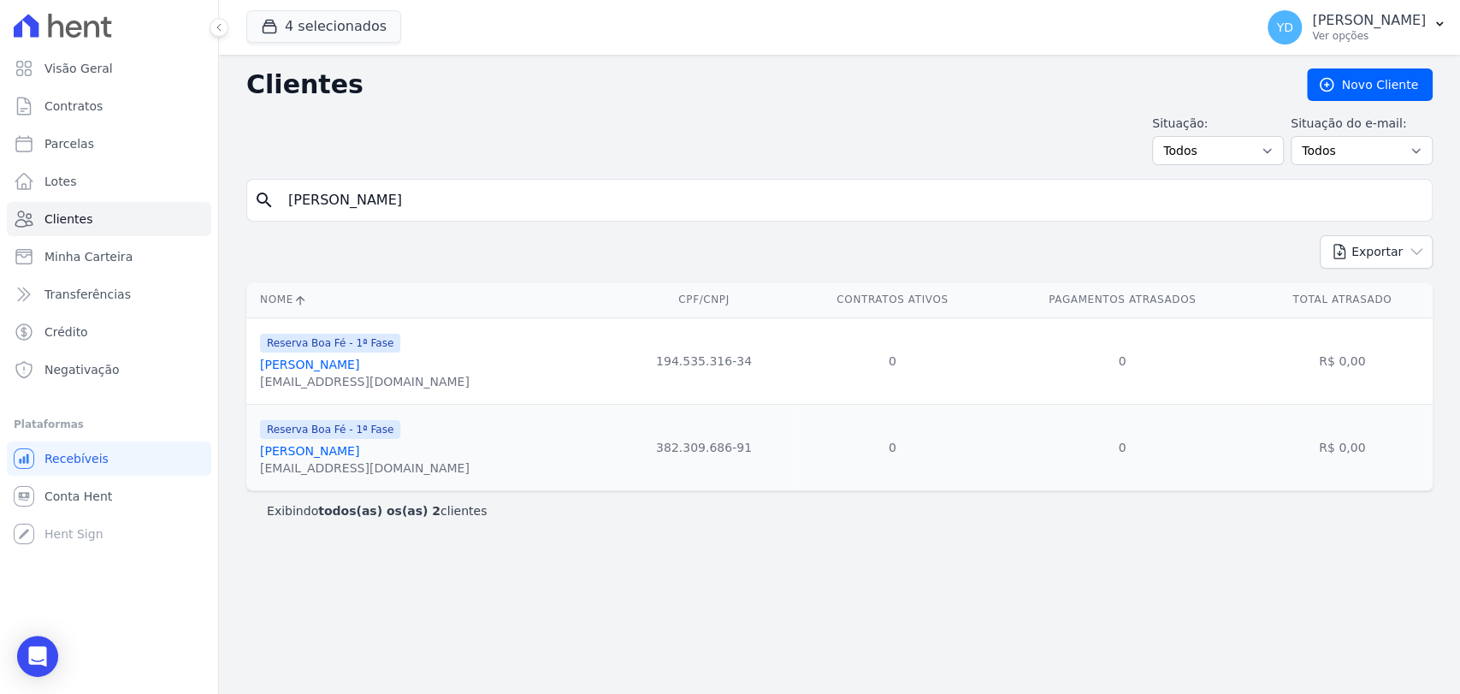
click at [311, 362] on link "[PERSON_NAME]" at bounding box center [309, 365] width 99 height 14
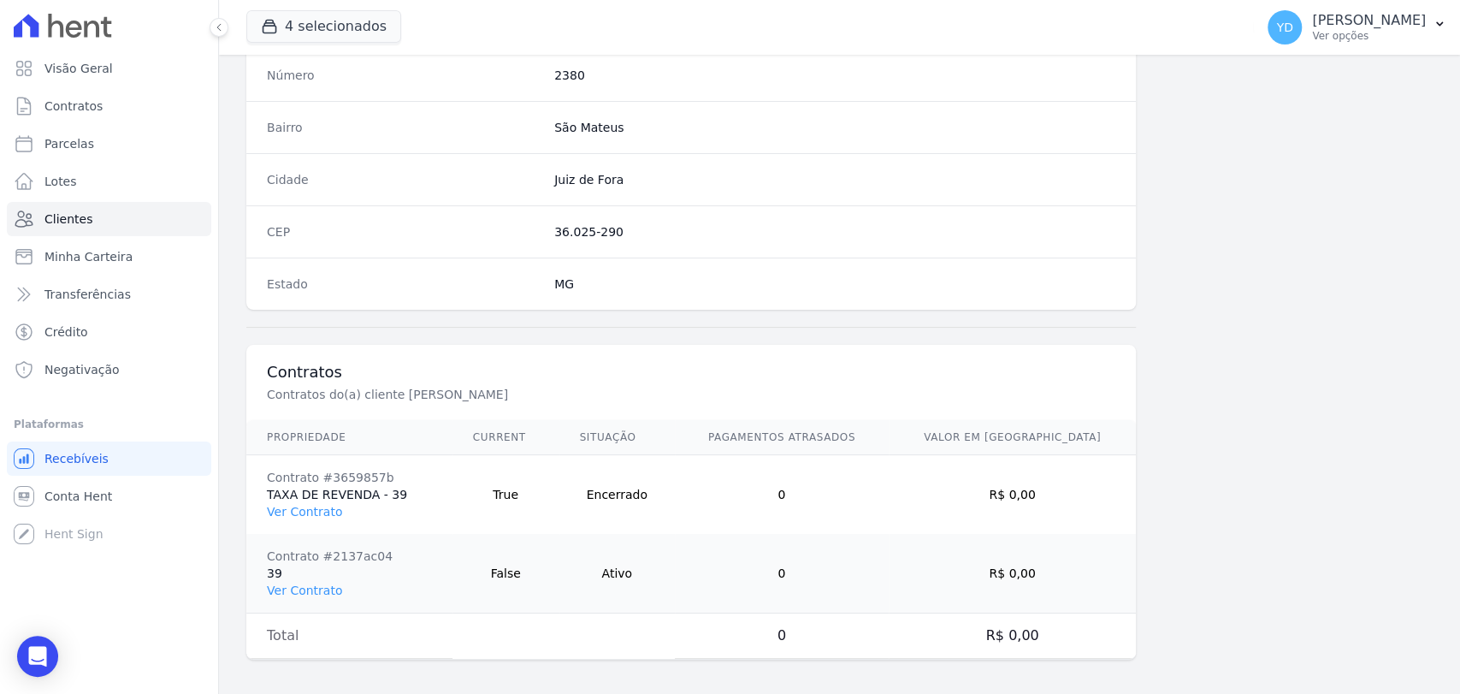
scroll to position [983, 0]
click at [323, 583] on link "Ver Contrato" at bounding box center [304, 586] width 75 height 14
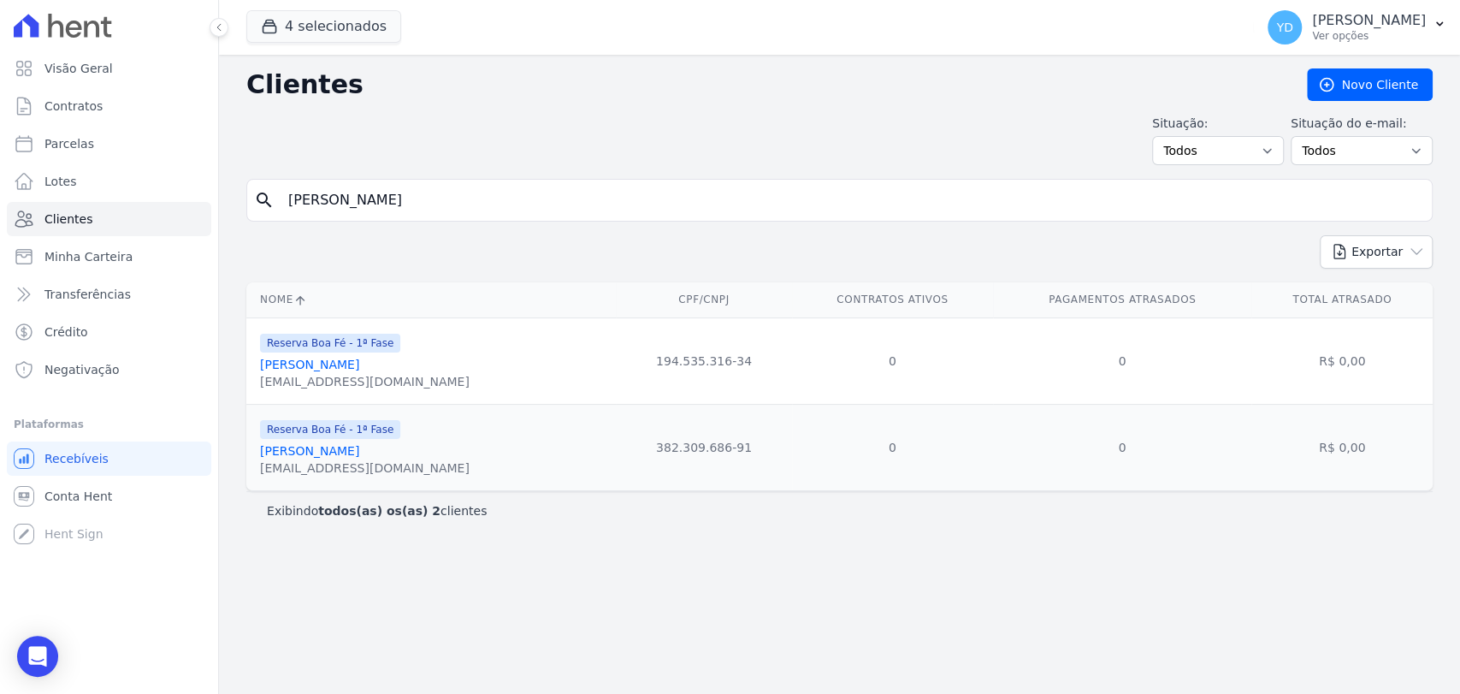
click at [406, 214] on input "[PERSON_NAME]" at bounding box center [851, 200] width 1147 height 34
paste input "HELOISA [PERSON_NAME]"
click at [407, 214] on input "[PERSON_NAME] [PERSON_NAME]" at bounding box center [851, 200] width 1147 height 34
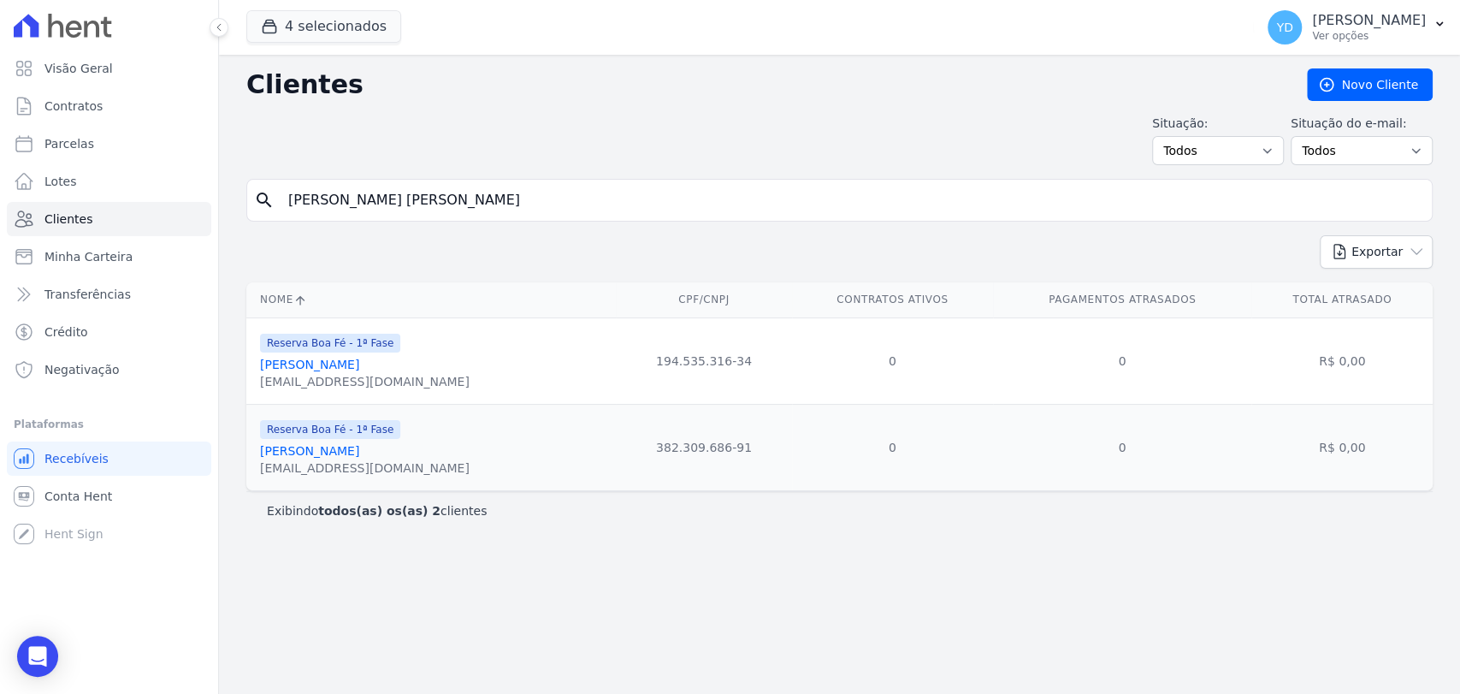
click at [407, 214] on input "[PERSON_NAME] [PERSON_NAME]" at bounding box center [851, 200] width 1147 height 34
paste input "search"
type input "HELOISA [PERSON_NAME]"
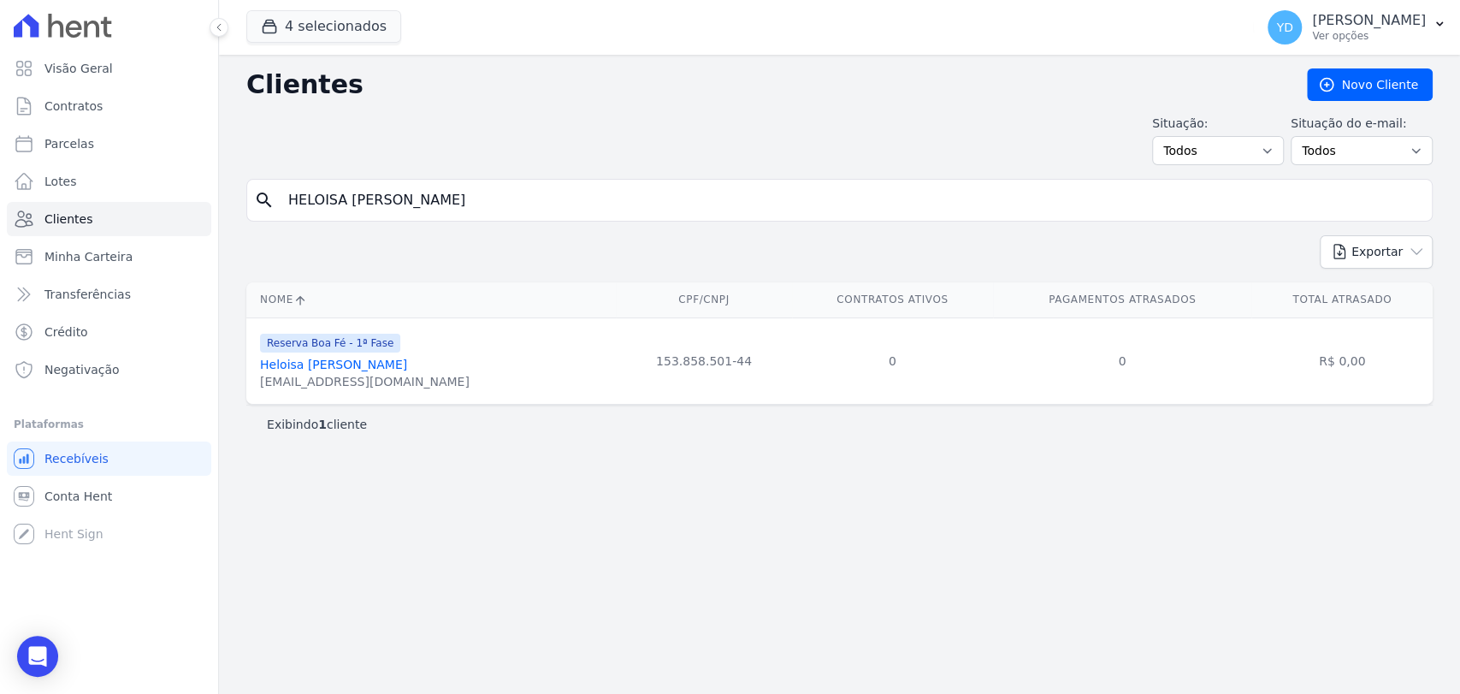
click at [363, 360] on link "Heloisa [PERSON_NAME]" at bounding box center [333, 365] width 147 height 14
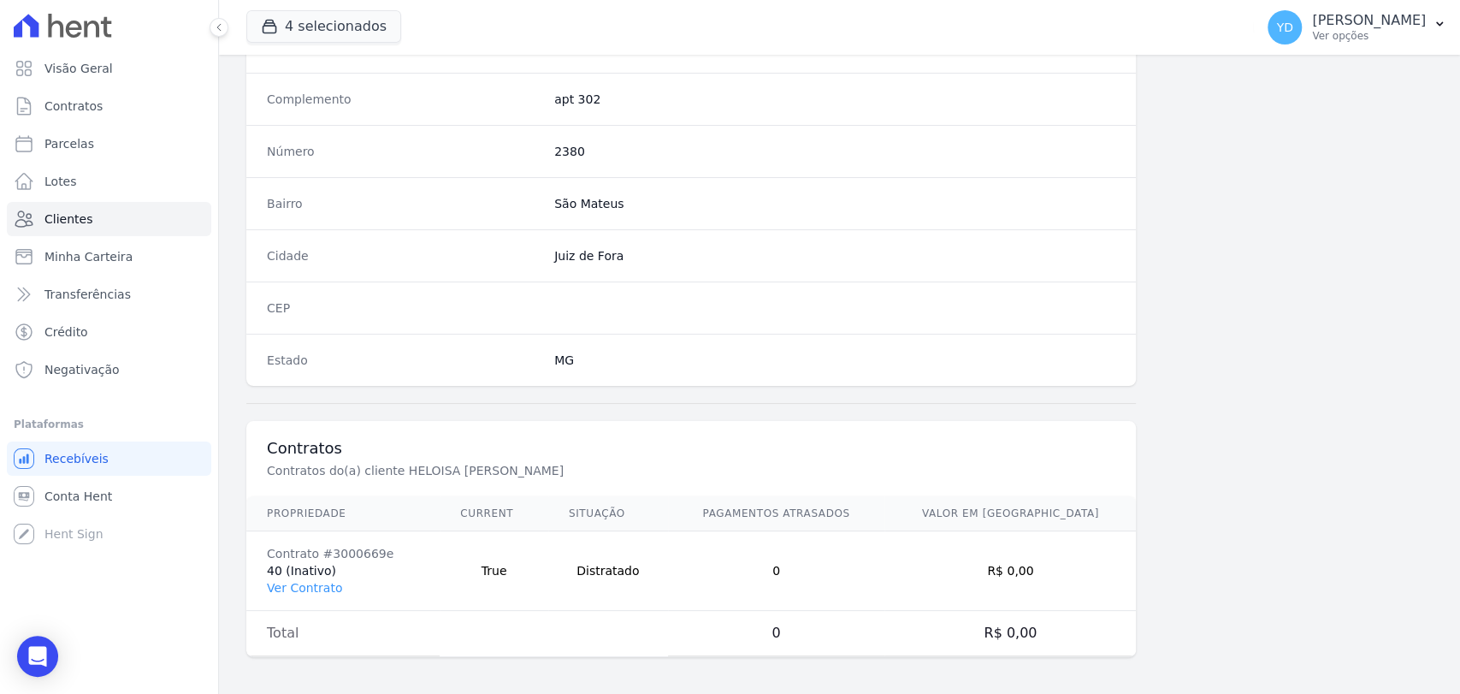
scroll to position [903, 0]
click at [318, 580] on link "Ver Contrato" at bounding box center [304, 587] width 75 height 14
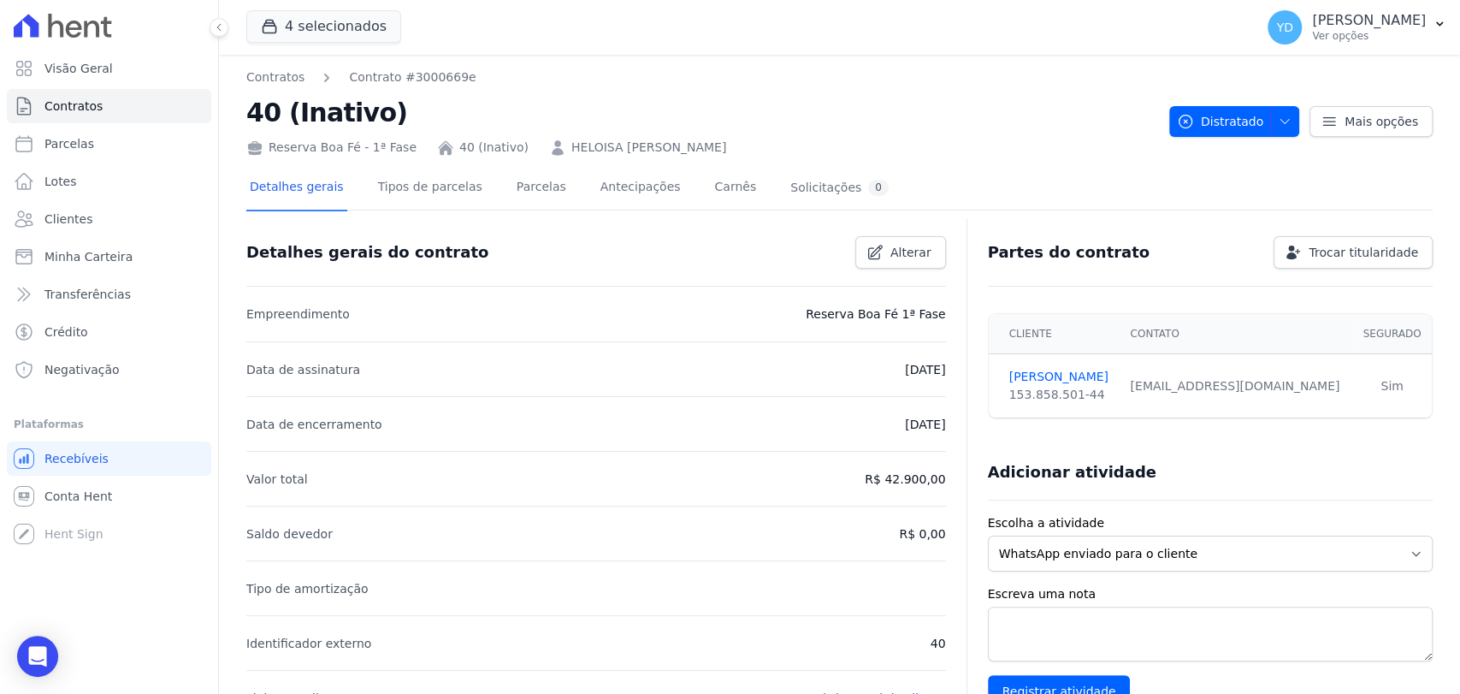
scroll to position [760, 0]
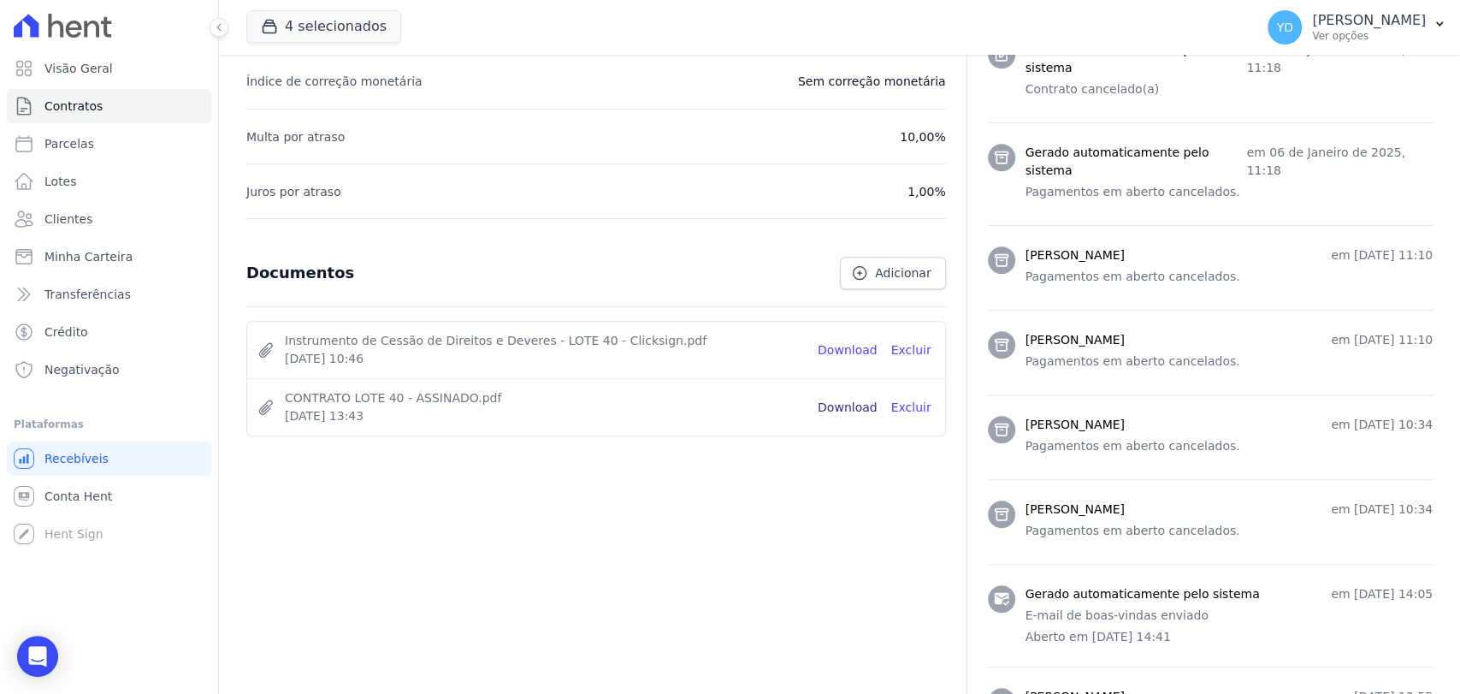
click at [847, 407] on link "Download" at bounding box center [848, 408] width 60 height 18
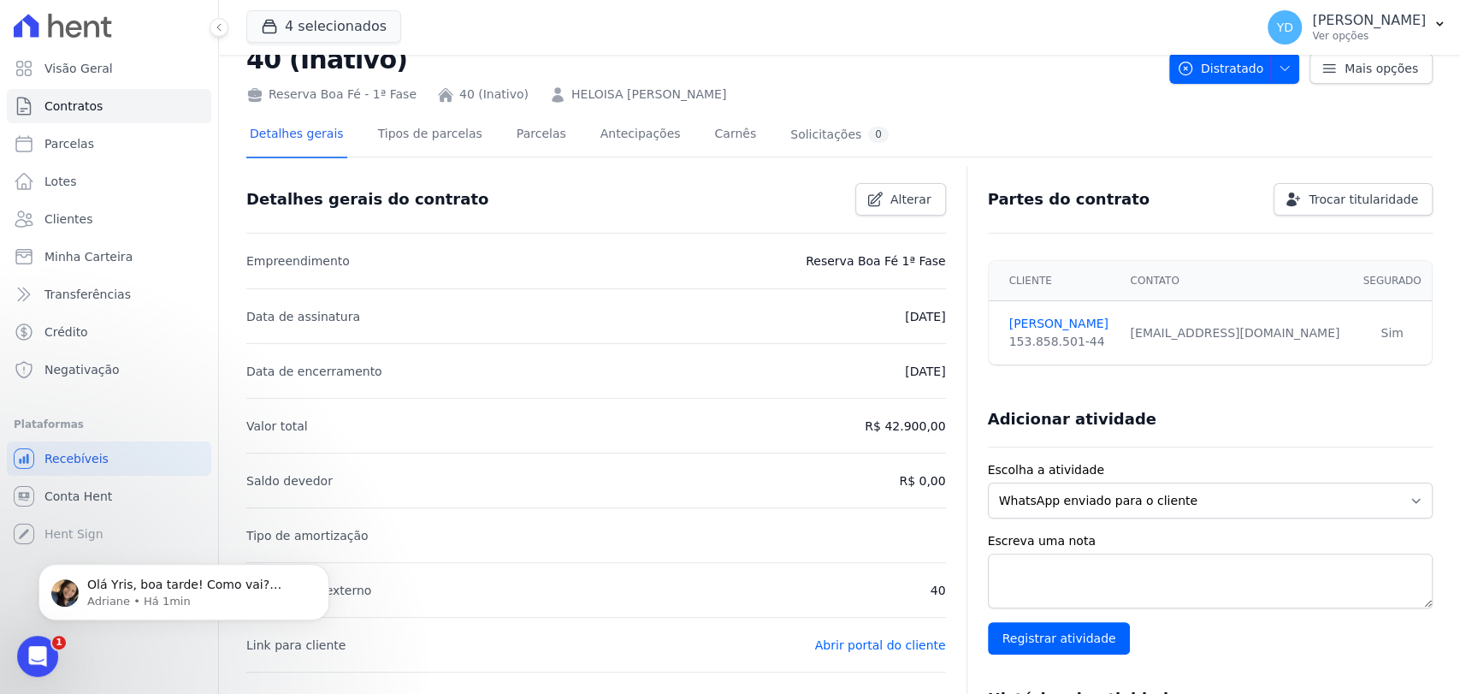
scroll to position [0, 0]
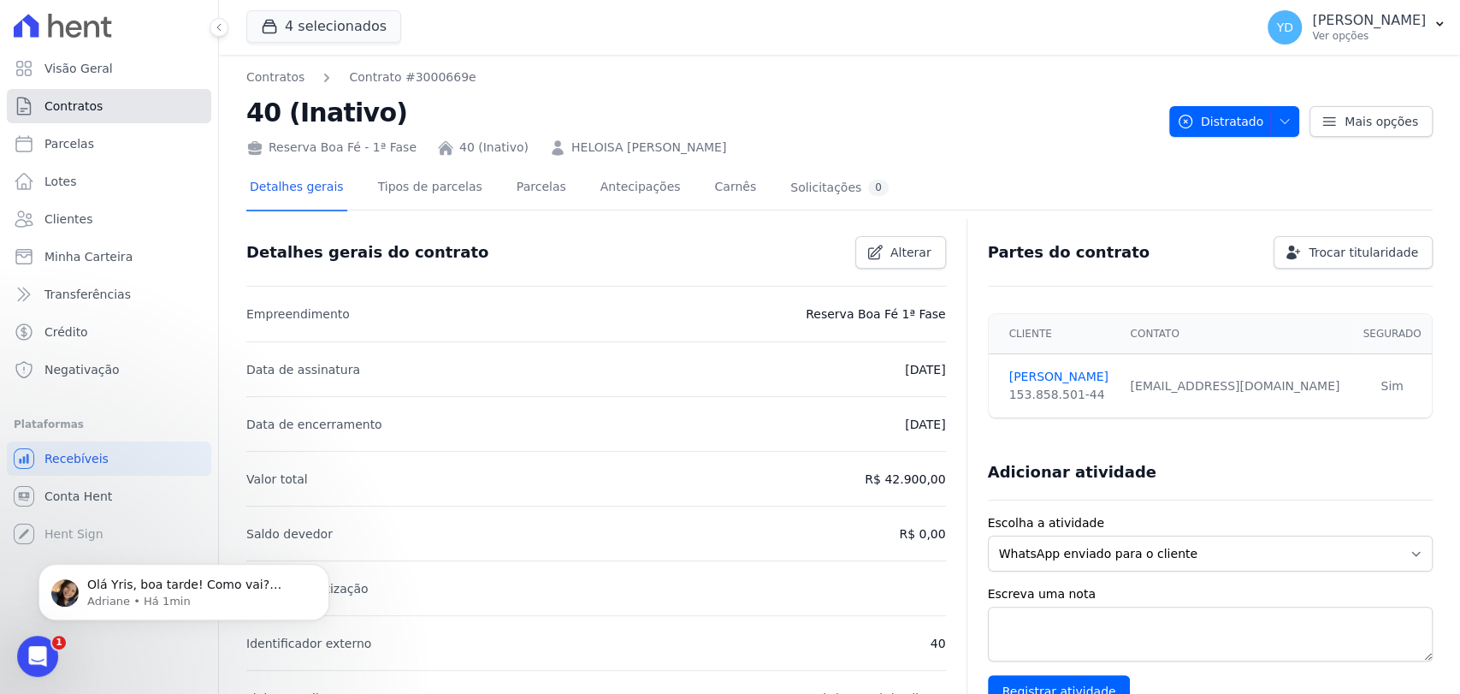
click at [157, 117] on link "Contratos" at bounding box center [109, 106] width 204 height 34
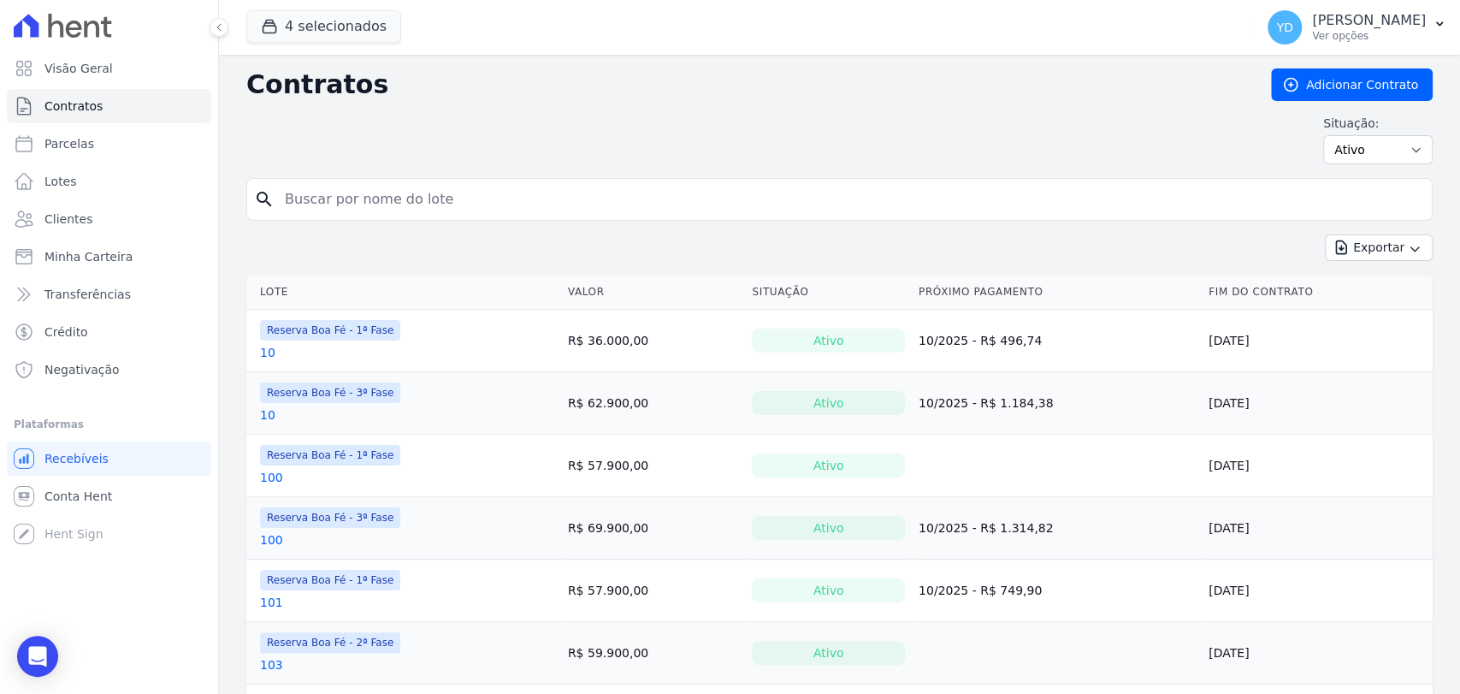
drag, startPoint x: 388, startPoint y: 222, endPoint x: 424, endPoint y: 201, distance: 42.1
click at [424, 202] on input "search" at bounding box center [850, 199] width 1151 height 34
type input "40"
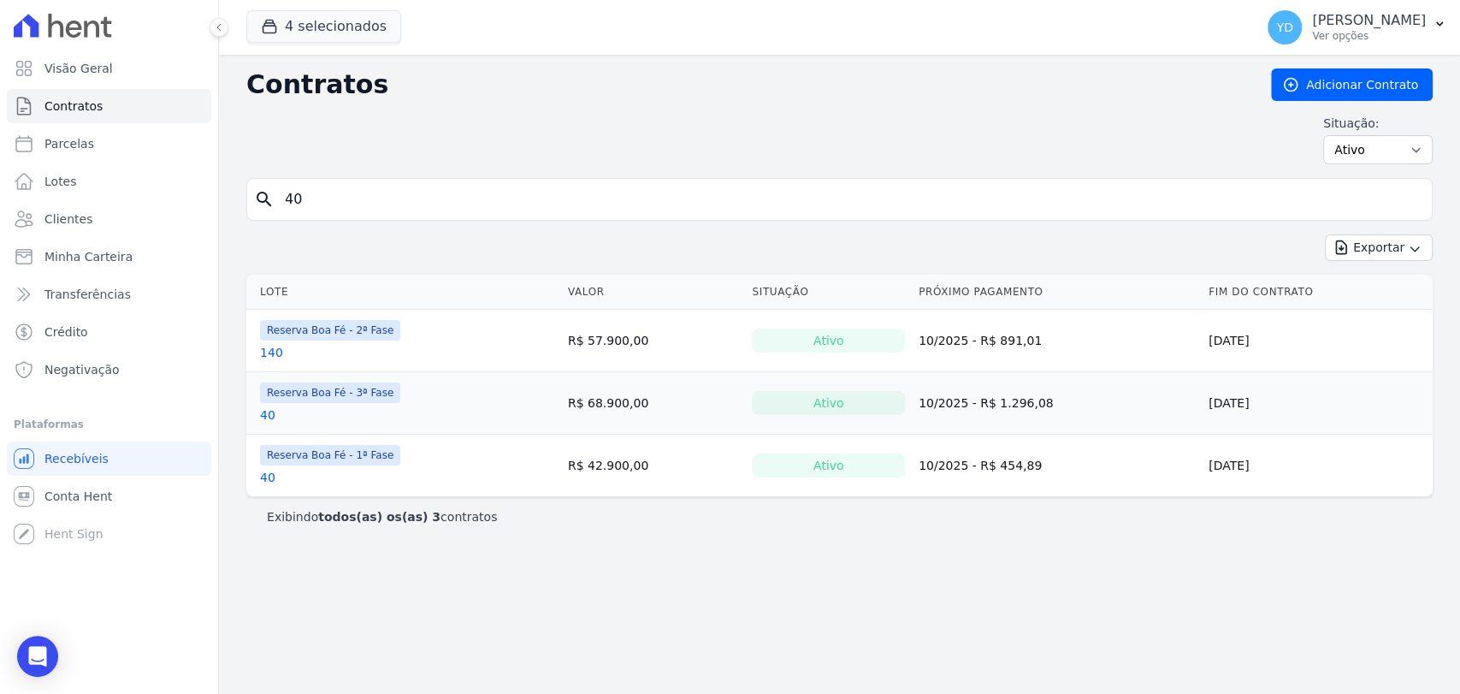
click at [263, 474] on link "40" at bounding box center [267, 477] width 15 height 17
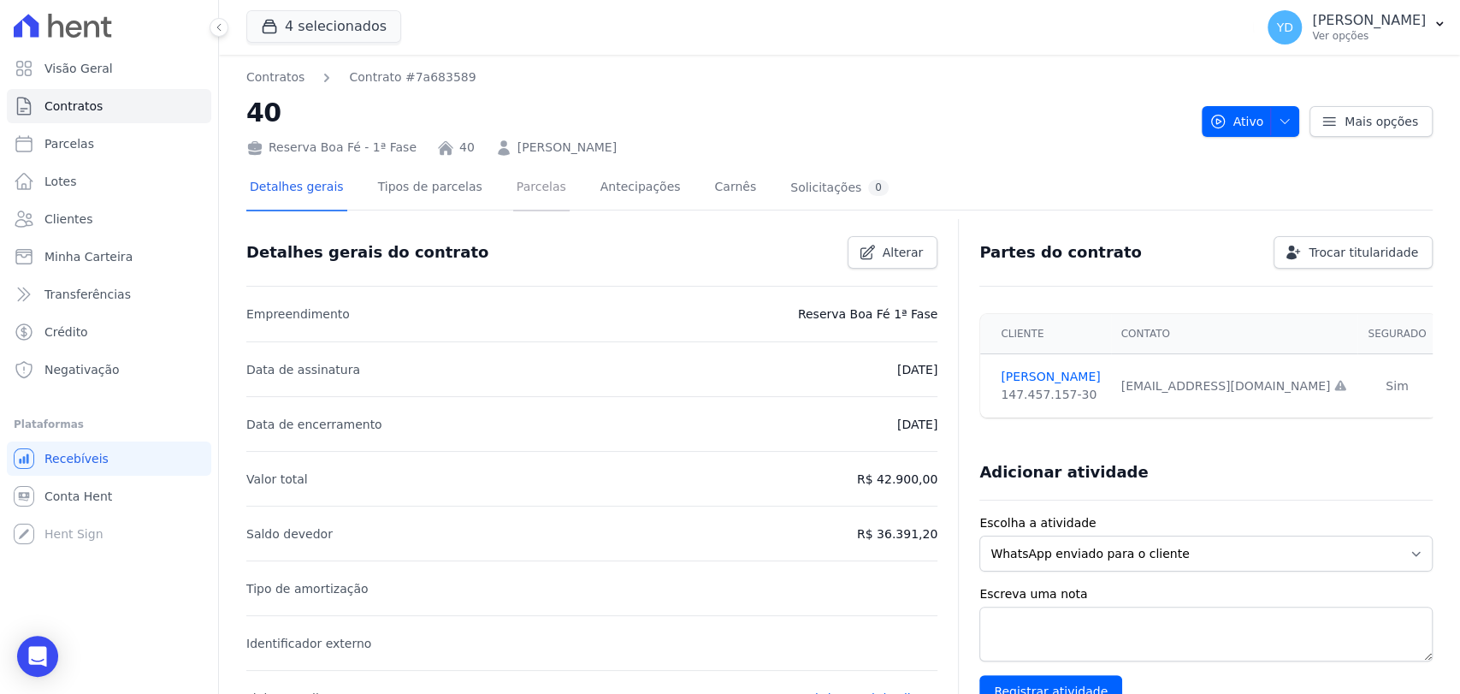
click at [513, 190] on link "Parcelas" at bounding box center [541, 188] width 56 height 45
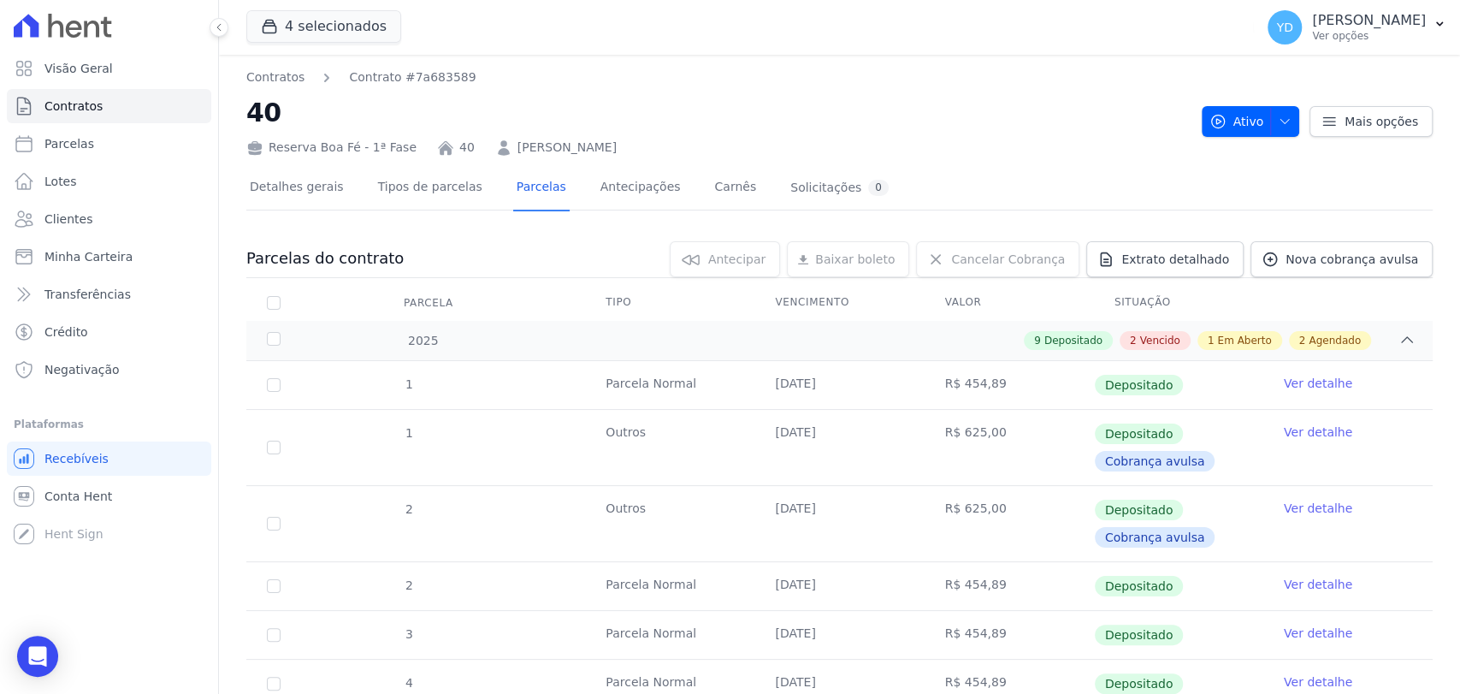
click at [878, 38] on div "4 selecionados Doro Incorporações [GEOGRAPHIC_DATA] Reserva Boa Fé - 1ª Fase Re…" at bounding box center [746, 27] width 1001 height 56
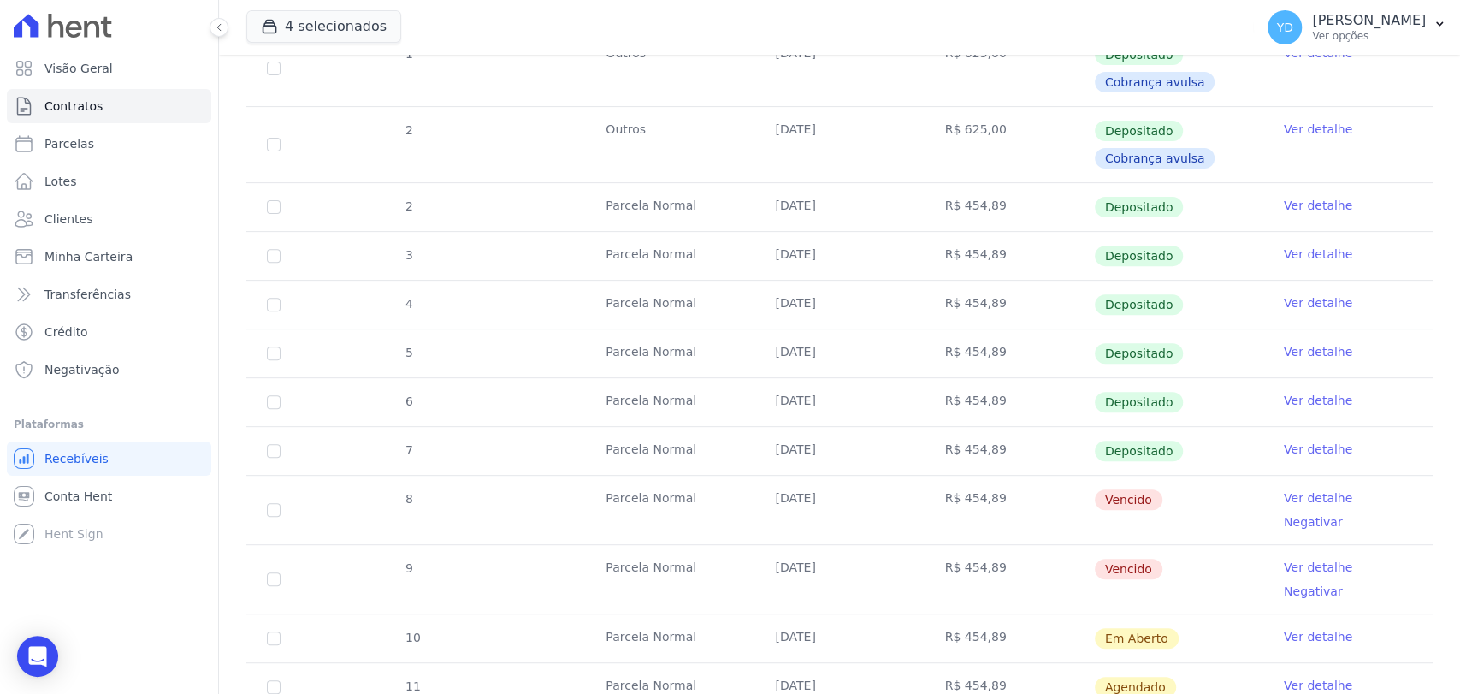
scroll to position [190, 0]
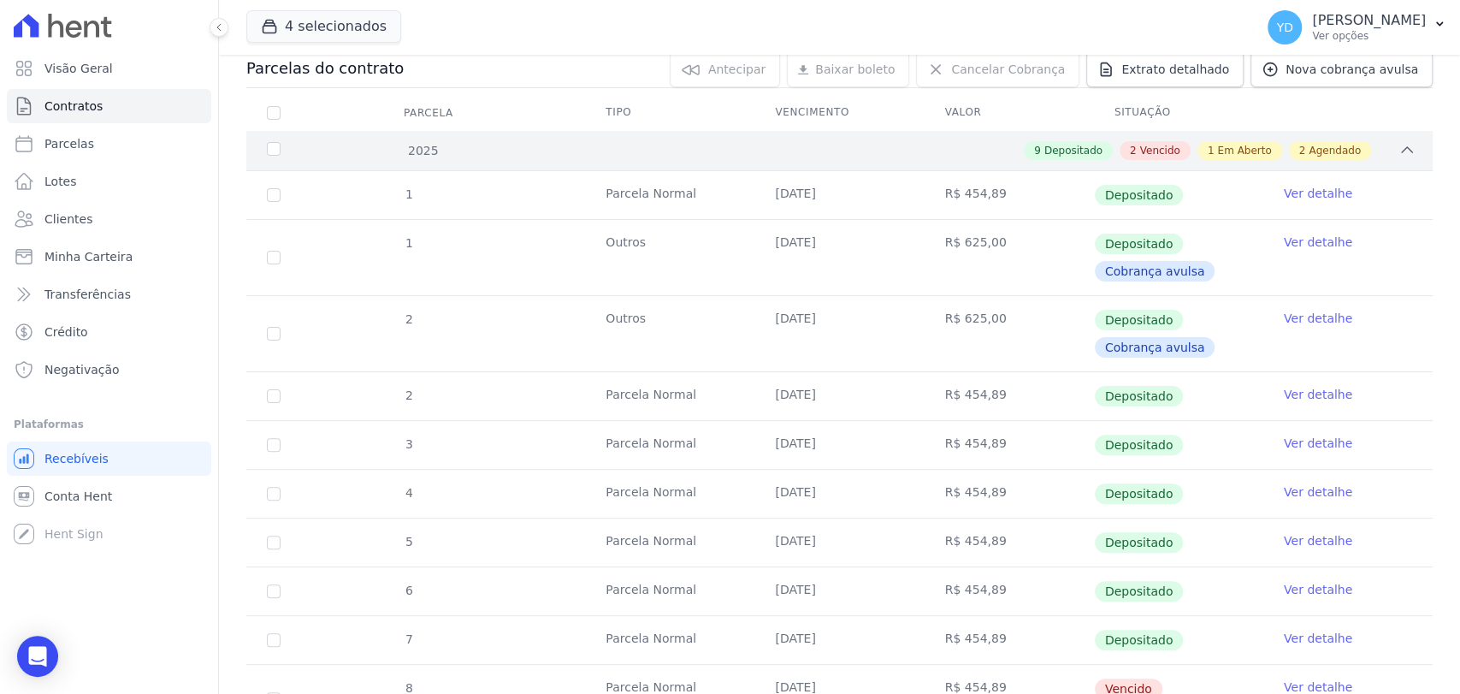
click at [1104, 145] on div "9 Depositado" at bounding box center [1068, 150] width 89 height 19
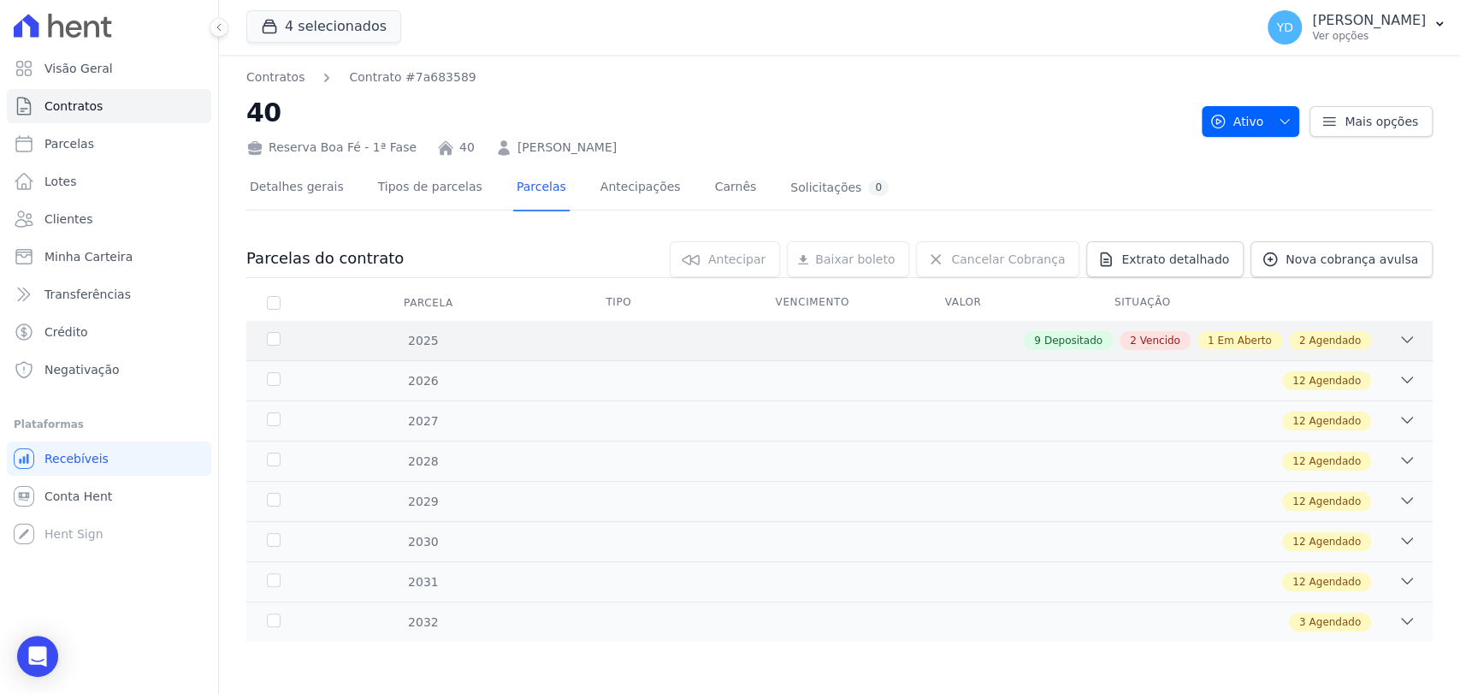
scroll to position [0, 0]
click at [1127, 315] on th "Situação" at bounding box center [1178, 303] width 169 height 36
click at [1127, 329] on div "2025 9 Depositado 2 Vencido 1 Em Aberto 2 Agendado" at bounding box center [839, 340] width 1186 height 39
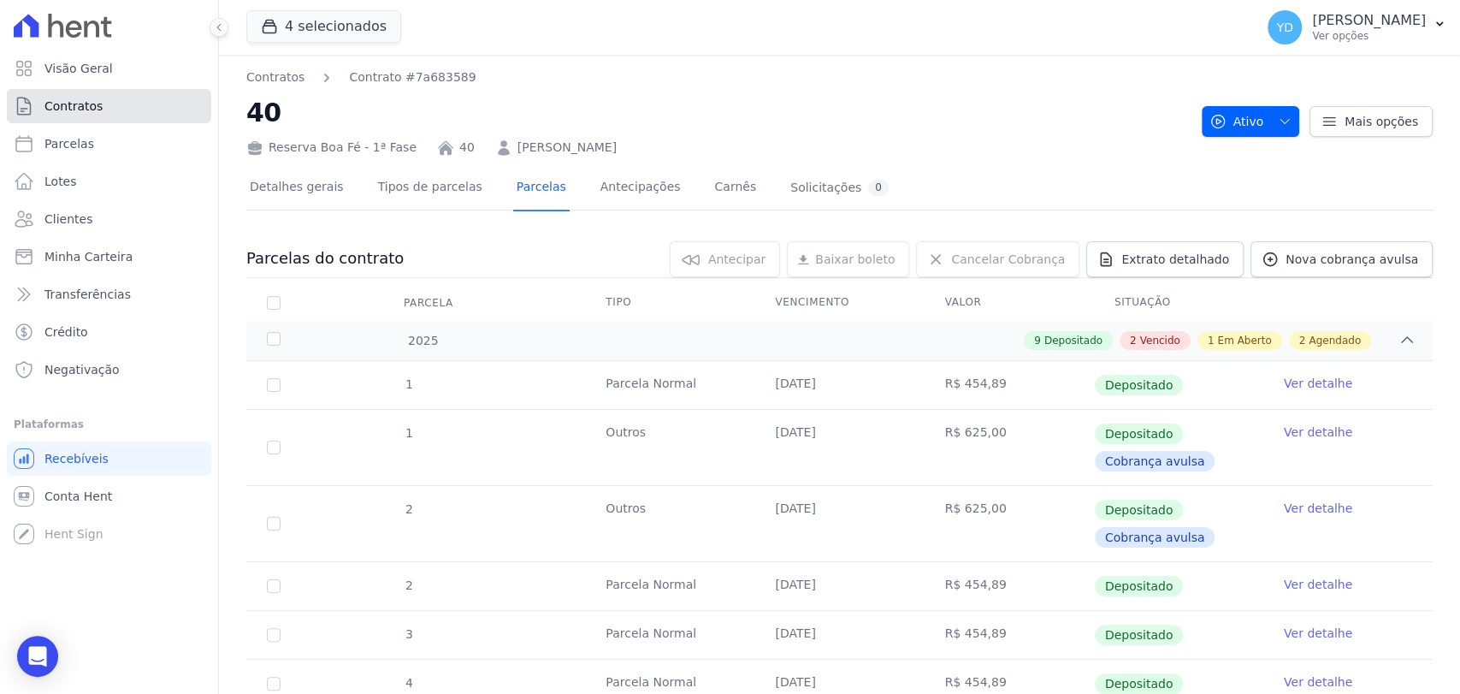
click at [107, 110] on link "Contratos" at bounding box center [109, 106] width 204 height 34
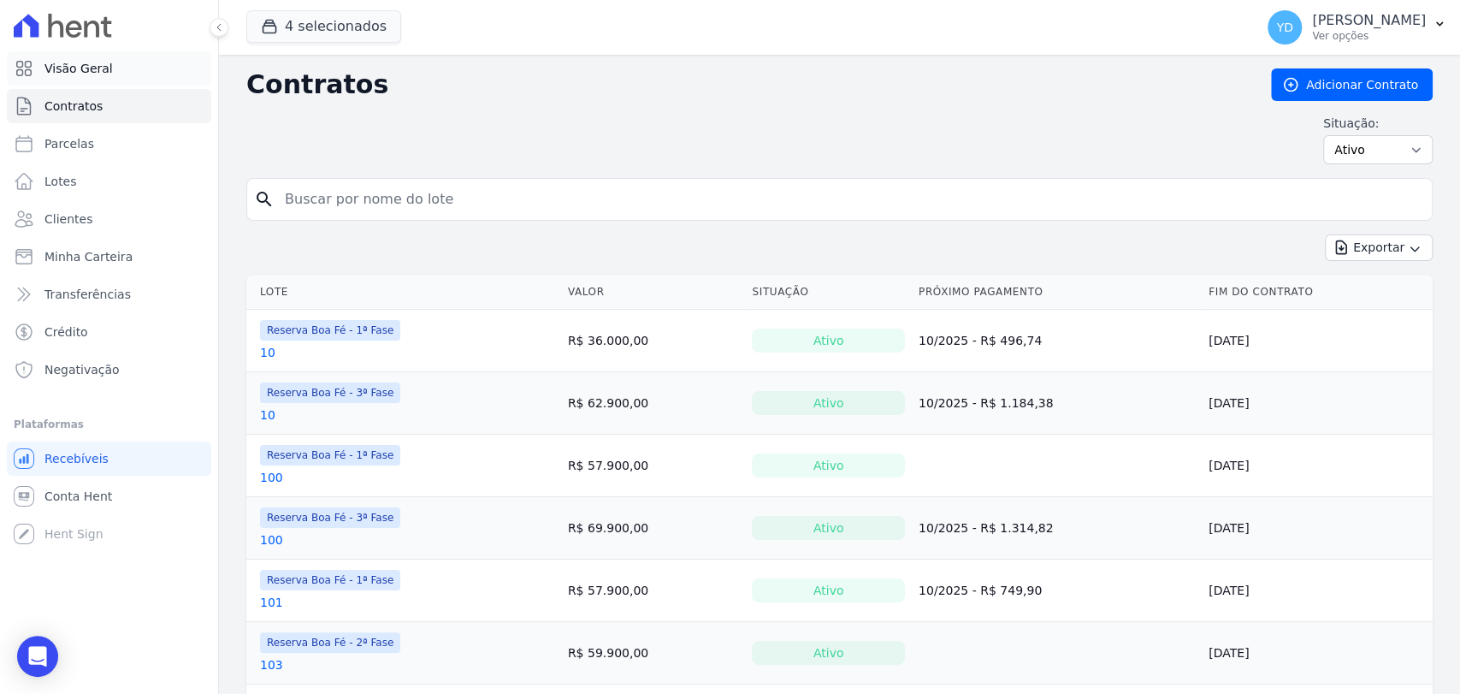
click at [129, 65] on link "Visão Geral" at bounding box center [109, 68] width 204 height 34
